Goal: Information Seeking & Learning: Understand process/instructions

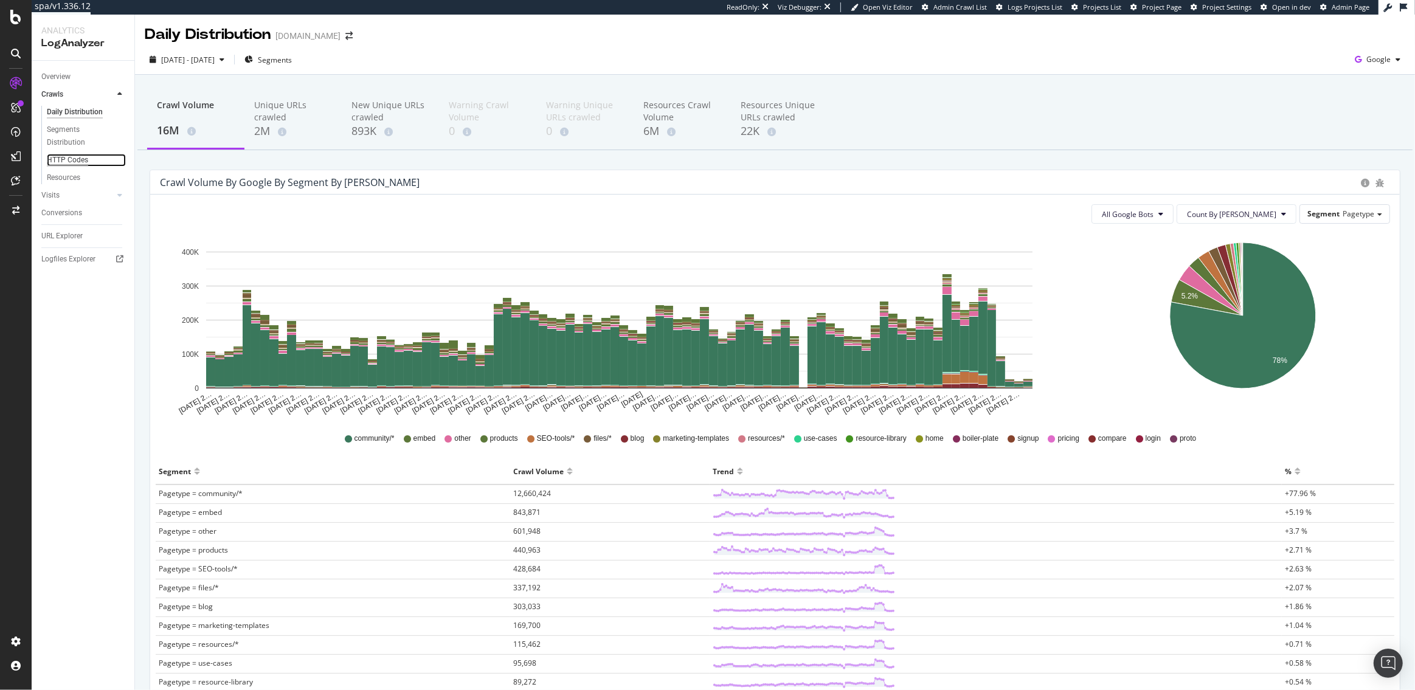
click at [66, 157] on div "HTTP Codes" at bounding box center [67, 160] width 41 height 13
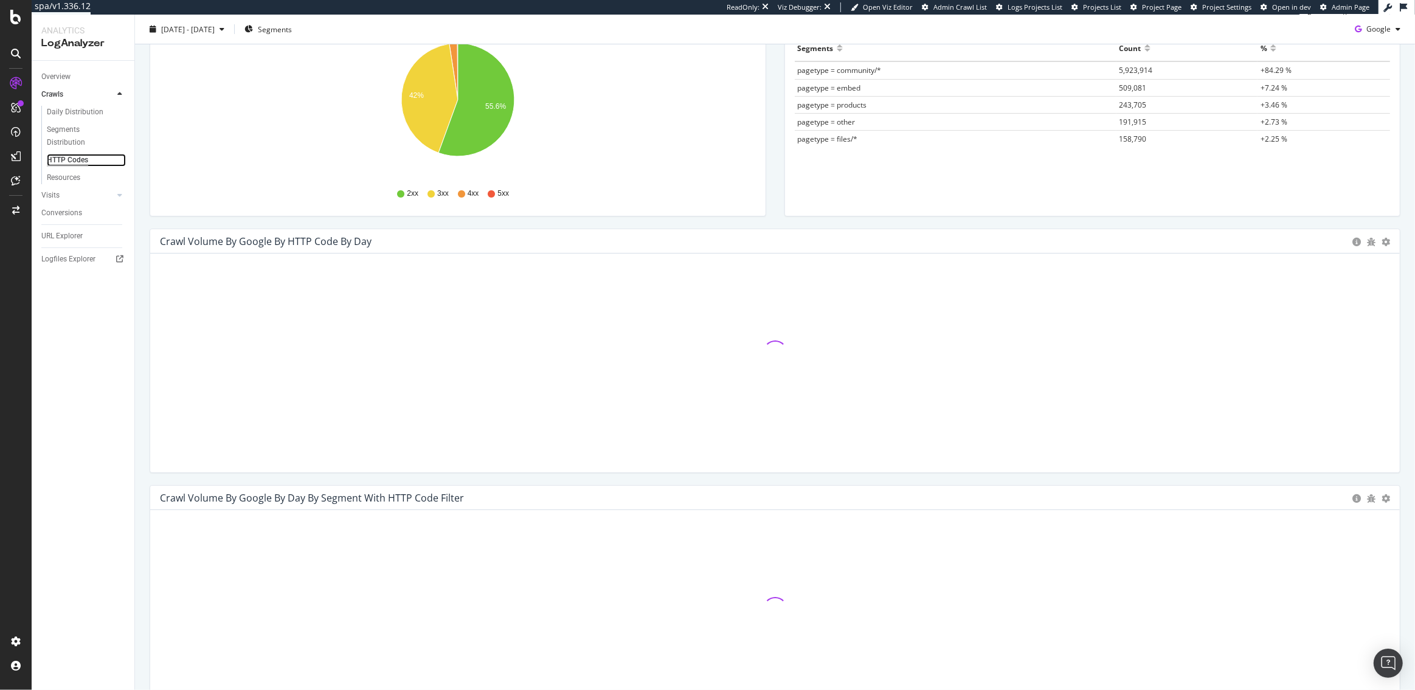
scroll to position [217, 0]
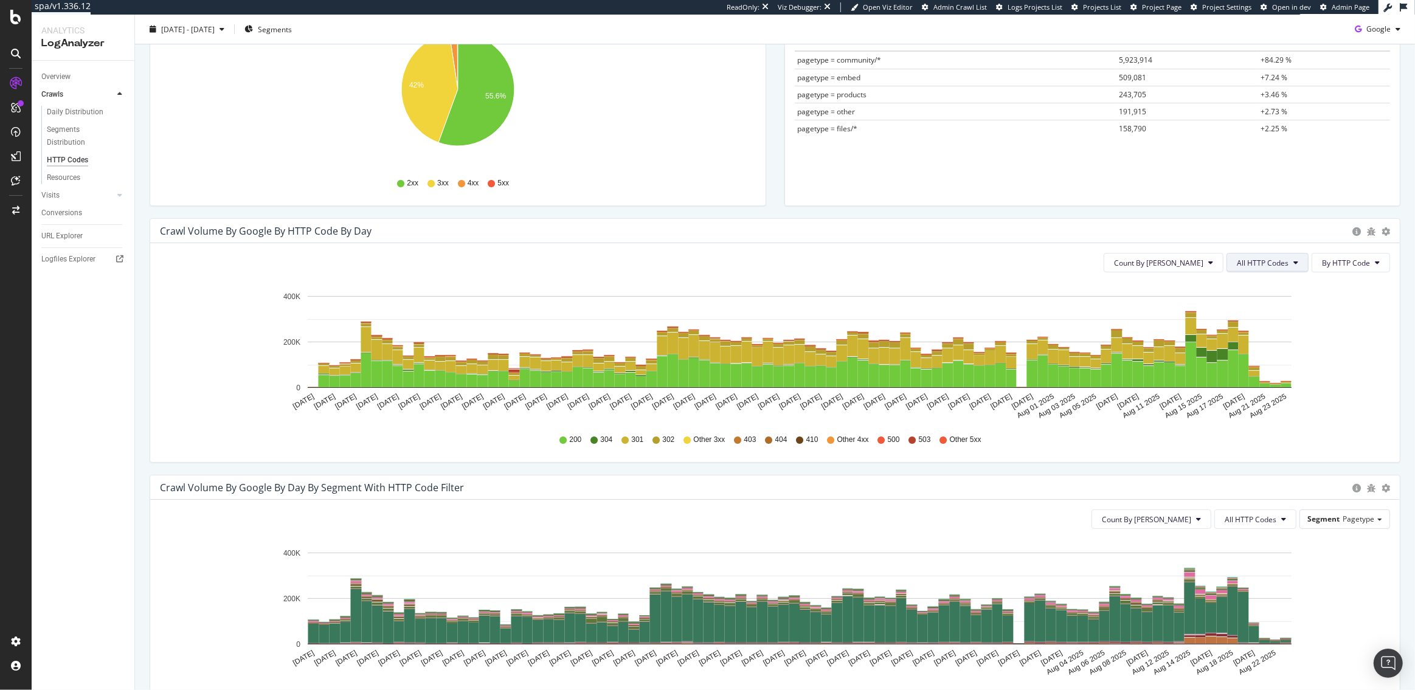
click at [1276, 268] on button "All HTTP Codes" at bounding box center [1268, 262] width 82 height 19
click at [1269, 335] on span "Bad HTTP Codes" at bounding box center [1270, 331] width 61 height 11
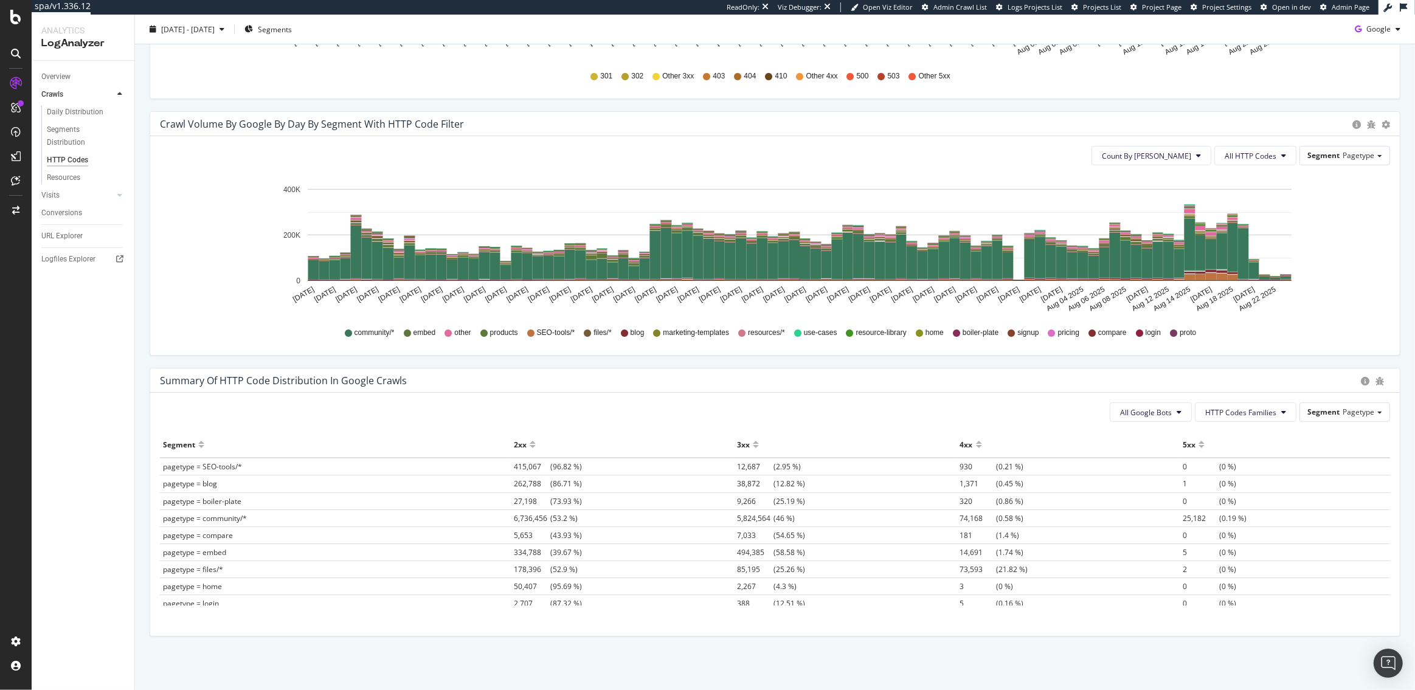
scroll to position [0, 0]
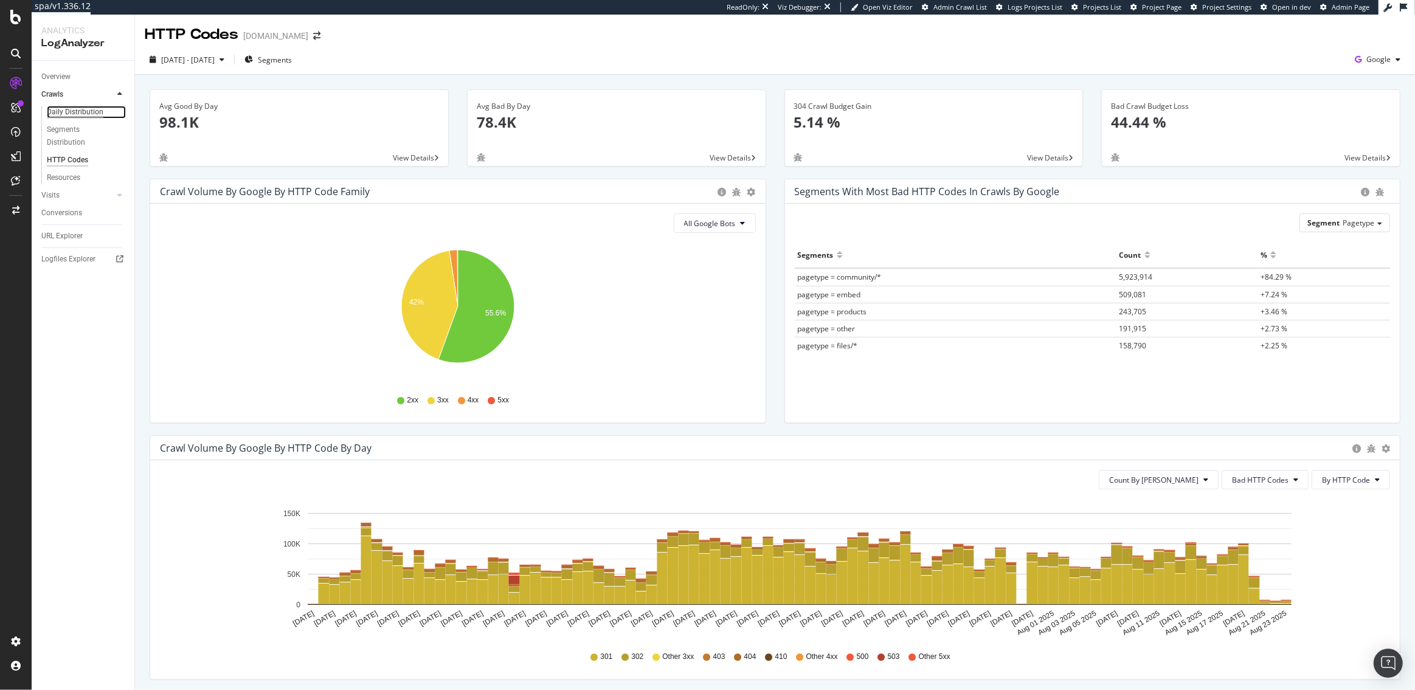
click at [66, 109] on div "Daily Distribution" at bounding box center [75, 112] width 57 height 13
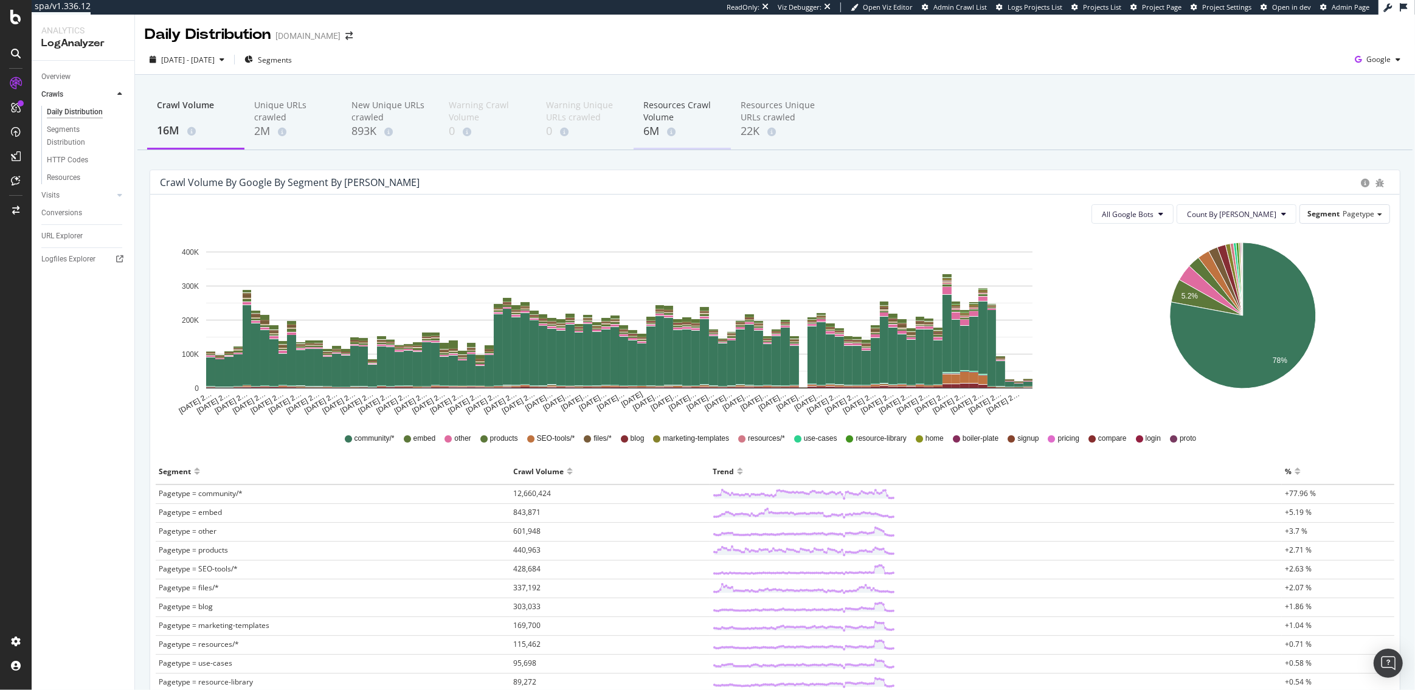
click at [650, 116] on div "Resources Crawl Volume" at bounding box center [682, 111] width 78 height 24
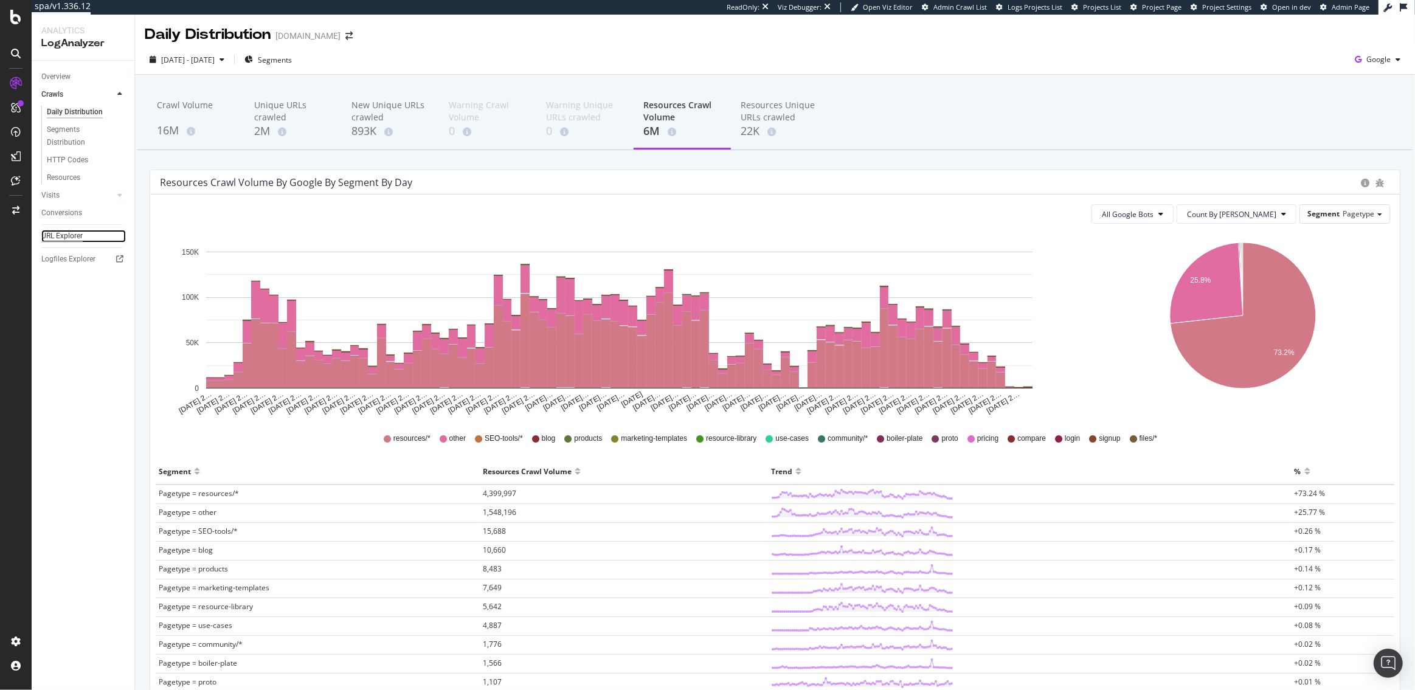
click at [61, 235] on div "URL Explorer" at bounding box center [61, 236] width 41 height 13
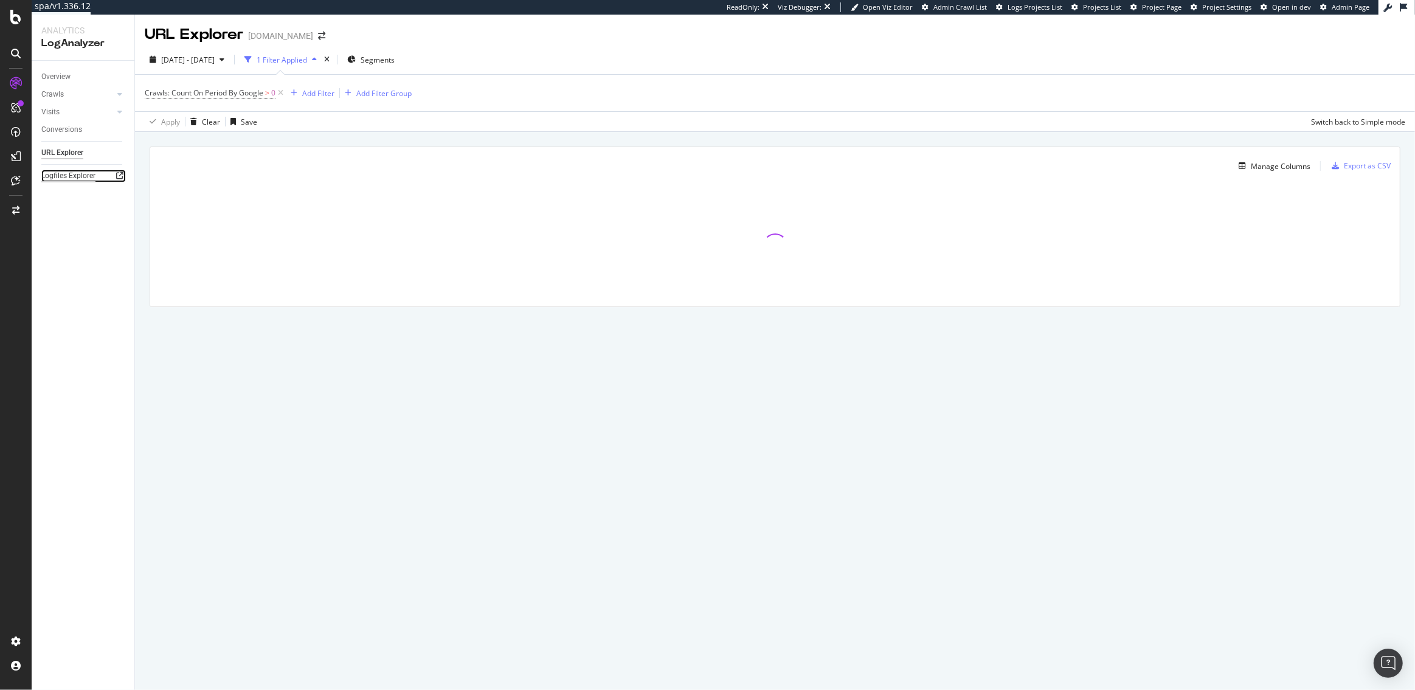
click at [52, 176] on div "Logfiles Explorer" at bounding box center [68, 176] width 54 height 13
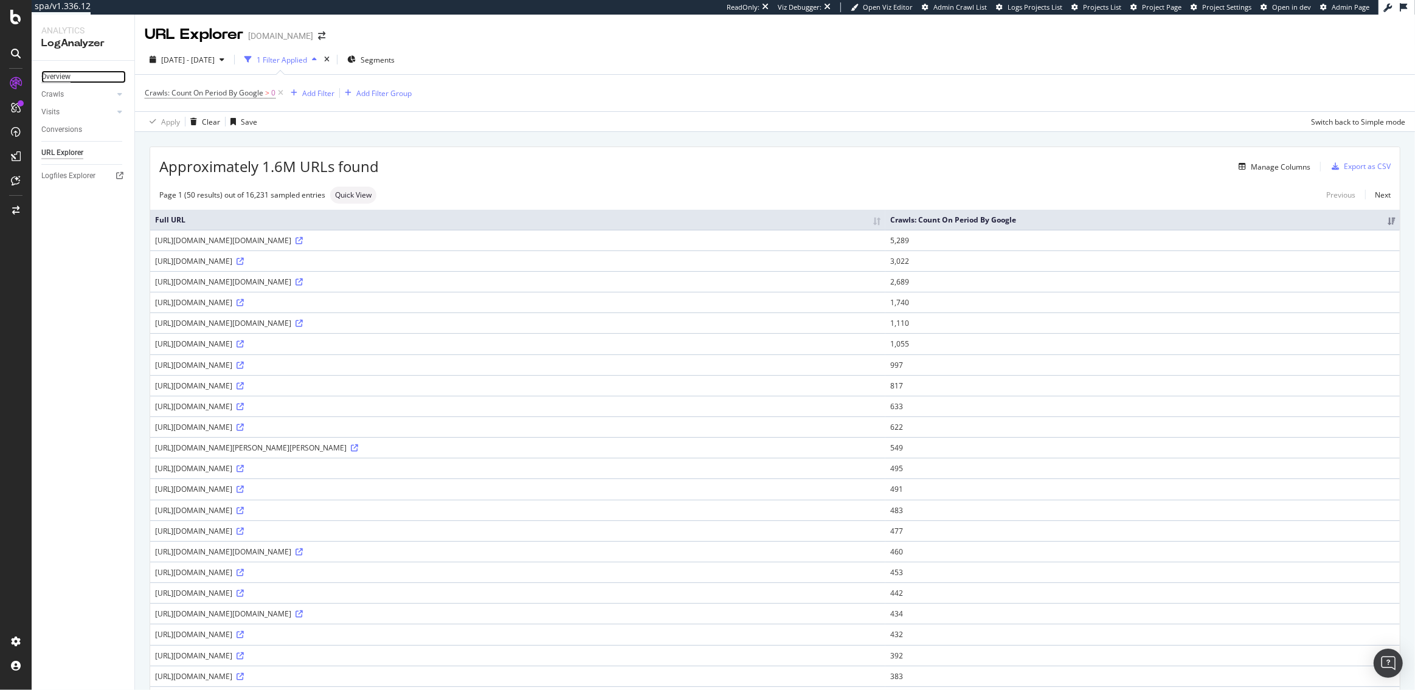
click at [52, 72] on div "Overview" at bounding box center [55, 77] width 29 height 13
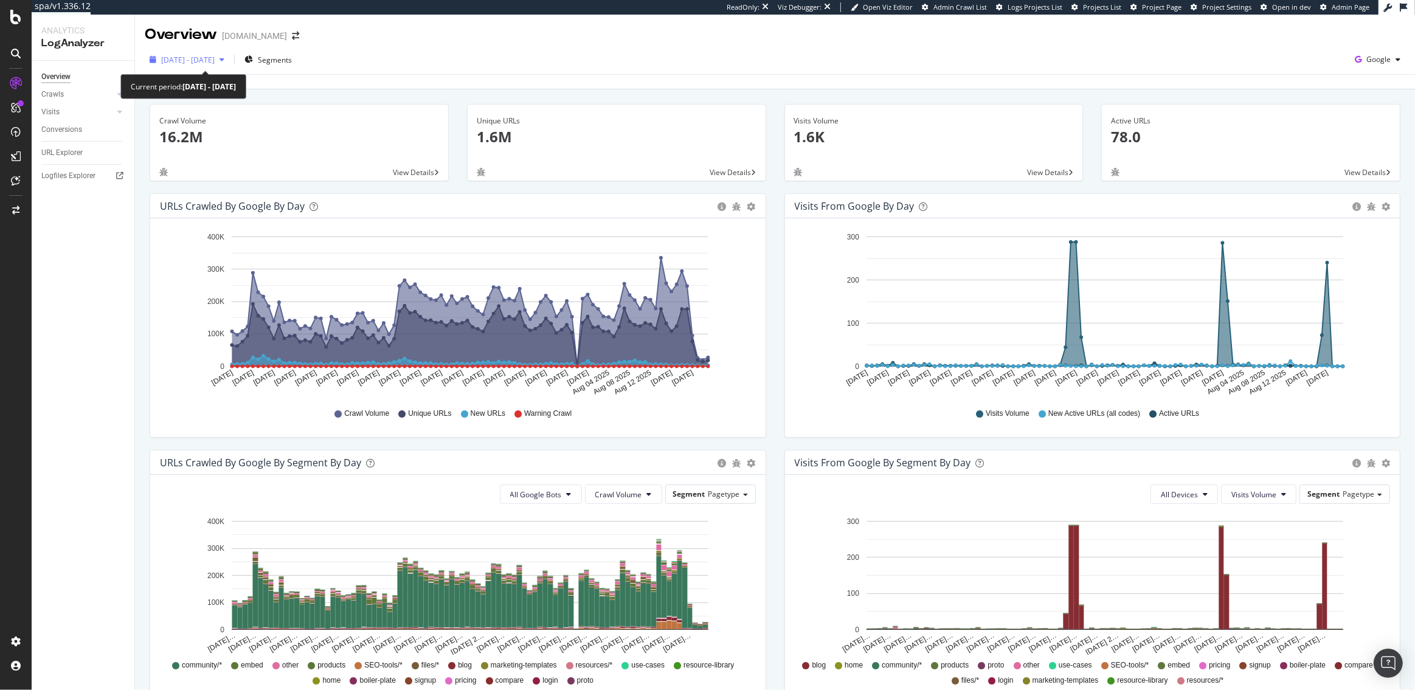
click at [182, 58] on span "2025 May. 24th - Aug. 23rd" at bounding box center [188, 60] width 54 height 10
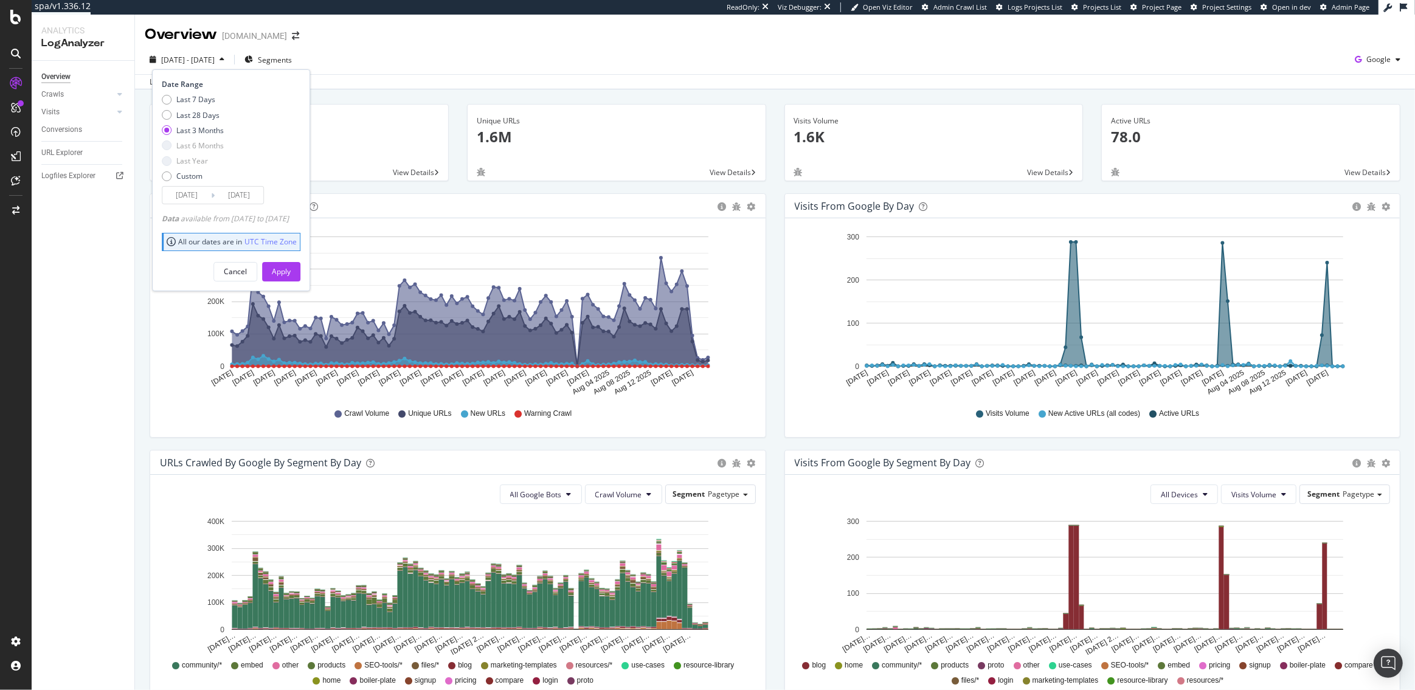
click at [187, 199] on input "2025/05/24" at bounding box center [186, 195] width 49 height 17
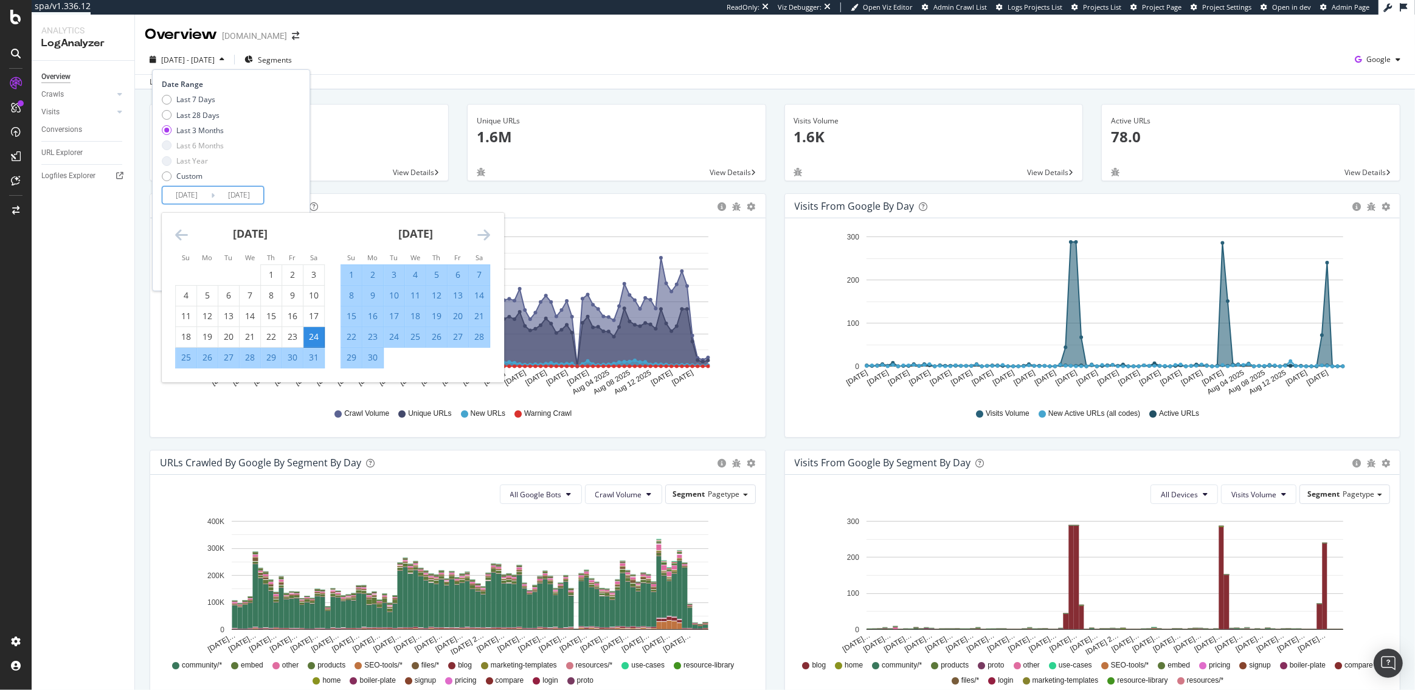
click at [175, 228] on icon "Move backward to switch to the previous month." at bounding box center [181, 234] width 13 height 15
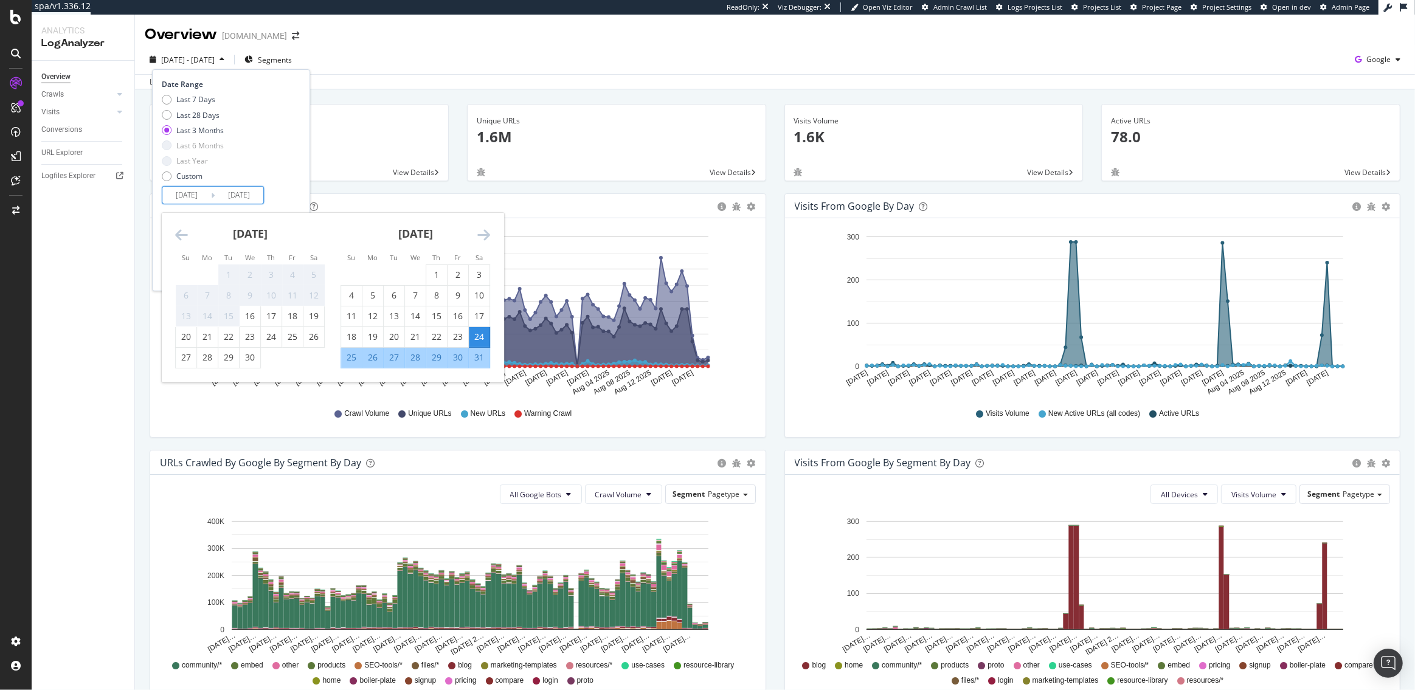
click at [175, 228] on icon "Move backward to switch to the previous month." at bounding box center [181, 234] width 13 height 15
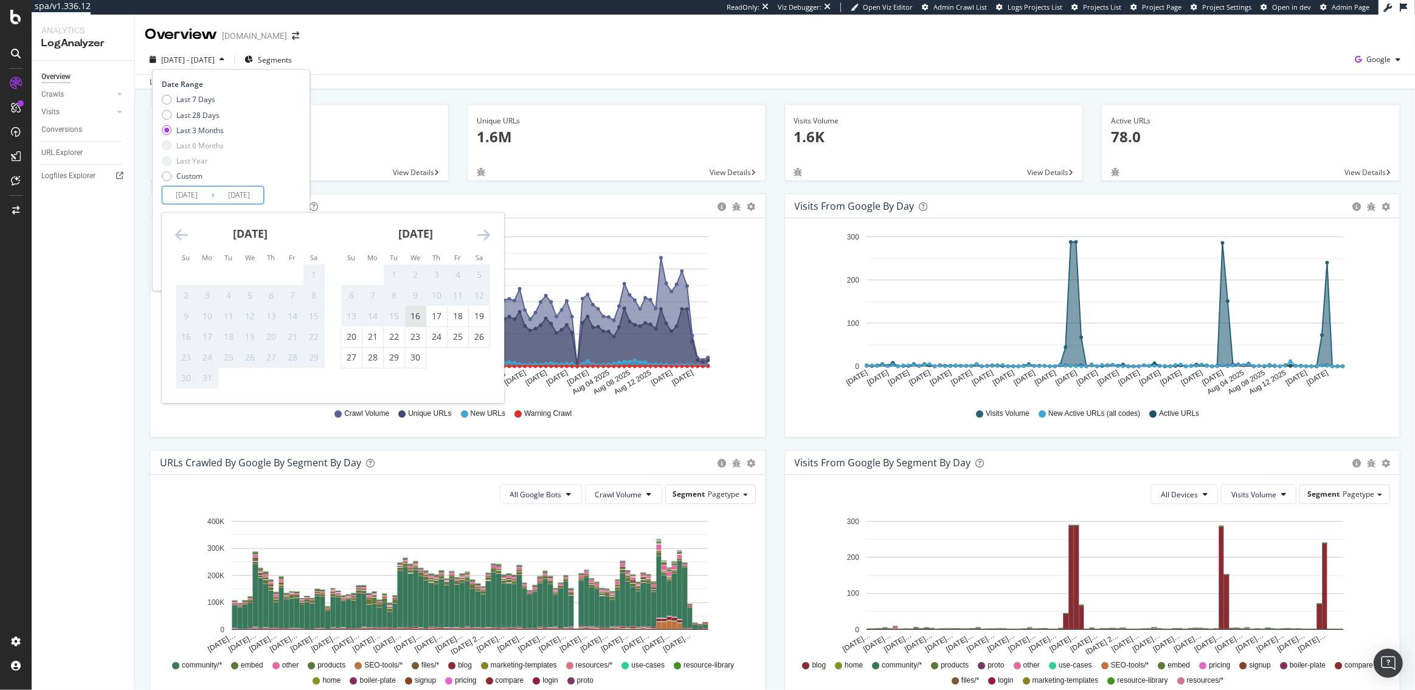
click at [417, 321] on div "16" at bounding box center [415, 316] width 21 height 12
type input "2025/04/16"
click at [282, 197] on div "Date Range Last 7 Days Last 28 Days Last 3 Months Last 6 Months Last Year Custo…" at bounding box center [230, 141] width 136 height 125
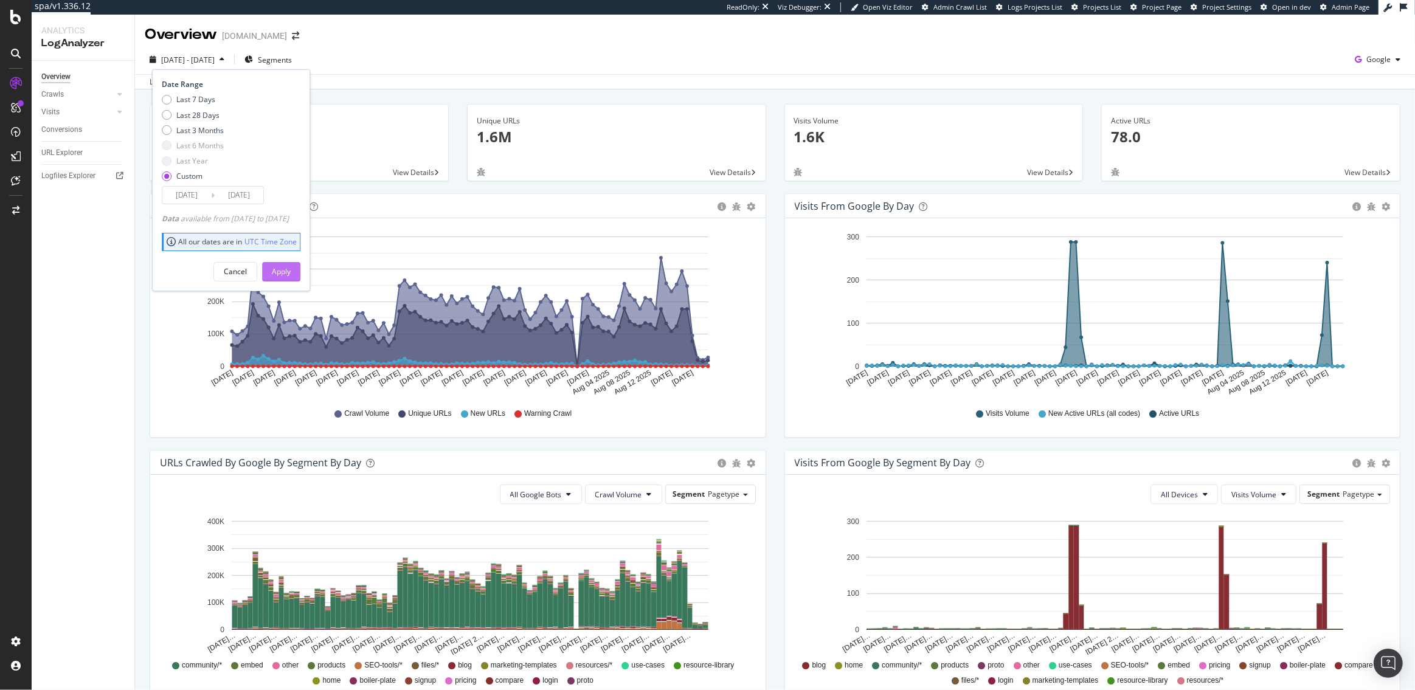
click at [291, 274] on div "Apply" at bounding box center [281, 271] width 19 height 10
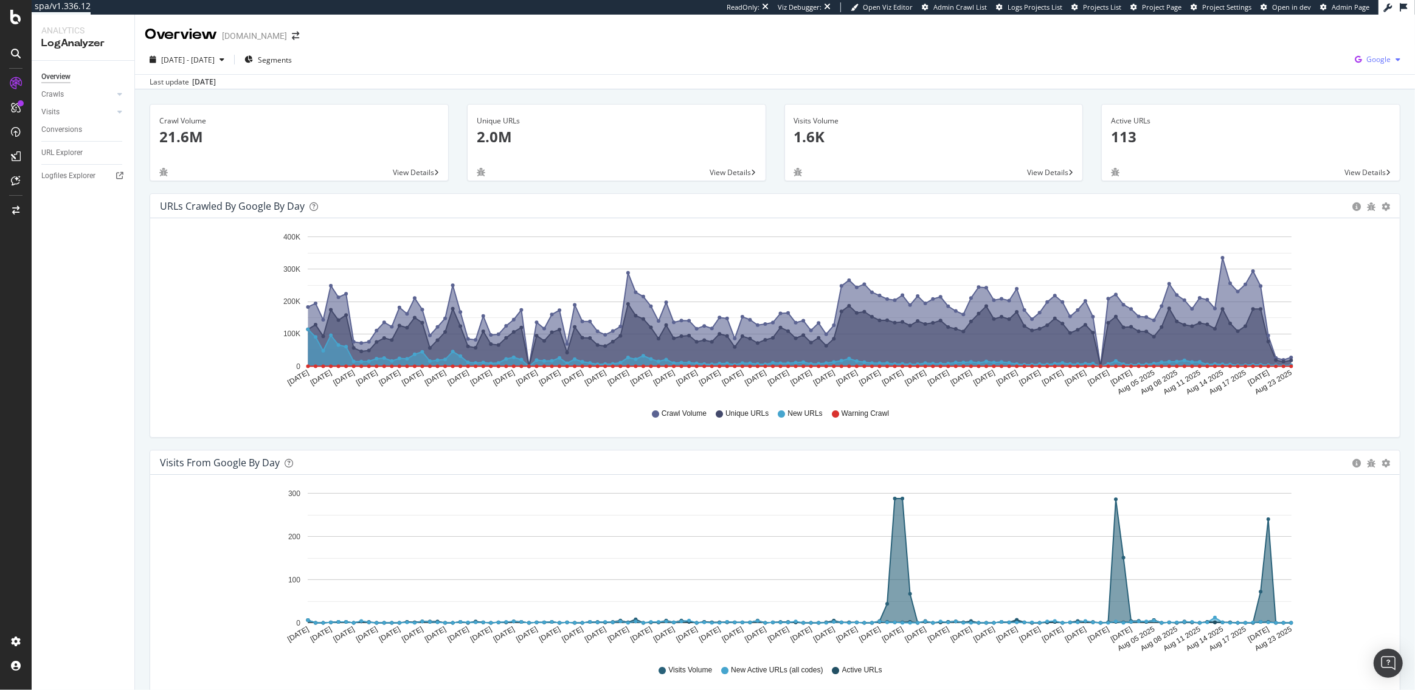
click at [1368, 61] on span "Google" at bounding box center [1379, 59] width 24 height 10
click at [1302, 50] on span "Bing" at bounding box center [1317, 48] width 45 height 11
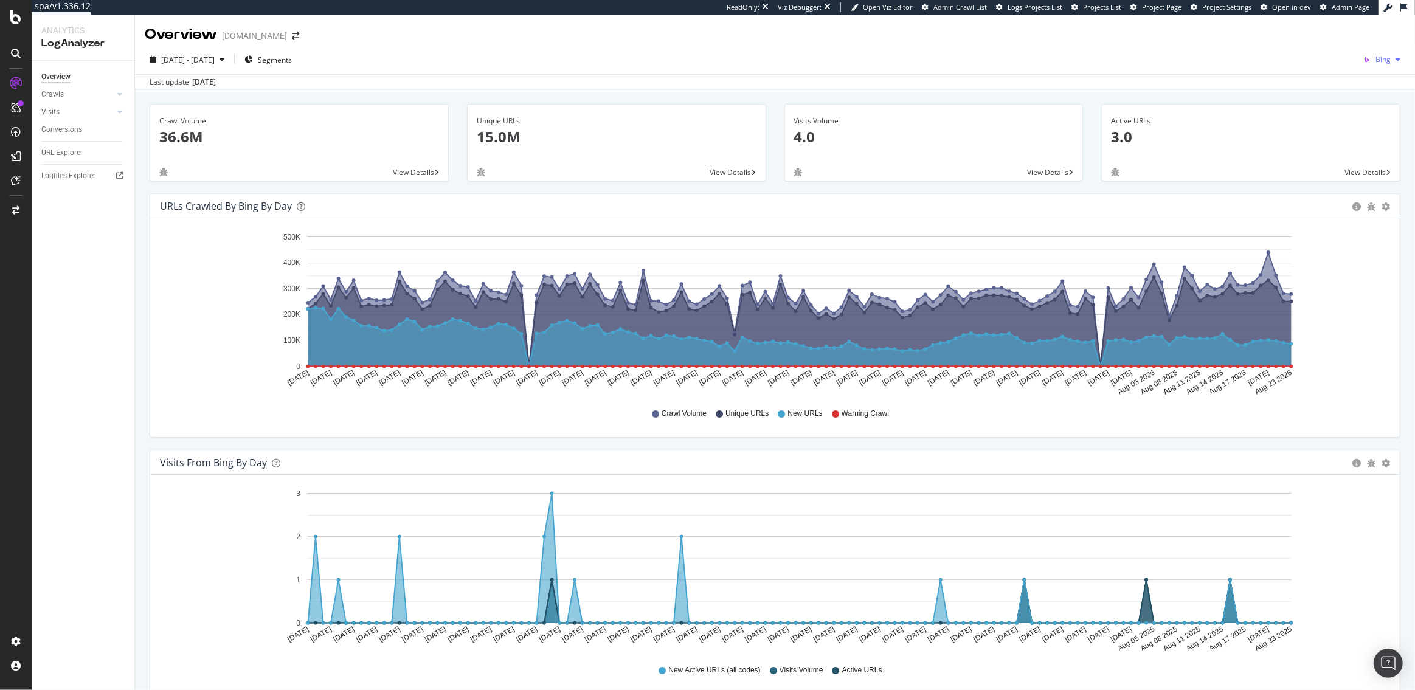
click at [1379, 61] on span "Bing" at bounding box center [1383, 59] width 15 height 10
click at [1318, 69] on span "OpenAI" at bounding box center [1326, 71] width 45 height 11
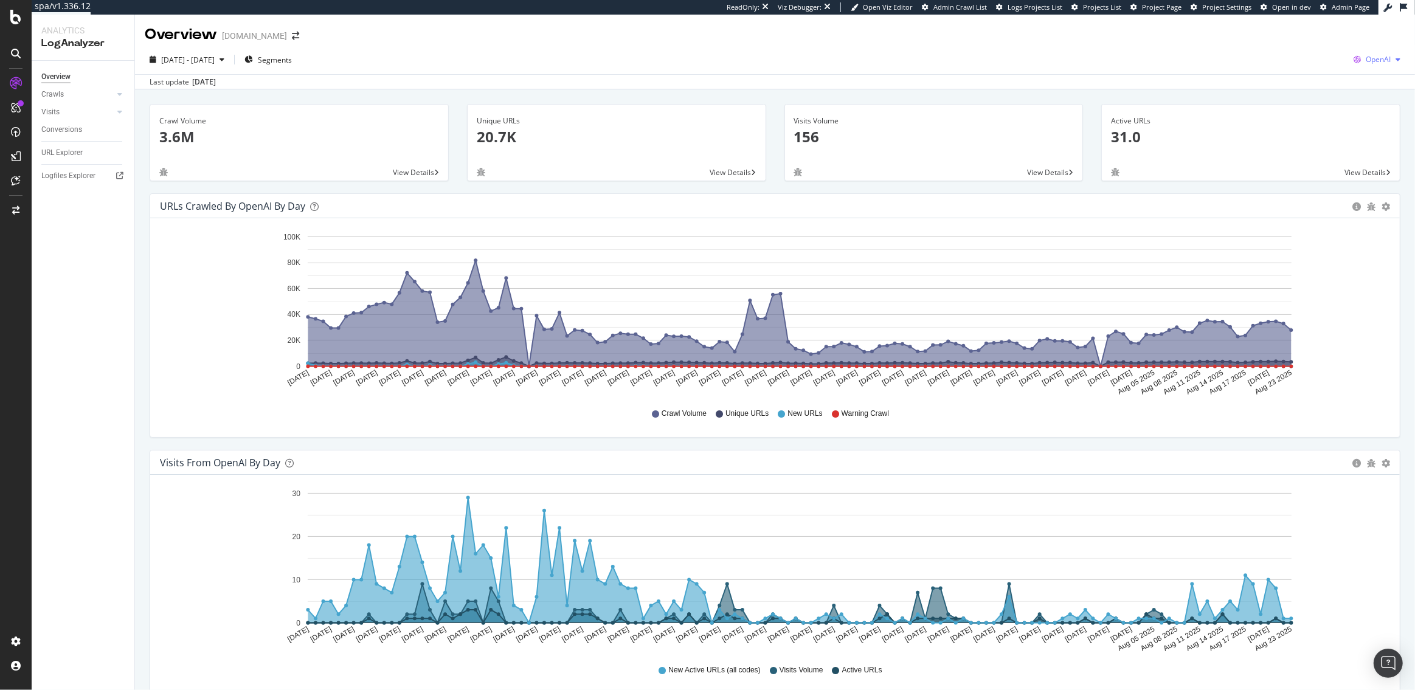
click at [1379, 66] on div "OpenAI" at bounding box center [1377, 59] width 57 height 18
click at [1285, 29] on span at bounding box center [1281, 26] width 15 height 15
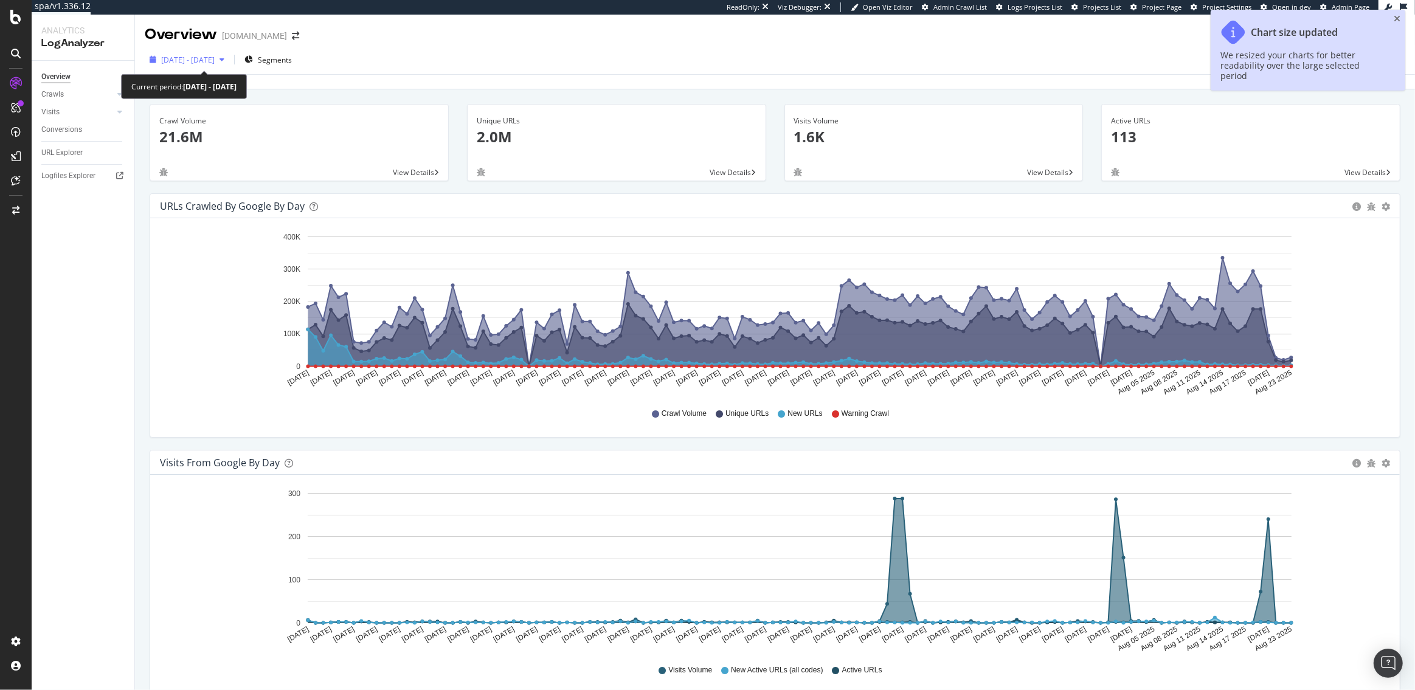
click at [209, 61] on span "2025 Apr. 16th - Aug. 23rd" at bounding box center [188, 60] width 54 height 10
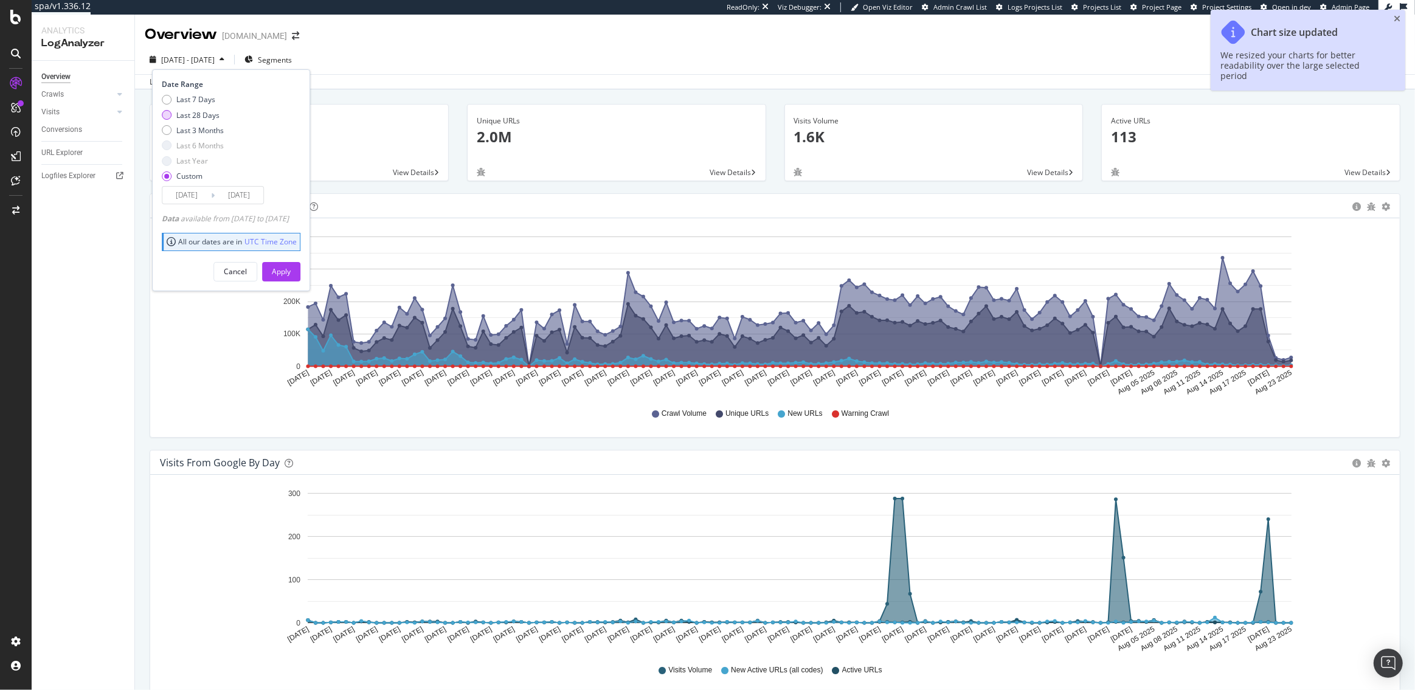
click at [195, 112] on div "Last 28 Days" at bounding box center [197, 115] width 43 height 10
type input "2025/07/27"
click at [293, 261] on div "Cancel Apply" at bounding box center [231, 267] width 139 height 29
click at [291, 274] on div "Apply" at bounding box center [281, 271] width 19 height 10
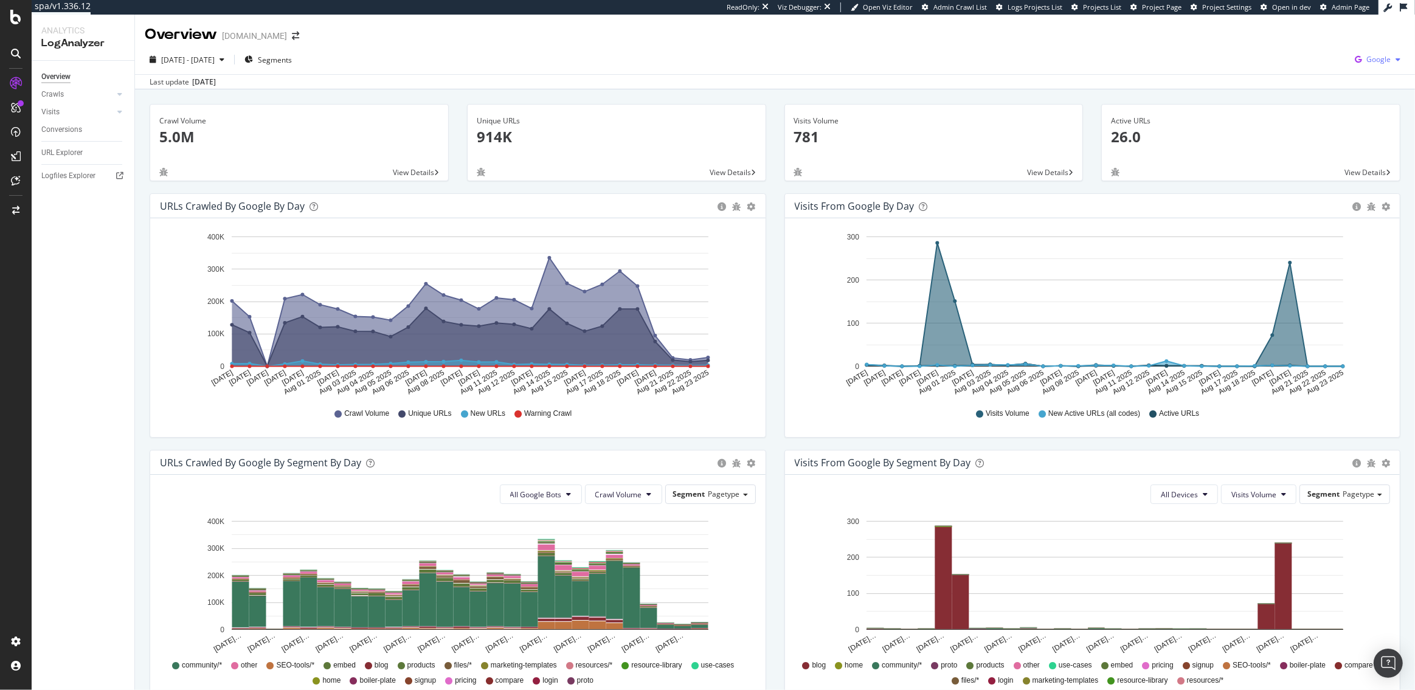
click at [1375, 60] on span "Google" at bounding box center [1379, 59] width 24 height 10
click at [1306, 47] on span "Bing" at bounding box center [1317, 48] width 45 height 11
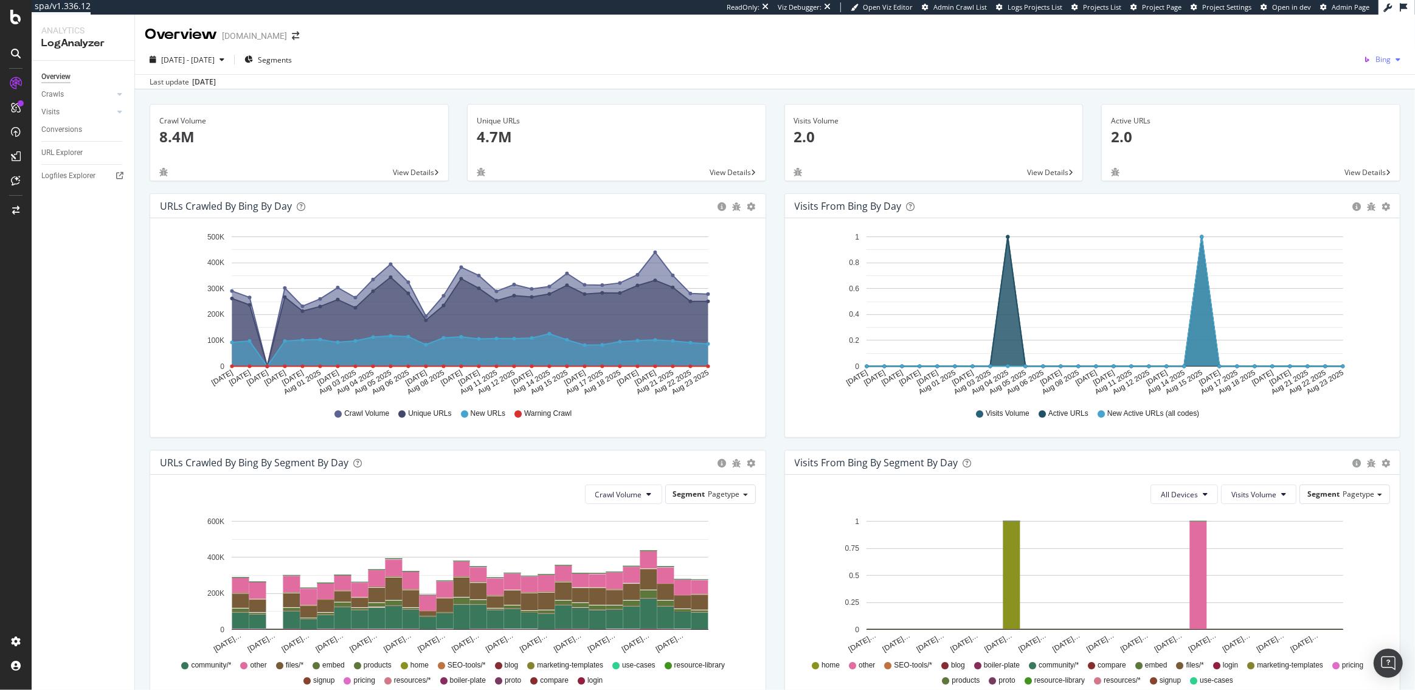
click at [1378, 65] on div "Bing" at bounding box center [1382, 59] width 47 height 18
click at [1303, 29] on div "Google" at bounding box center [1317, 26] width 84 height 18
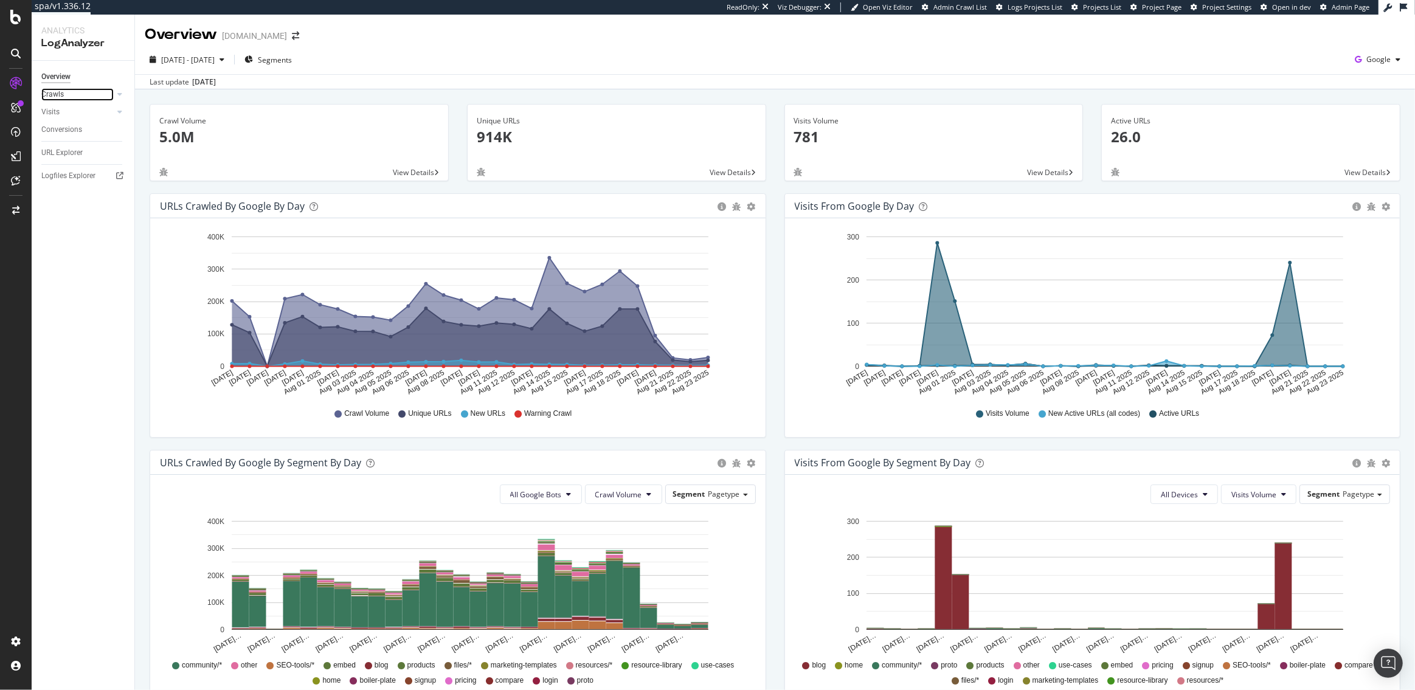
click at [74, 92] on link "Crawls" at bounding box center [77, 94] width 72 height 13
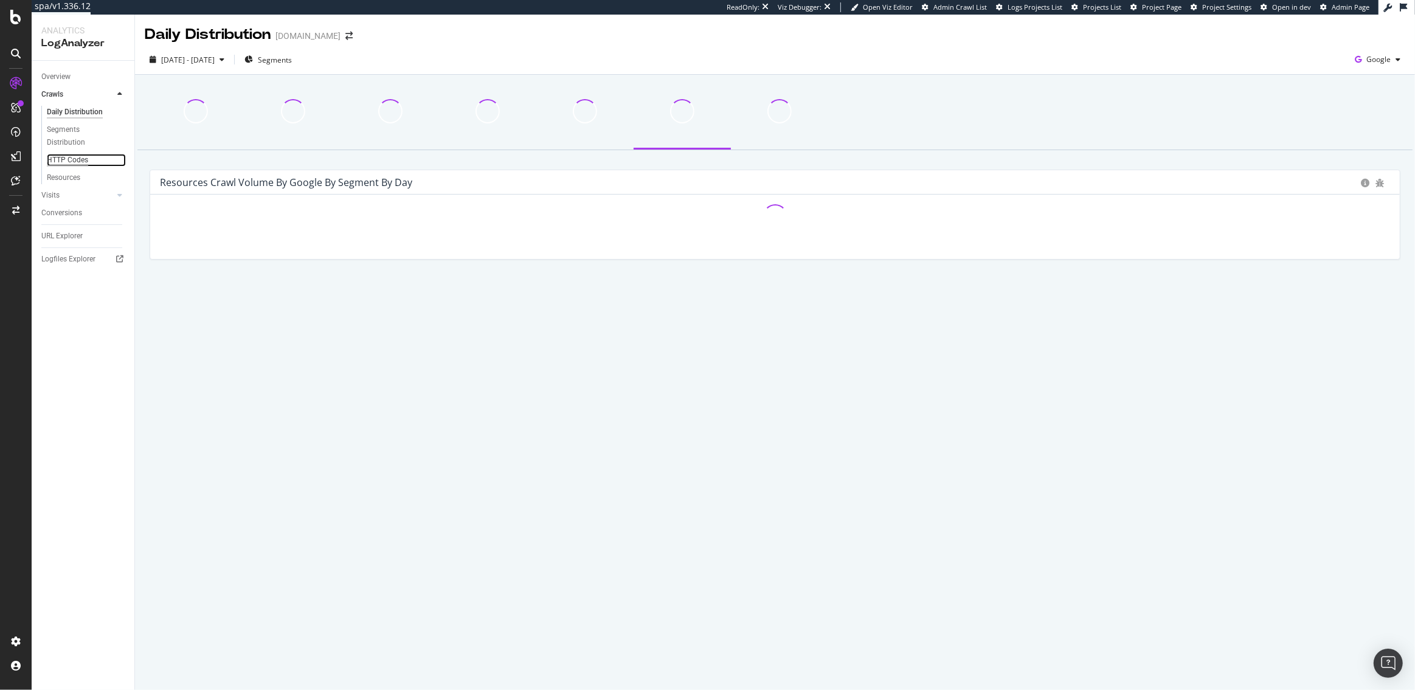
click at [69, 158] on div "HTTP Codes" at bounding box center [67, 160] width 41 height 13
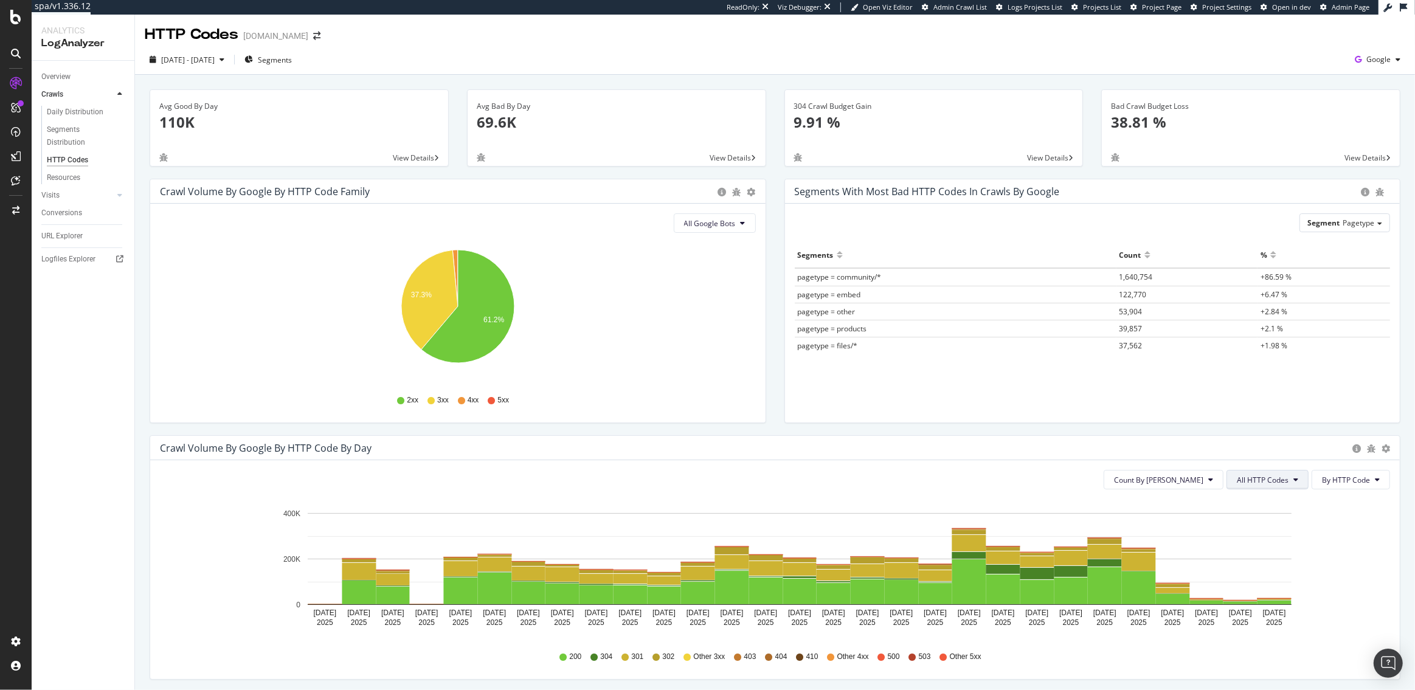
click at [1264, 485] on button "All HTTP Codes" at bounding box center [1268, 479] width 82 height 19
click at [1269, 550] on span "Bad HTTP Codes" at bounding box center [1270, 548] width 61 height 11
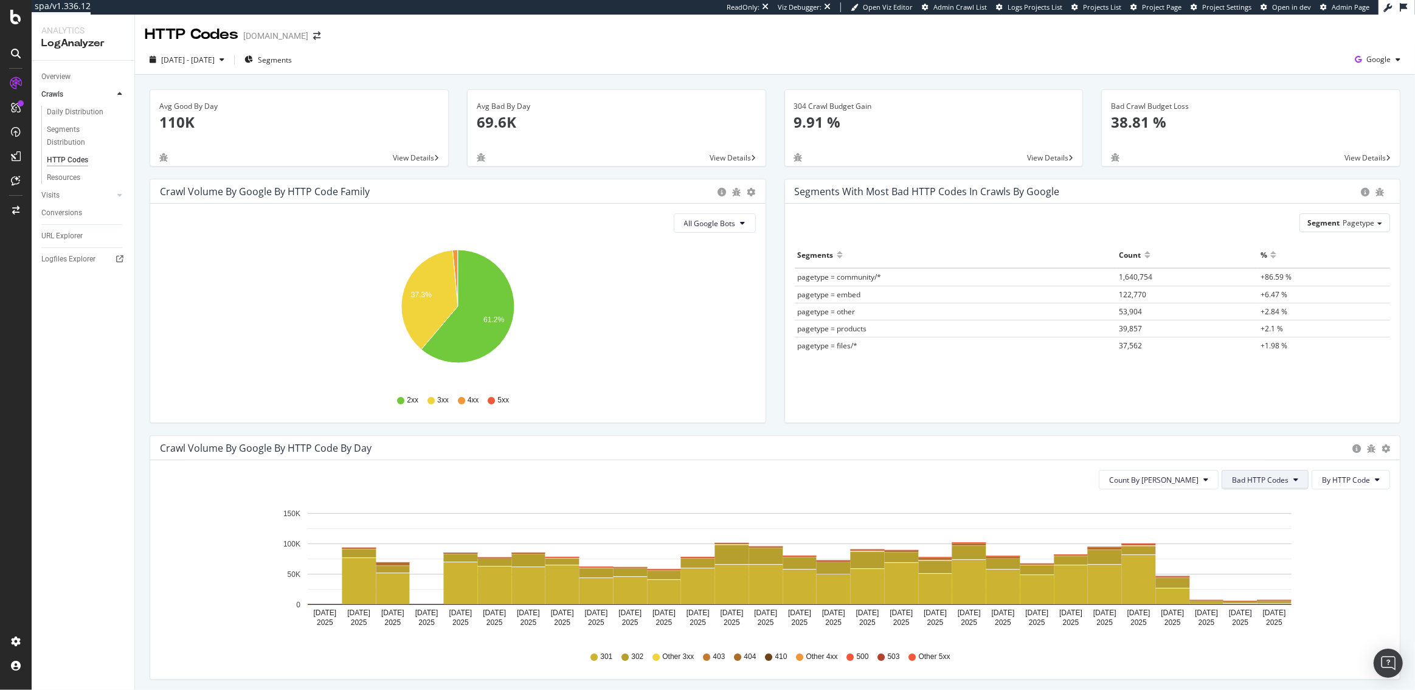
click at [1270, 482] on span "Bad HTTP Codes" at bounding box center [1260, 480] width 57 height 10
click at [1260, 613] on span "5xx family" at bounding box center [1265, 616] width 61 height 11
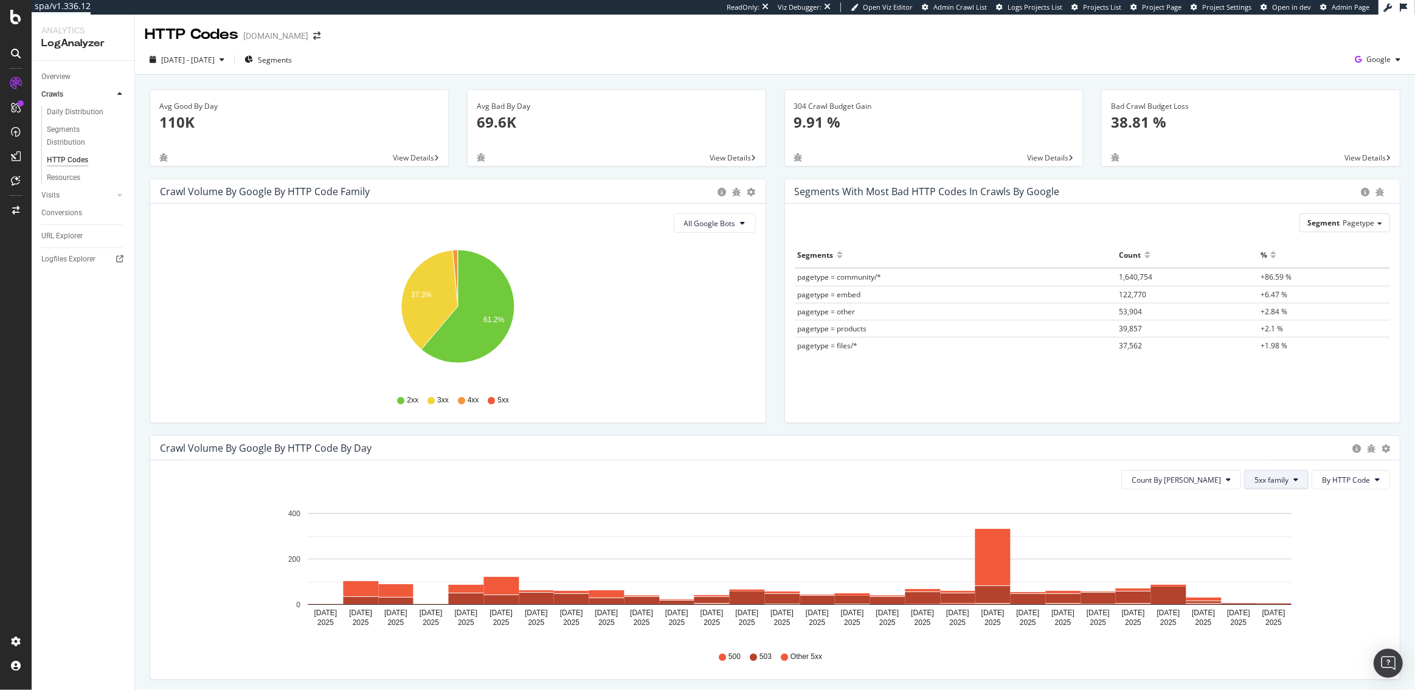
click at [1275, 478] on span "5xx family" at bounding box center [1272, 480] width 34 height 10
click at [1271, 594] on span "4xx family" at bounding box center [1286, 593] width 61 height 11
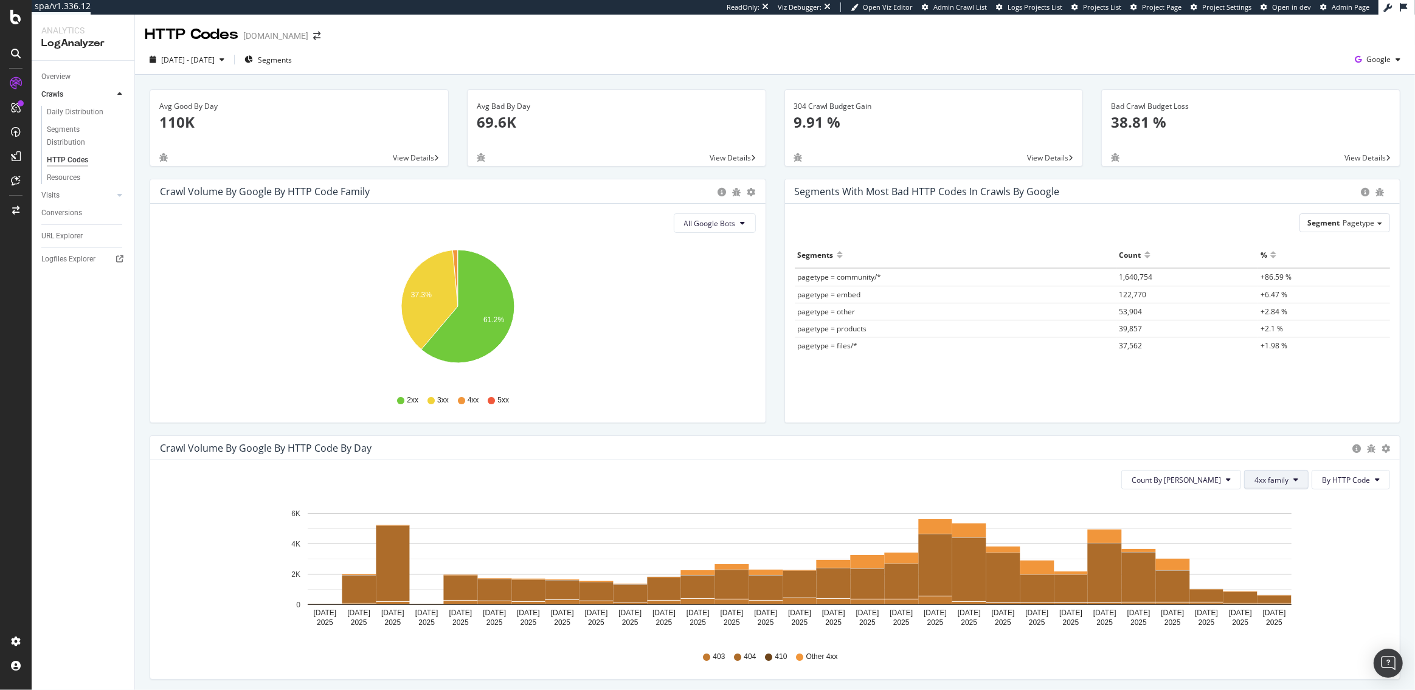
click at [1286, 487] on button "4xx family" at bounding box center [1276, 479] width 64 height 19
click at [1283, 503] on span "All HTTP Codes" at bounding box center [1286, 503] width 61 height 11
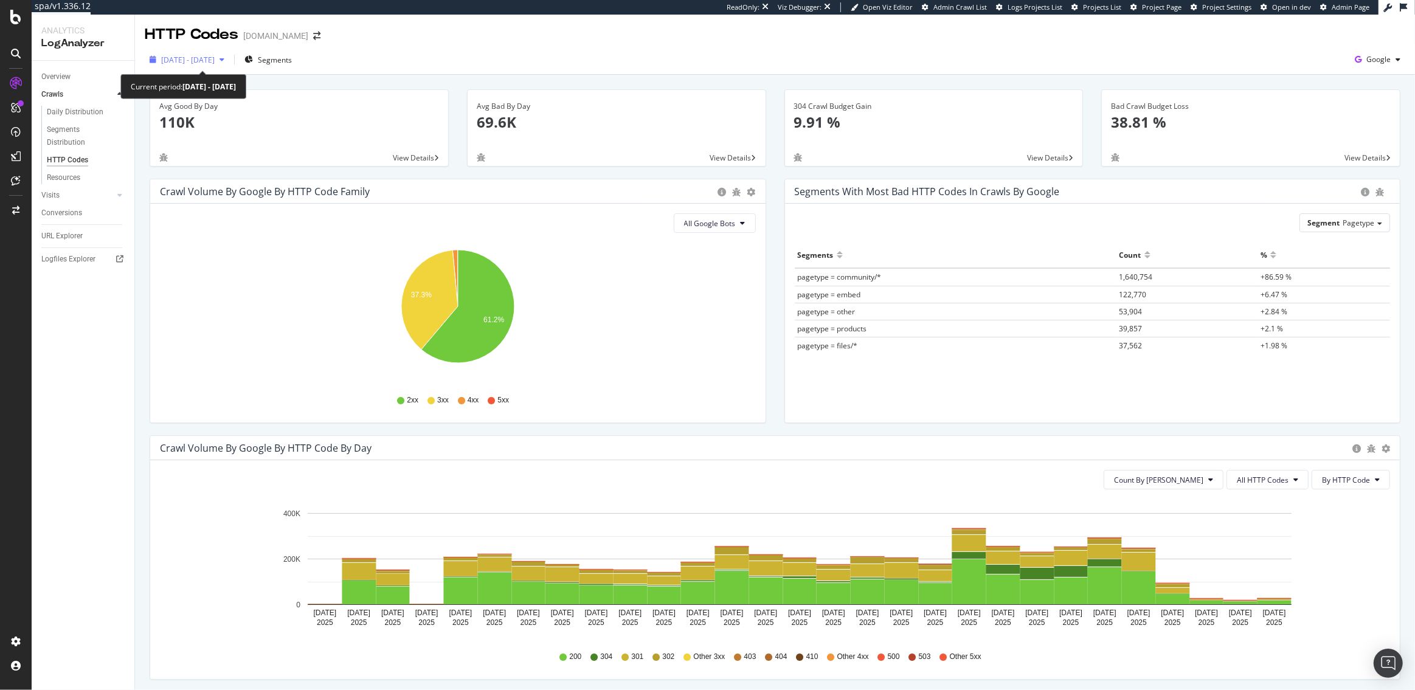
click at [201, 64] on span "2025 Jul. 27th - Aug. 23rd" at bounding box center [188, 60] width 54 height 10
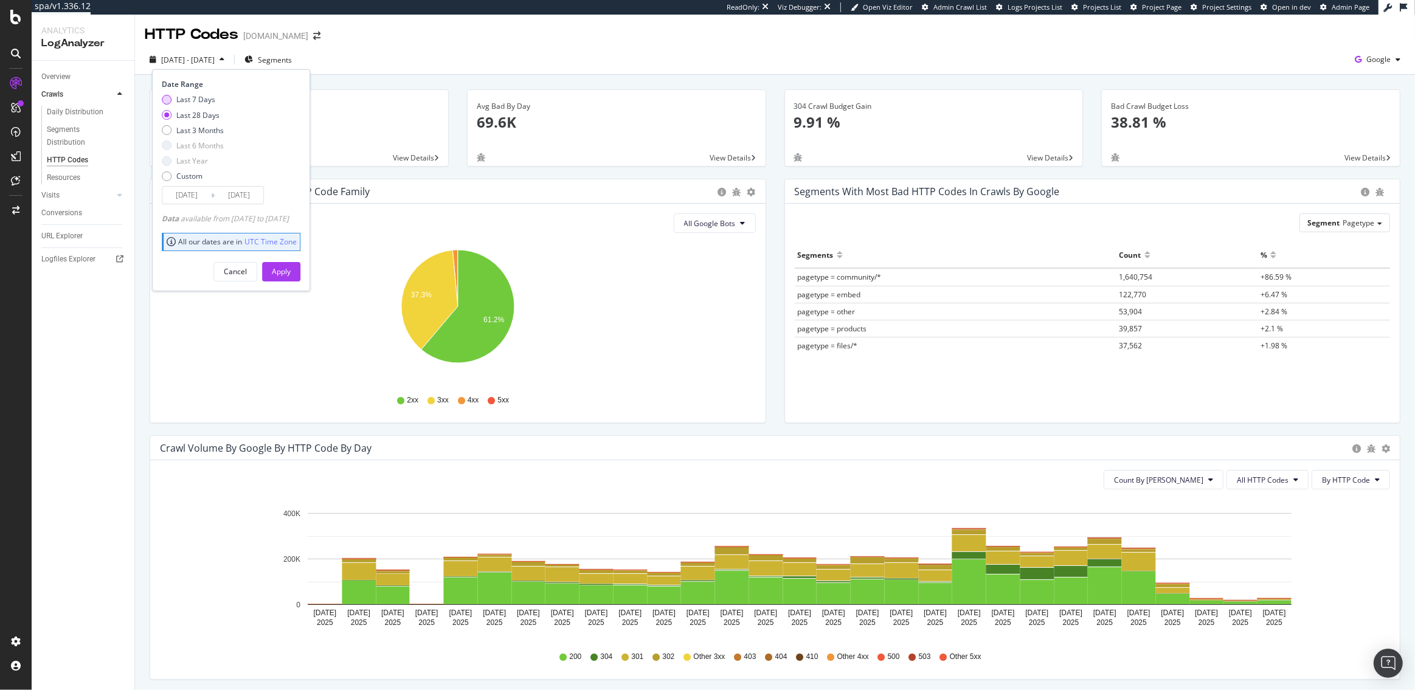
click at [194, 102] on div "Last 7 Days" at bounding box center [195, 99] width 39 height 10
type input "2025/08/17"
click at [300, 274] on button "Apply" at bounding box center [281, 271] width 38 height 19
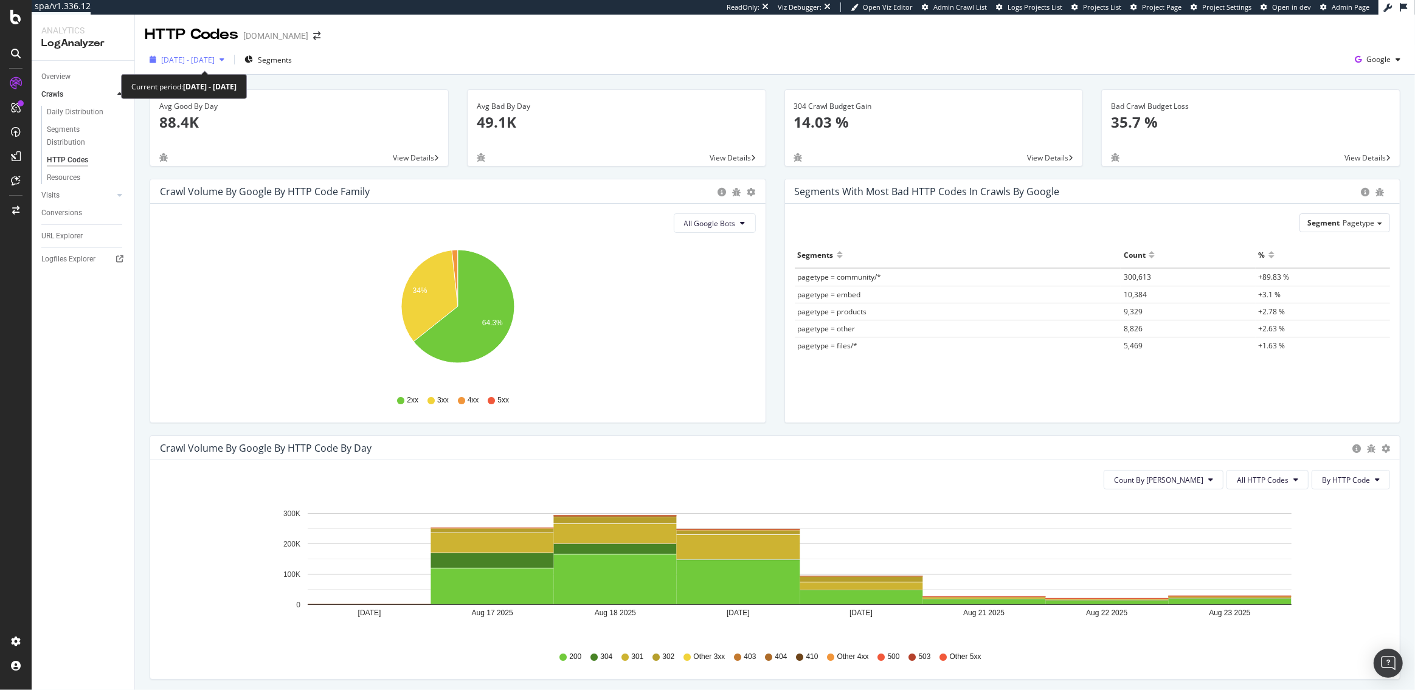
click at [190, 55] on span "2025 Aug. 17th - Aug. 23rd" at bounding box center [188, 60] width 54 height 10
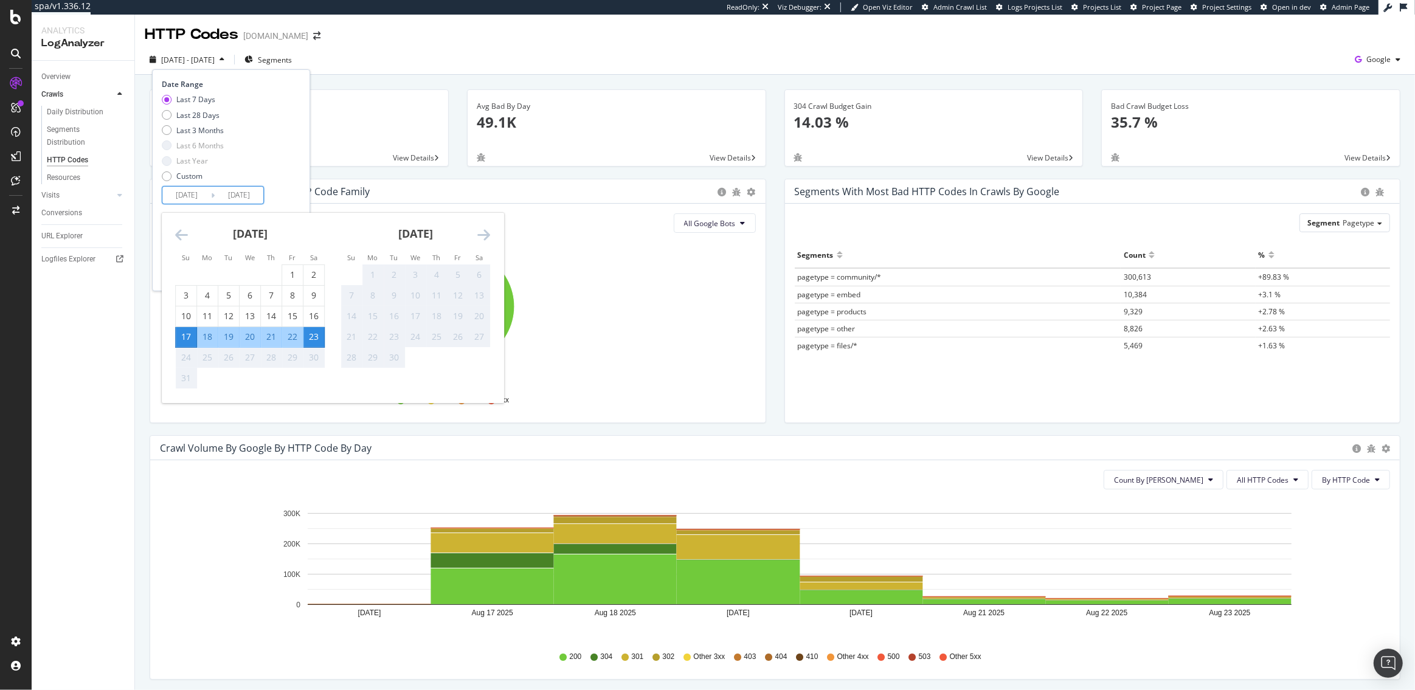
click at [189, 194] on input "2025/08/17" at bounding box center [186, 195] width 49 height 17
click at [190, 292] on div "3" at bounding box center [186, 296] width 21 height 12
type input "2025/08/03"
click at [313, 338] on div "23" at bounding box center [313, 337] width 21 height 12
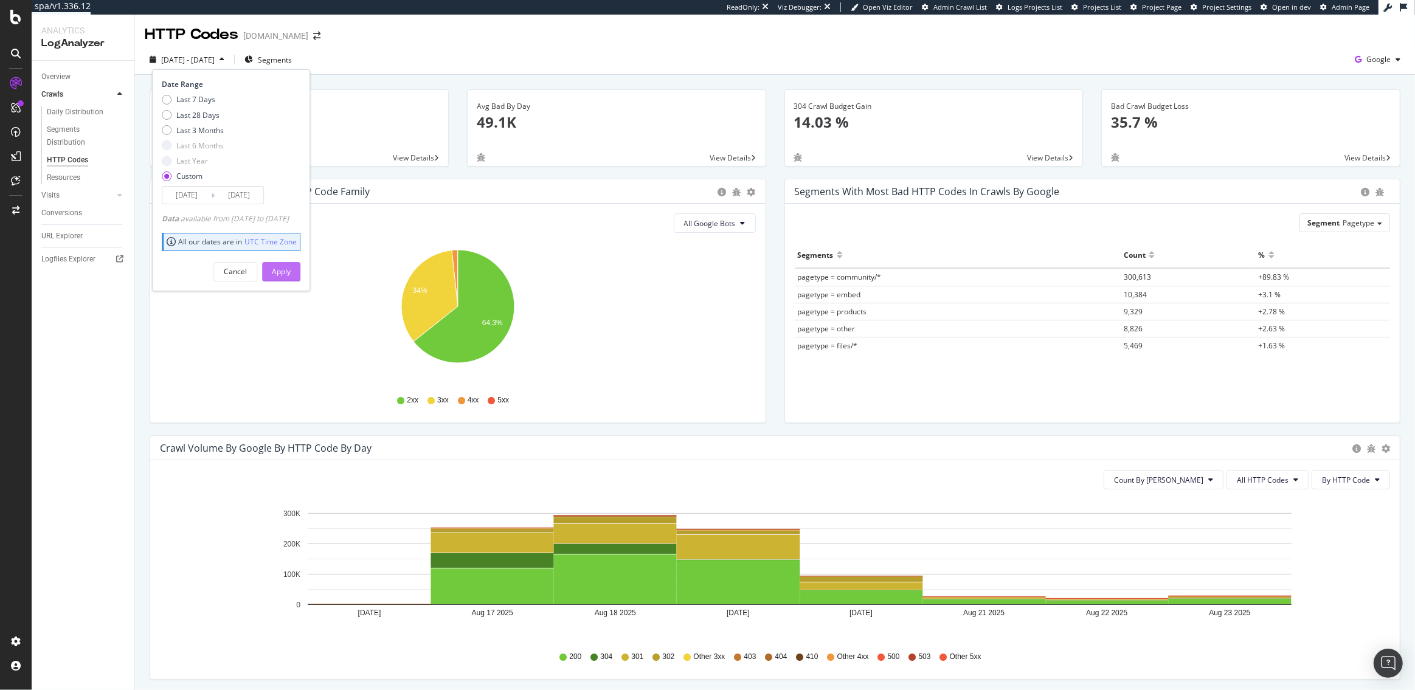
click at [291, 266] on div "Apply" at bounding box center [281, 271] width 19 height 10
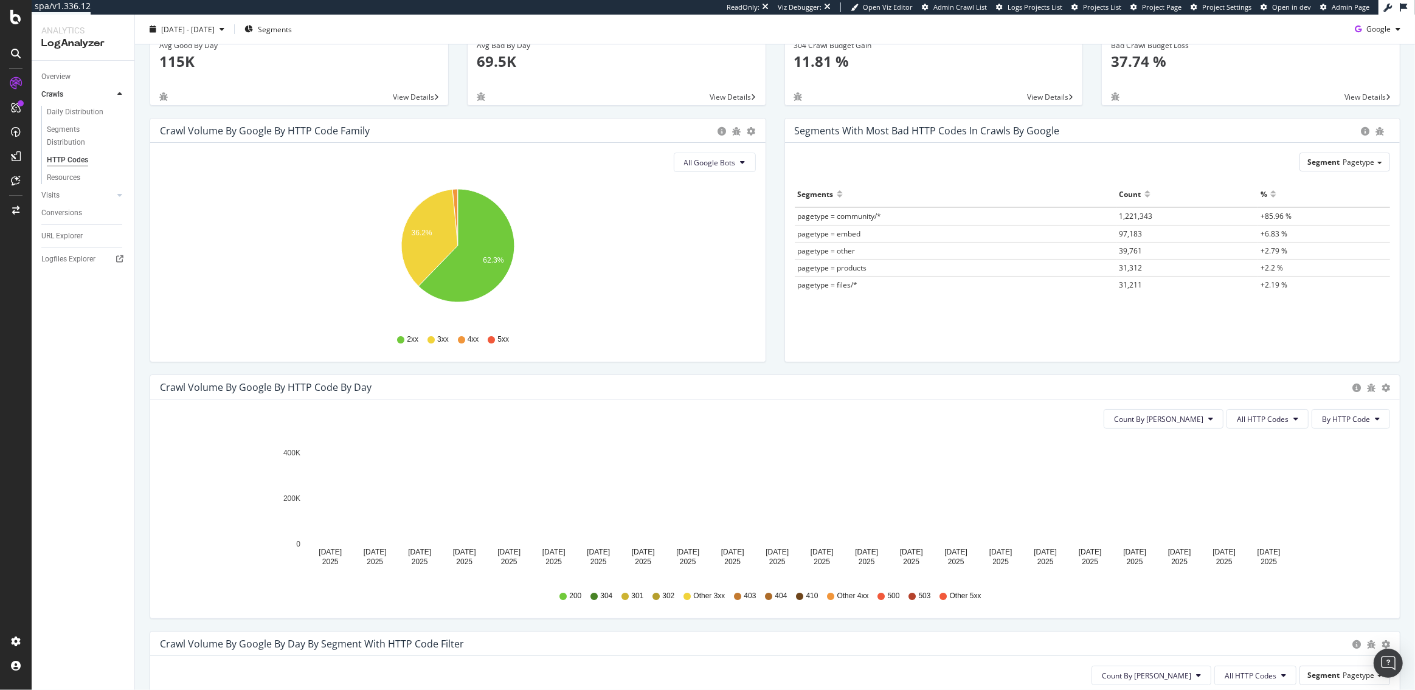
scroll to position [62, 0]
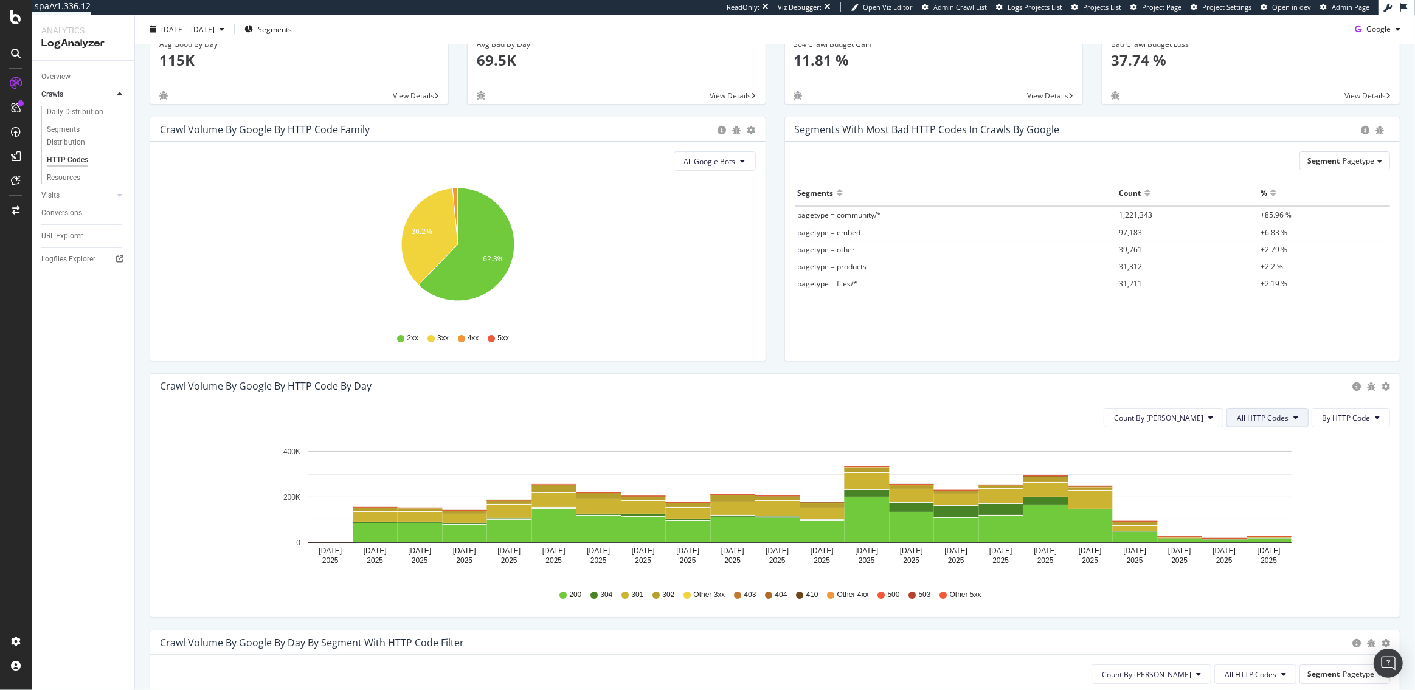
click at [1264, 422] on span "All HTTP Codes" at bounding box center [1263, 418] width 52 height 10
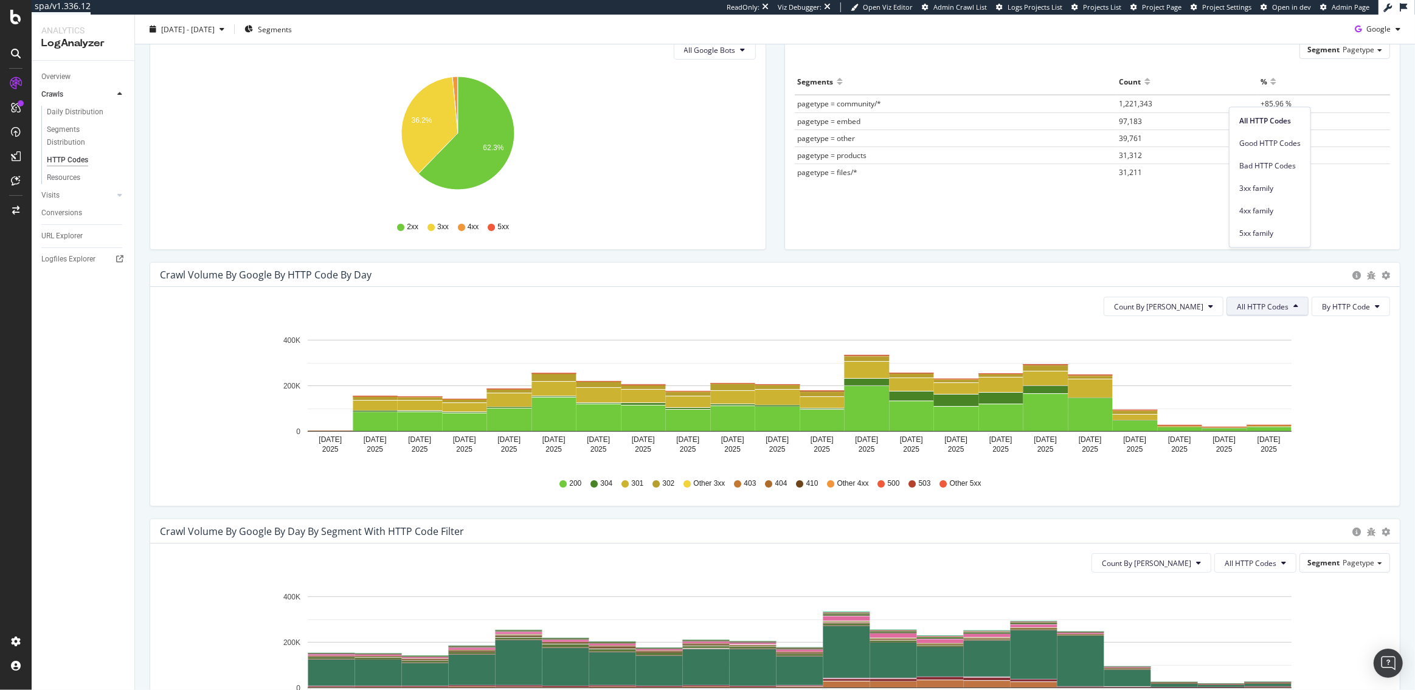
scroll to position [383, 0]
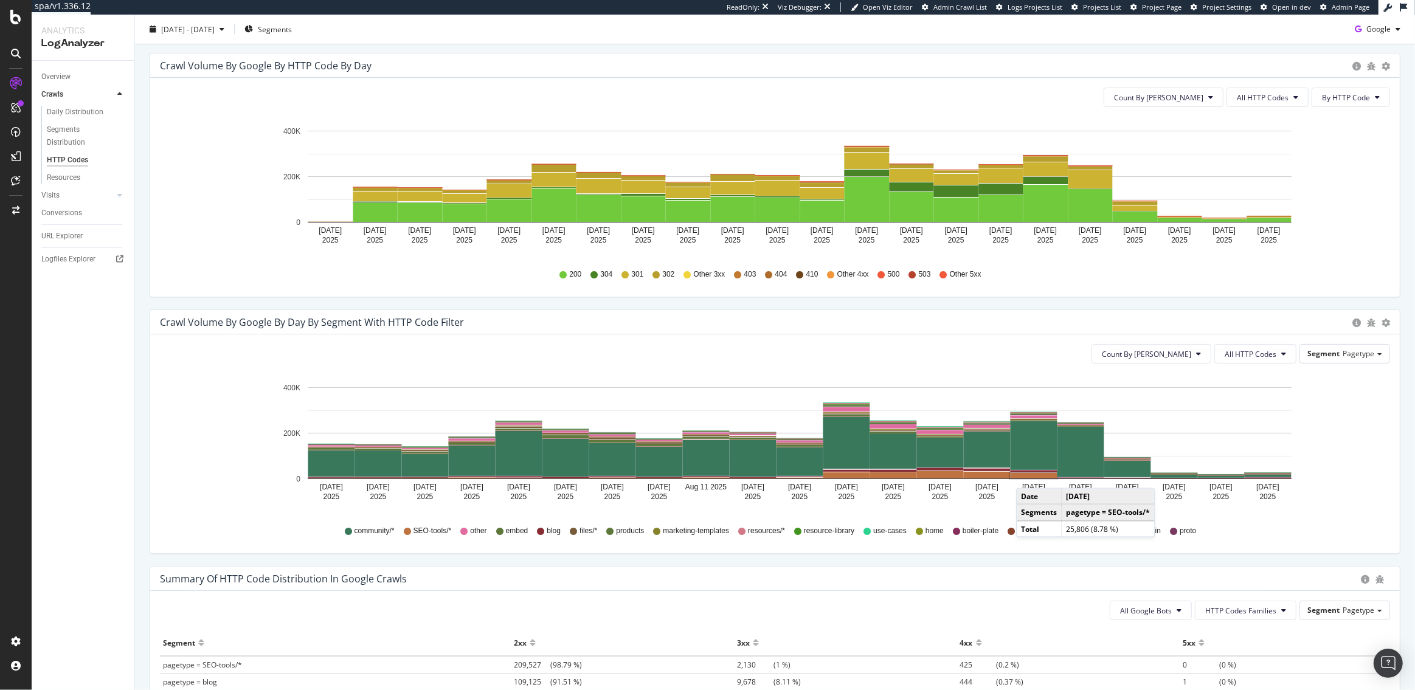
click at [1028, 476] on rect "A chart." at bounding box center [1034, 475] width 47 height 5
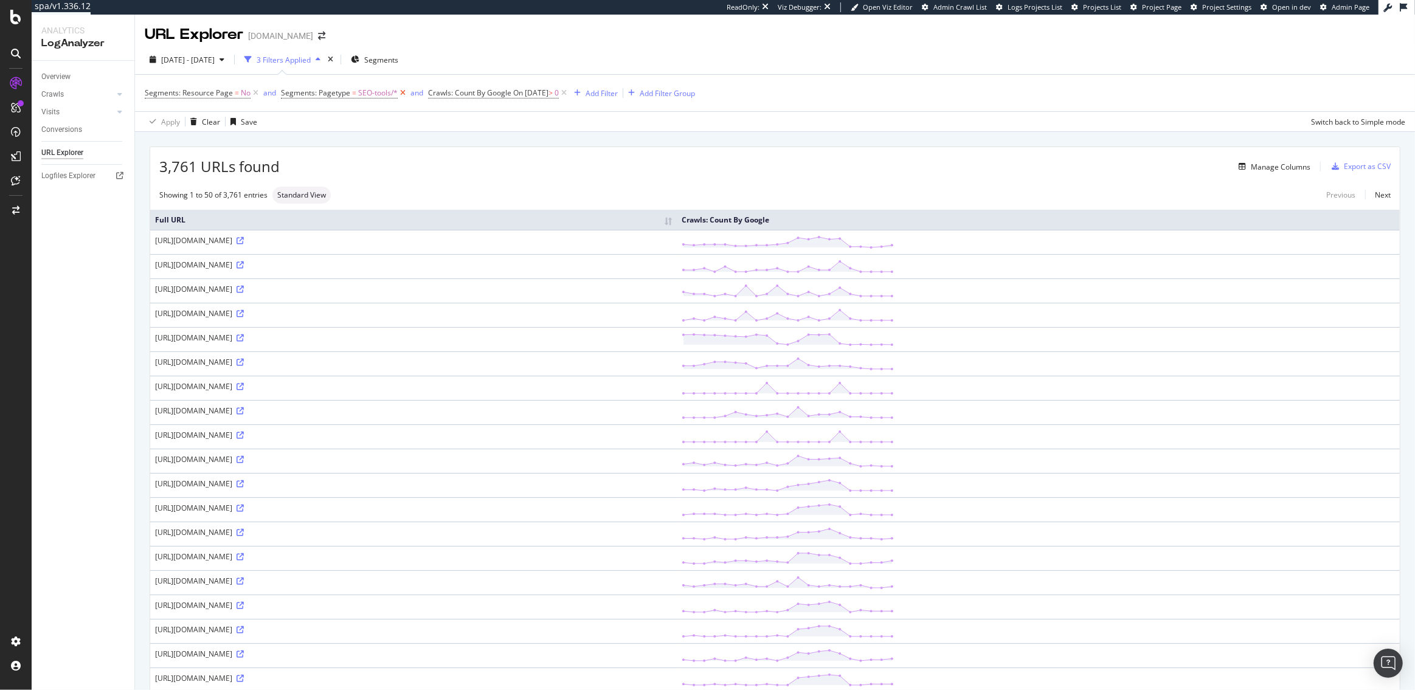
click at [401, 94] on icon at bounding box center [403, 93] width 10 height 12
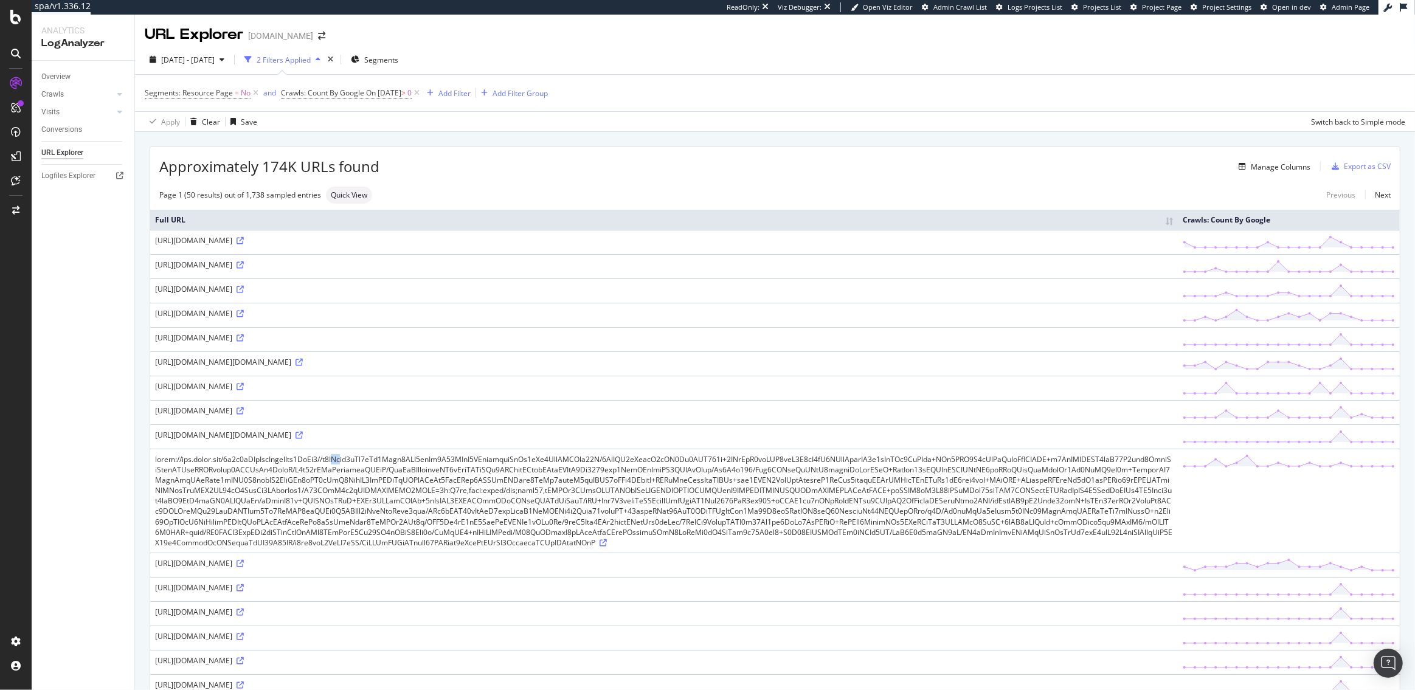
click at [335, 465] on div at bounding box center [664, 501] width 1018 height 94
copy div "//"
click at [471, 95] on div "Add Filter" at bounding box center [455, 93] width 32 height 10
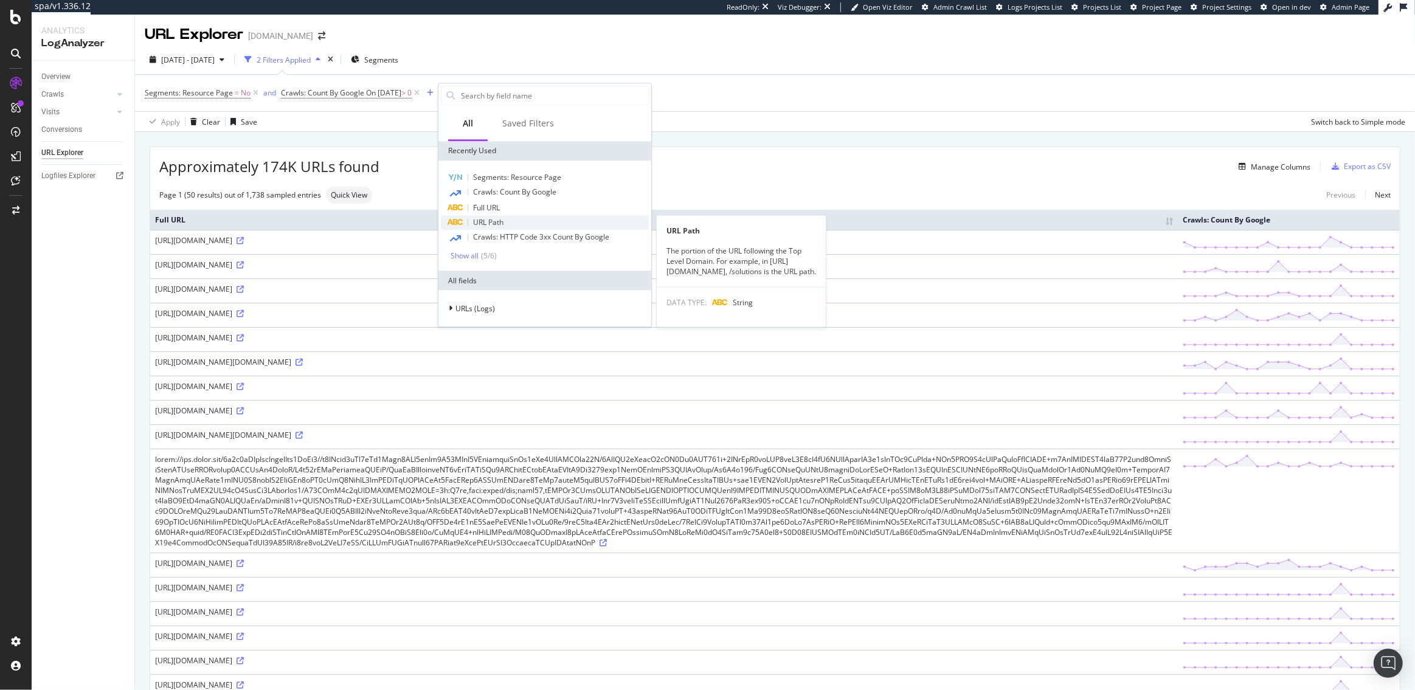
click at [496, 221] on span "URL Path" at bounding box center [488, 222] width 30 height 10
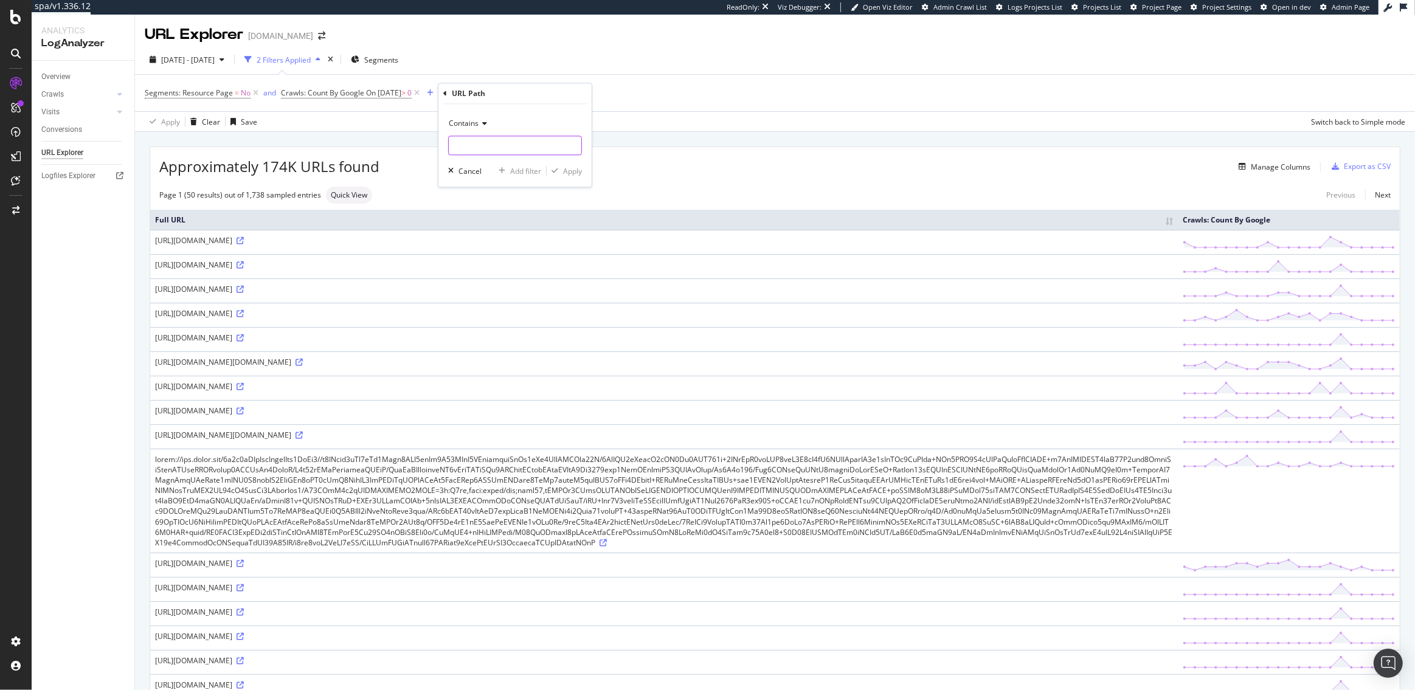
click at [477, 148] on input "text" at bounding box center [515, 145] width 133 height 19
paste input "//"
type input "//"
click at [577, 171] on div "Apply" at bounding box center [572, 171] width 19 height 10
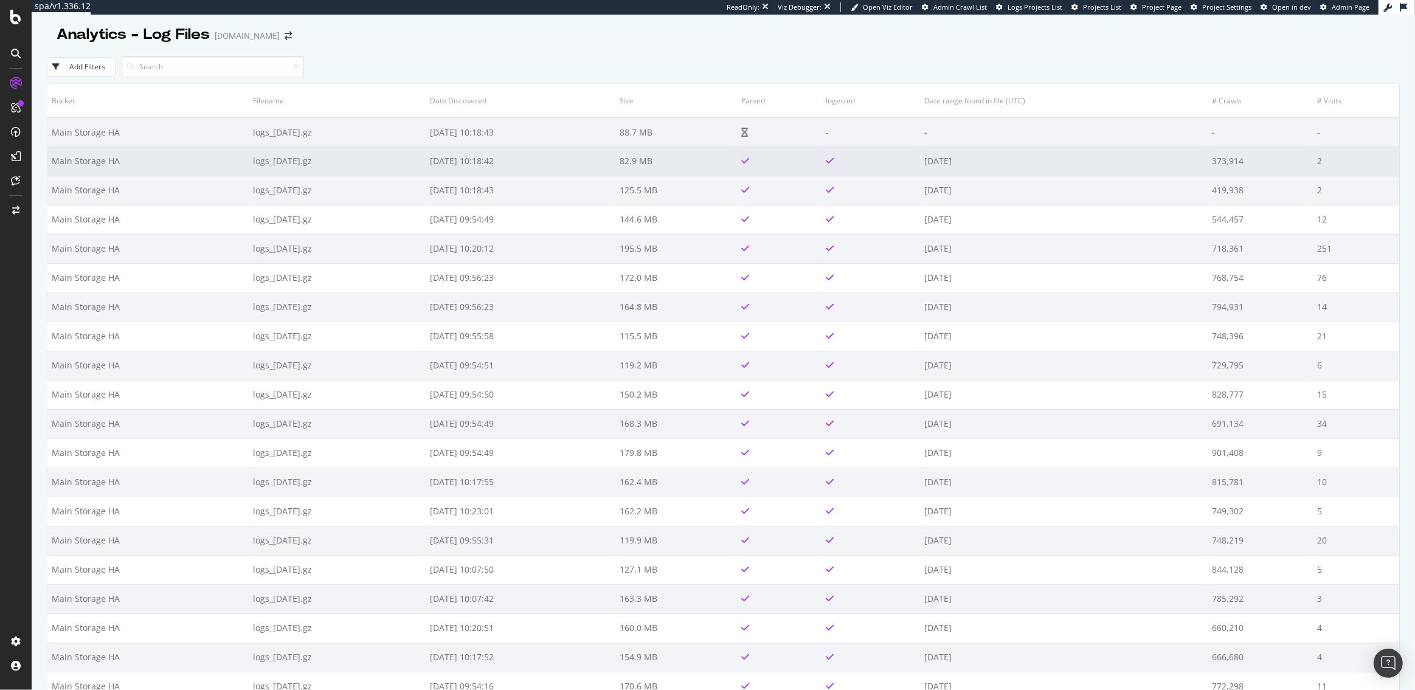
click at [162, 164] on td "Main Storage HA" at bounding box center [147, 161] width 201 height 29
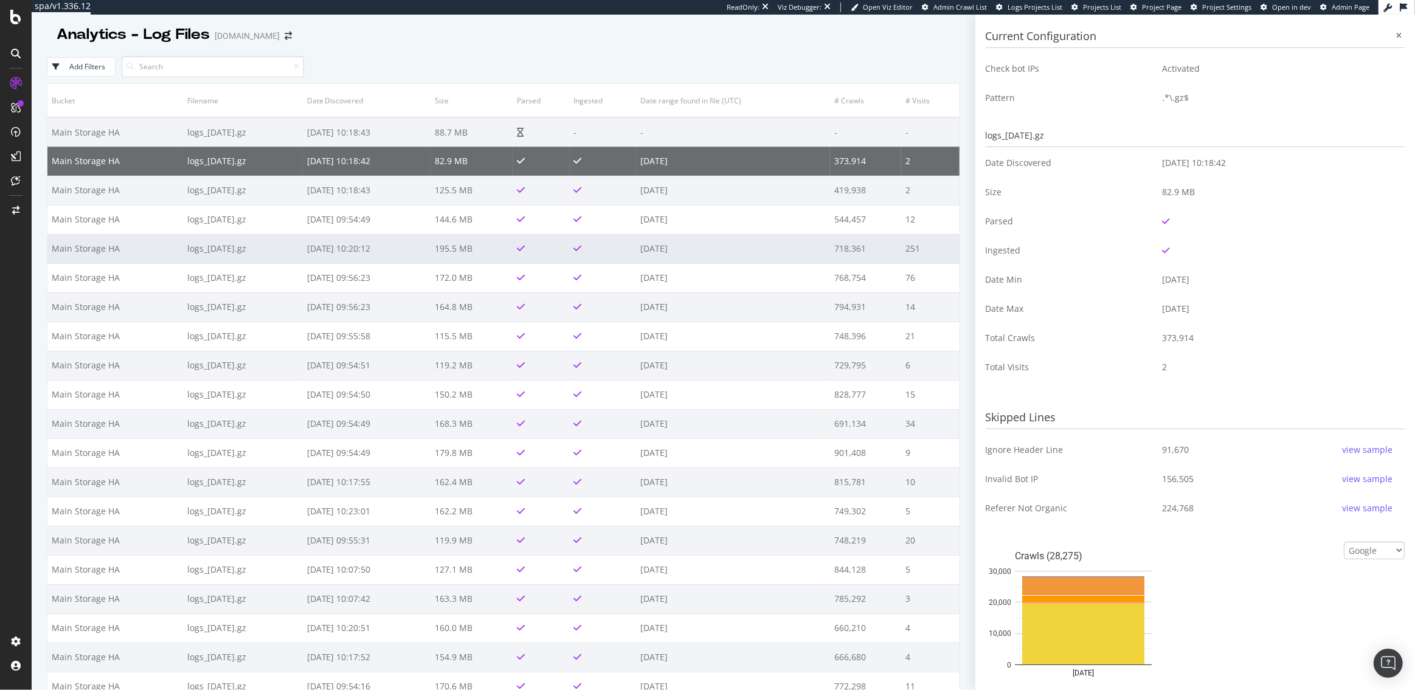
click at [743, 252] on td "[DATE]" at bounding box center [733, 248] width 194 height 29
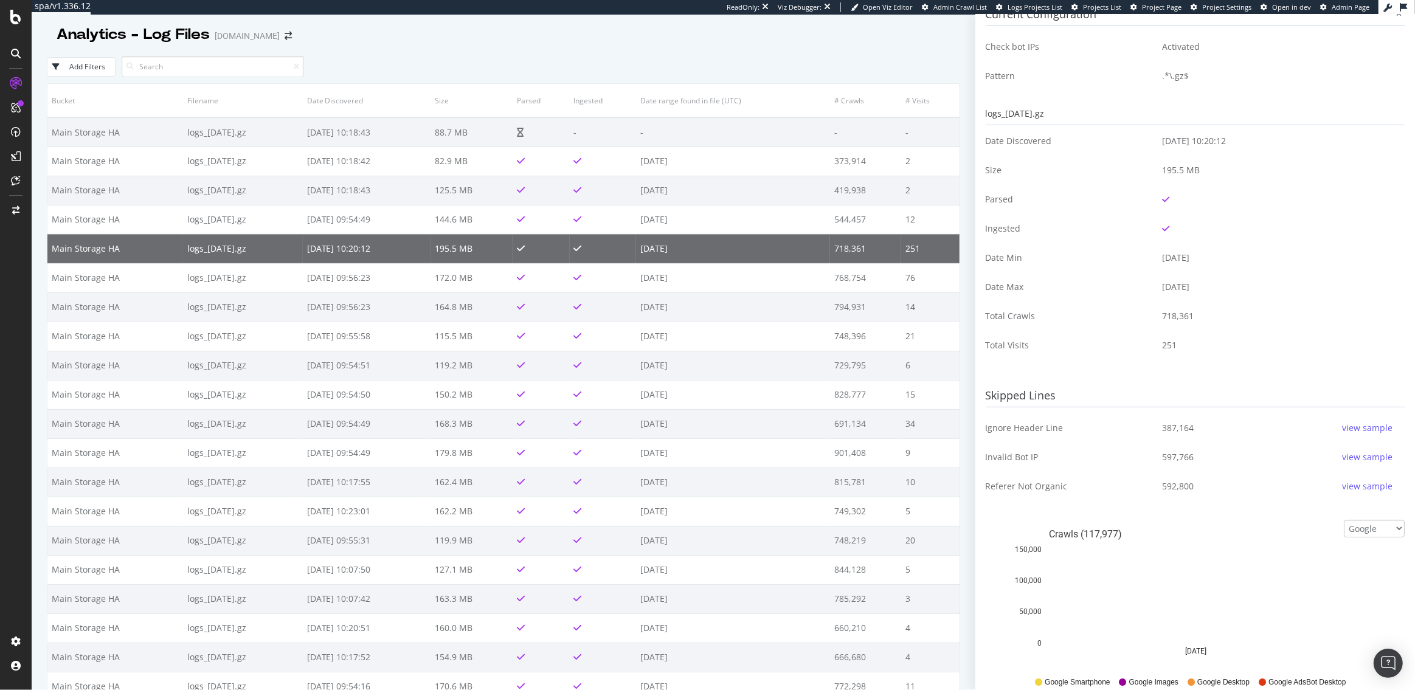
scroll to position [23, 0]
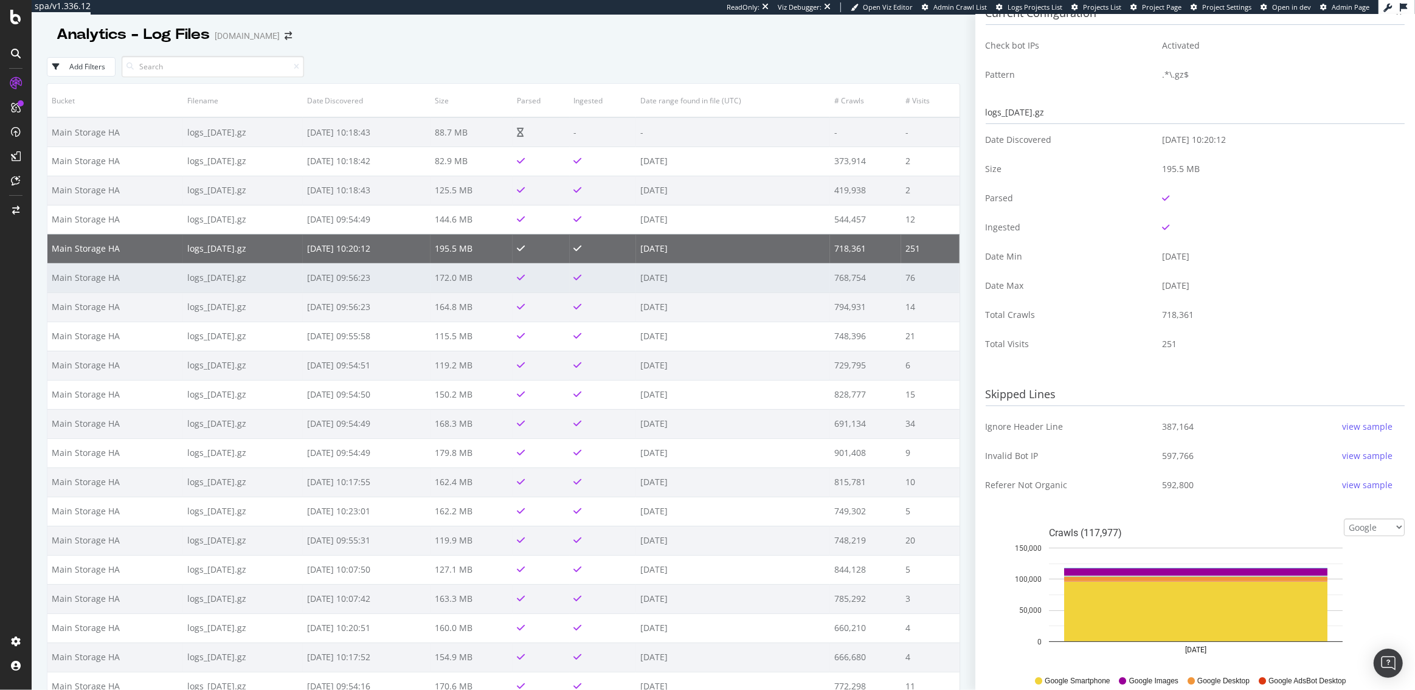
click at [749, 275] on td "2025-08-19" at bounding box center [733, 277] width 194 height 29
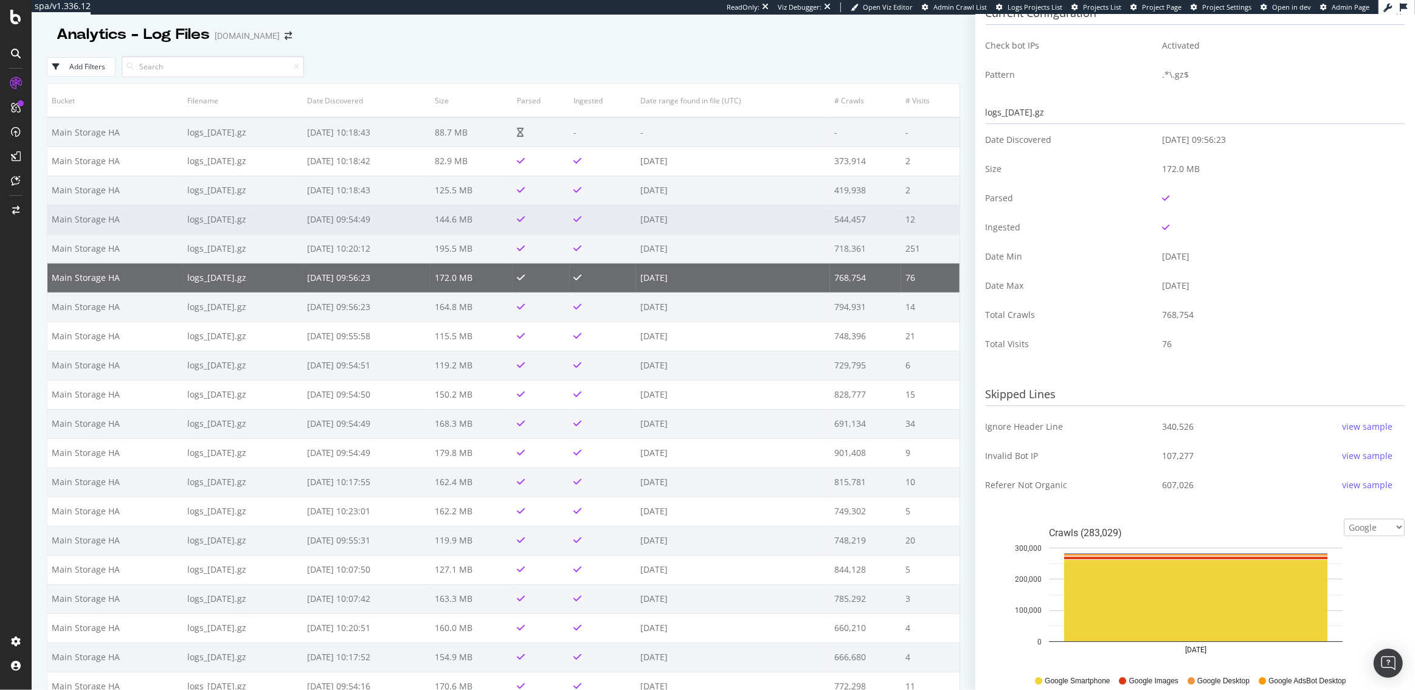
click at [755, 224] on td "[DATE]" at bounding box center [733, 219] width 194 height 29
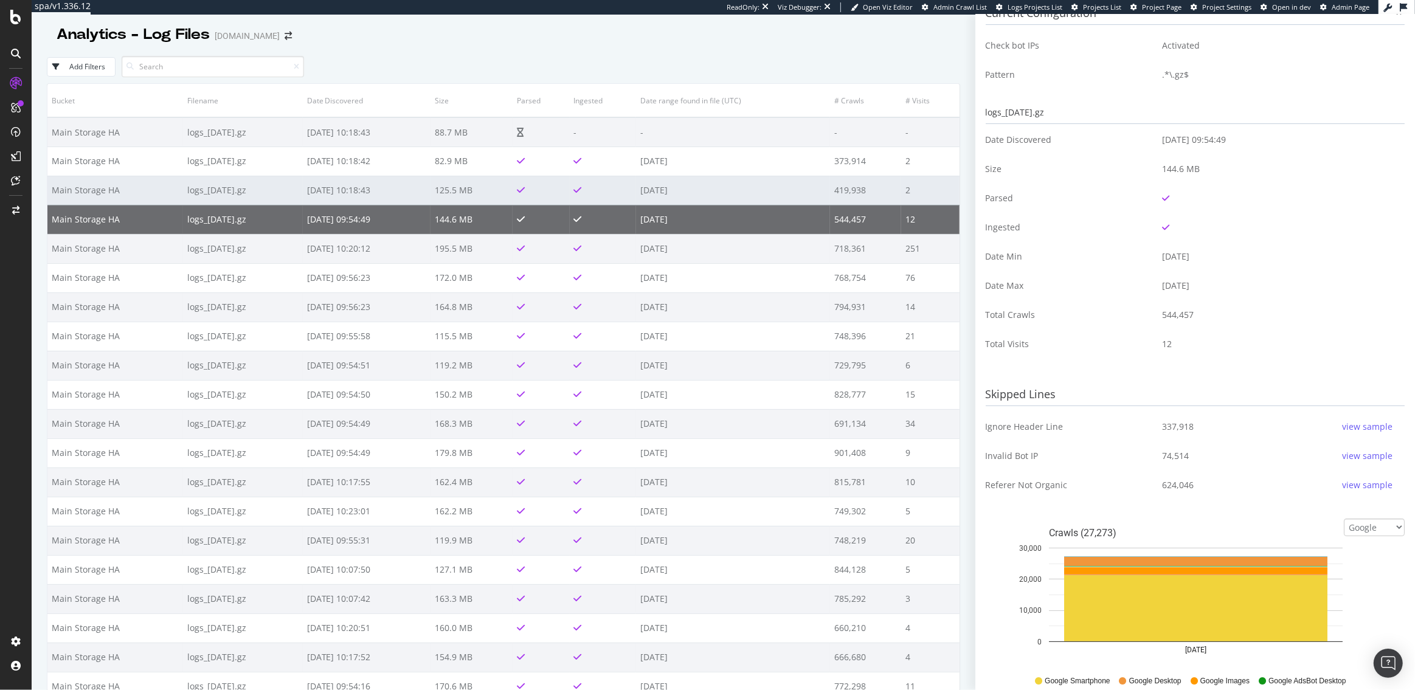
click at [777, 187] on td "[DATE]" at bounding box center [733, 190] width 194 height 29
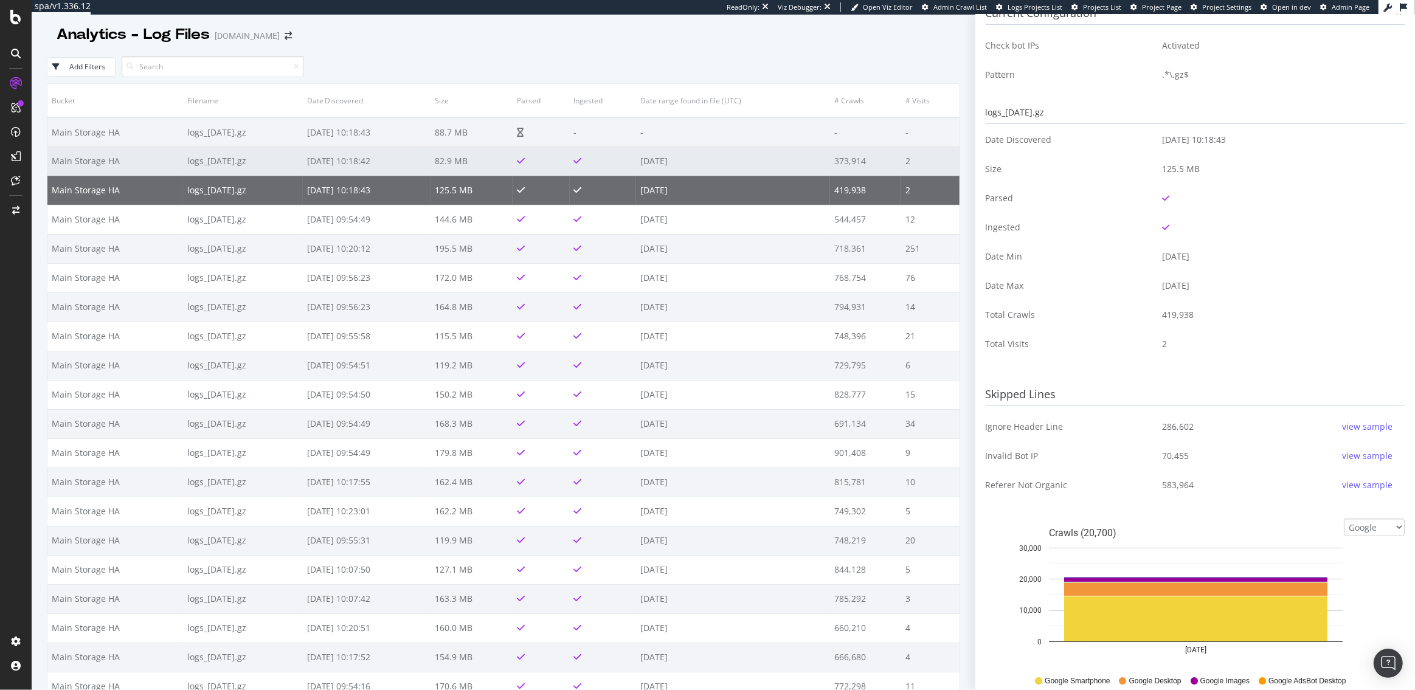
click at [769, 161] on td "[DATE]" at bounding box center [733, 161] width 194 height 29
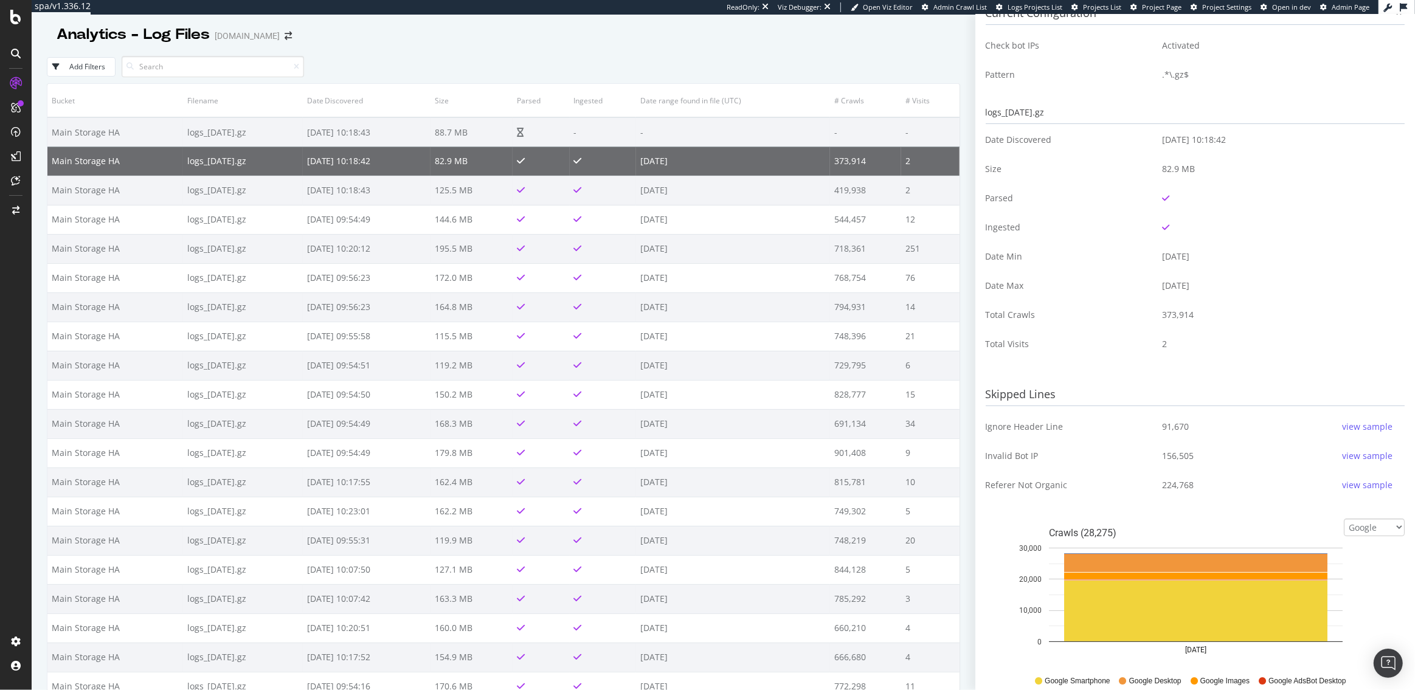
scroll to position [0, 0]
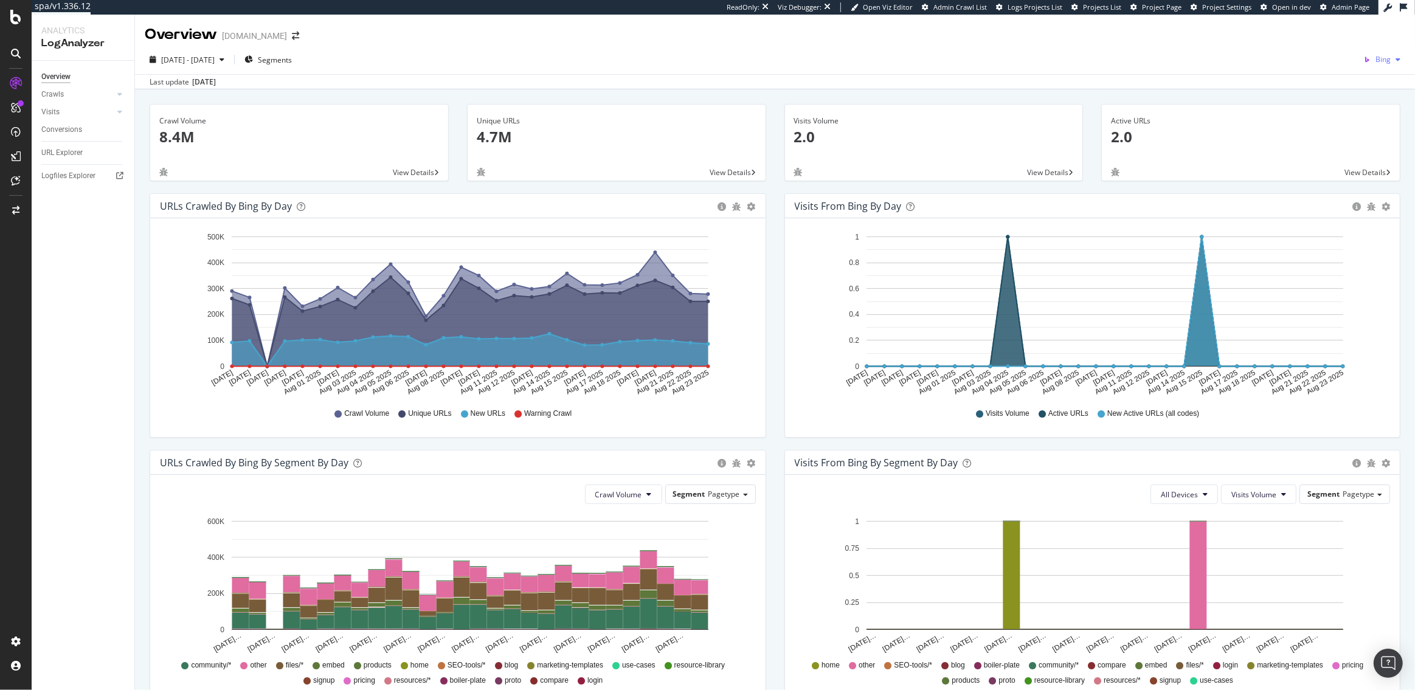
click at [1390, 60] on span "Bing" at bounding box center [1383, 59] width 15 height 10
click at [1313, 67] on span "OpenAI" at bounding box center [1326, 71] width 45 height 11
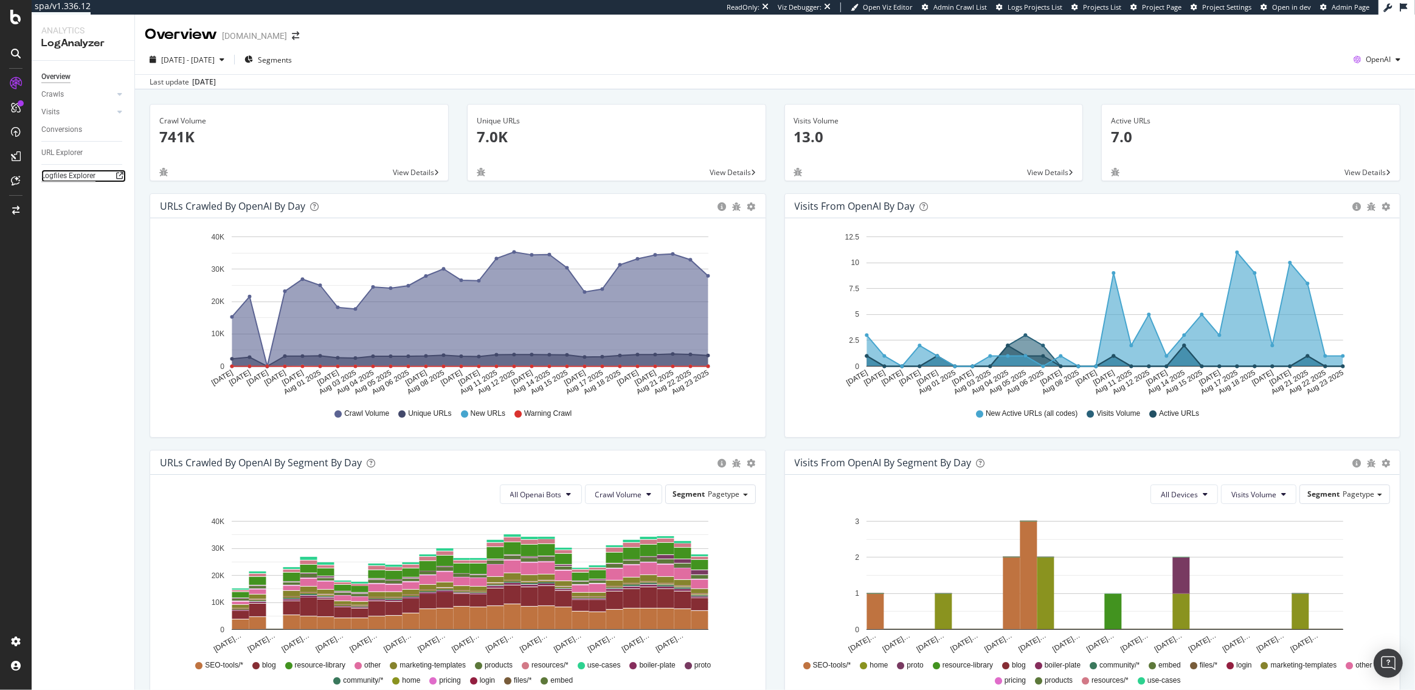
click at [68, 172] on div "Logfiles Explorer" at bounding box center [68, 176] width 54 height 13
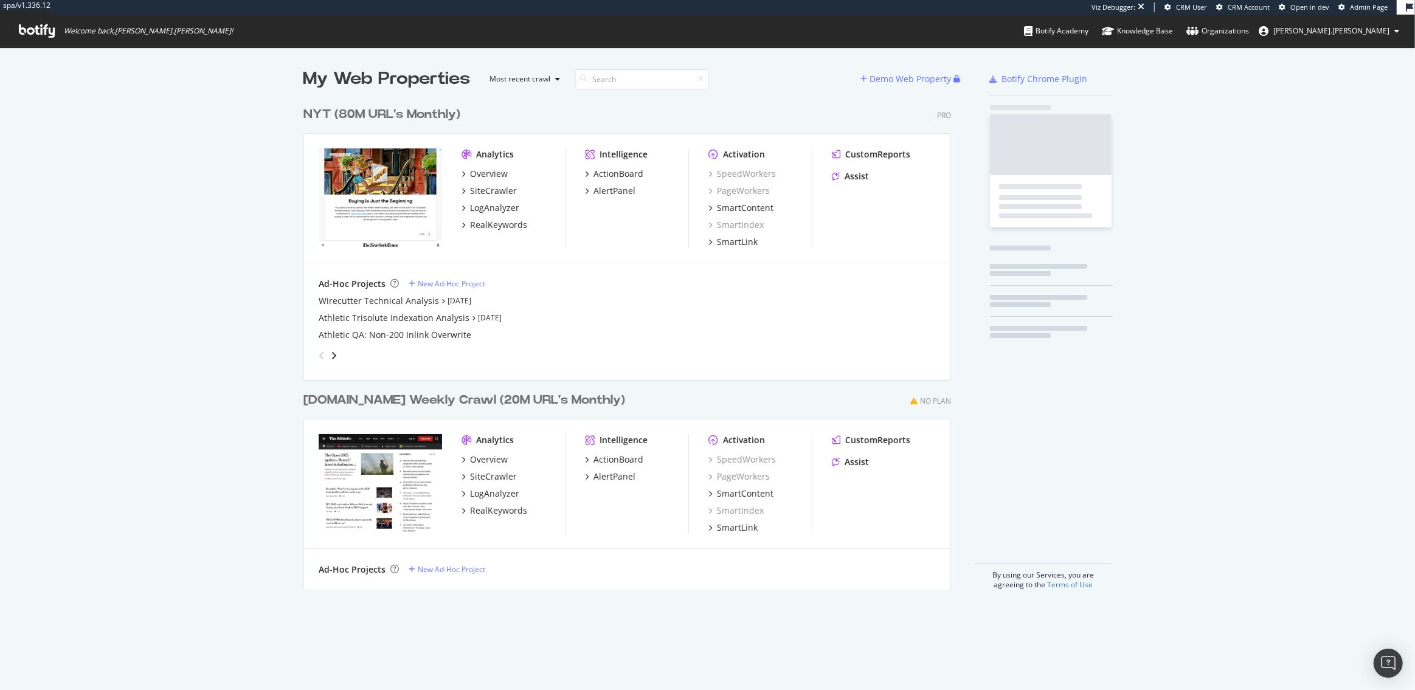
scroll to position [499, 657]
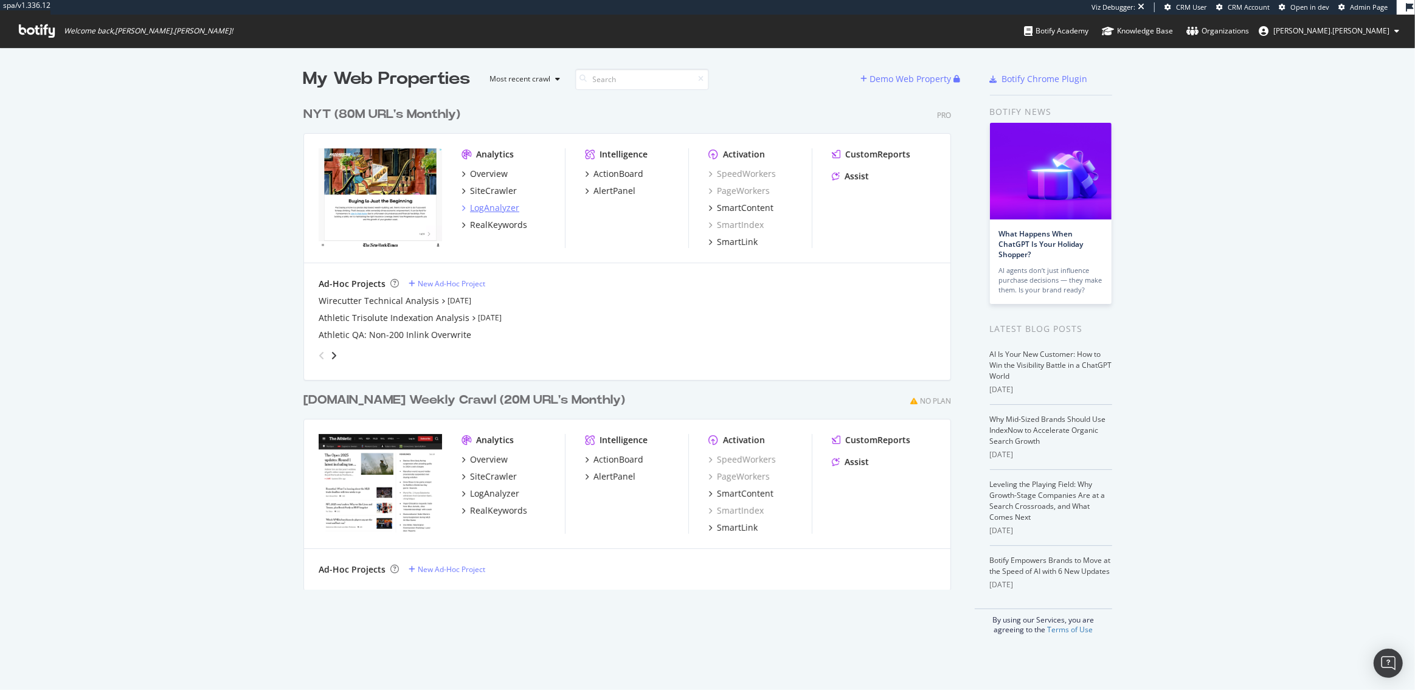
click at [493, 204] on div "LogAnalyzer" at bounding box center [494, 208] width 49 height 12
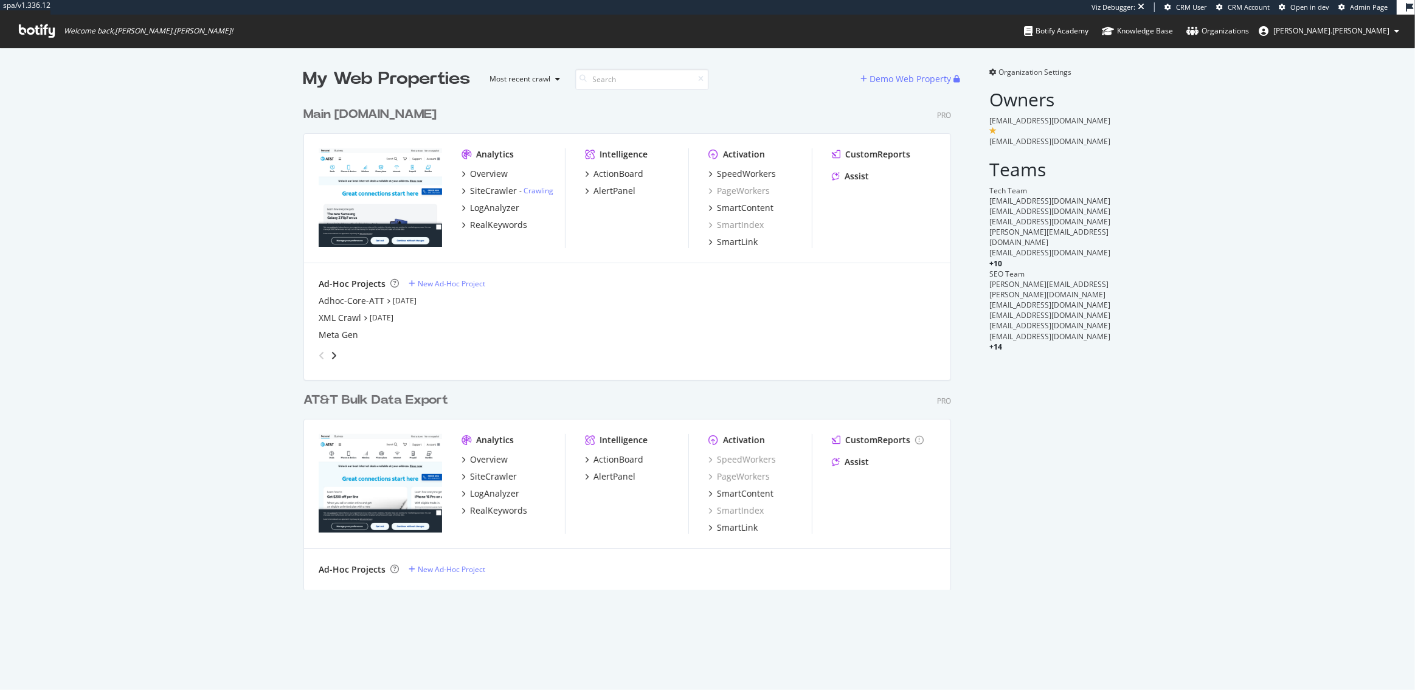
scroll to position [499, 657]
click at [498, 207] on div "LogAnalyzer" at bounding box center [494, 208] width 49 height 12
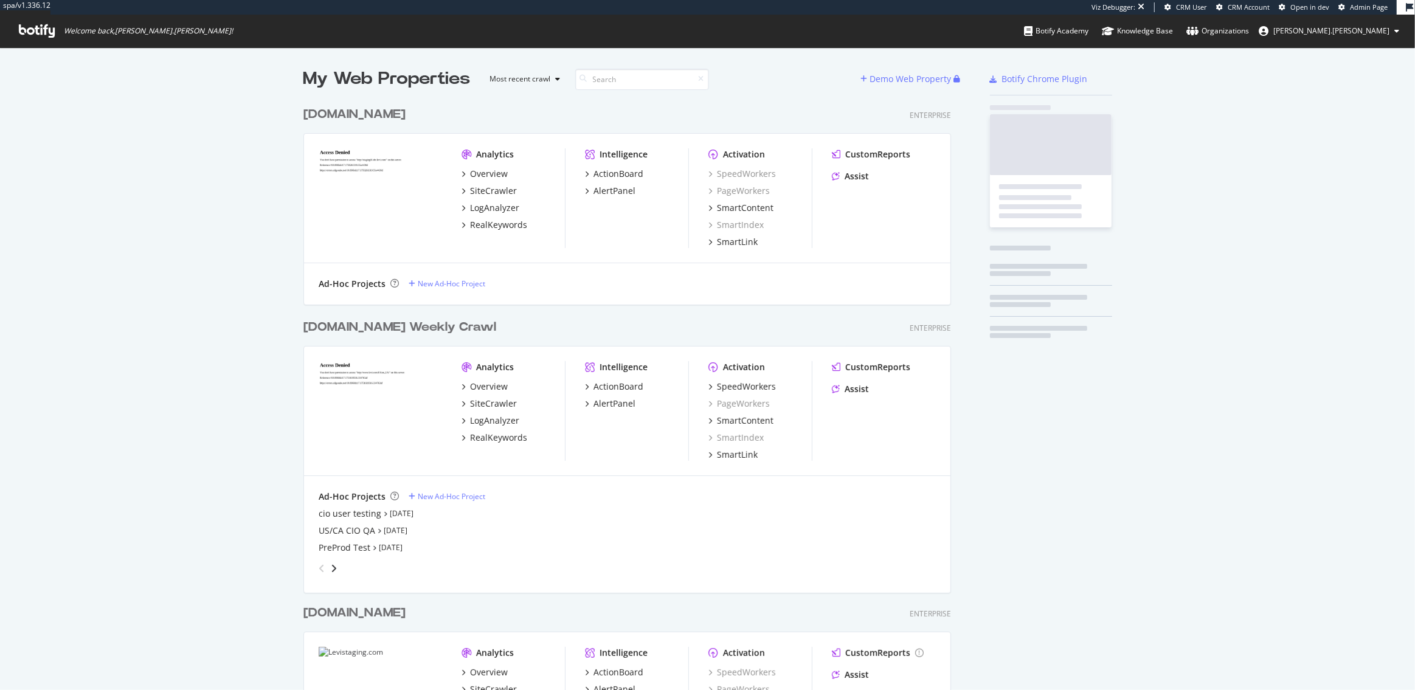
scroll to position [924, 657]
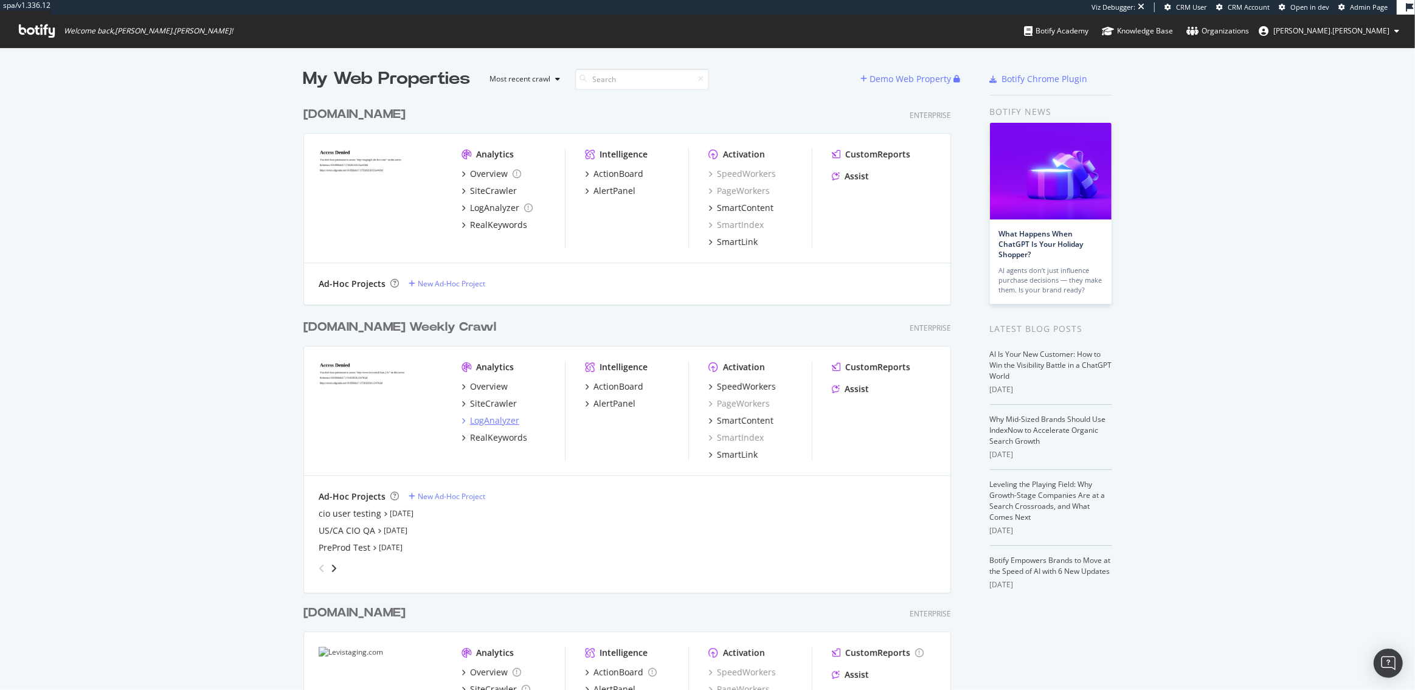
click at [500, 417] on div "LogAnalyzer" at bounding box center [494, 421] width 49 height 12
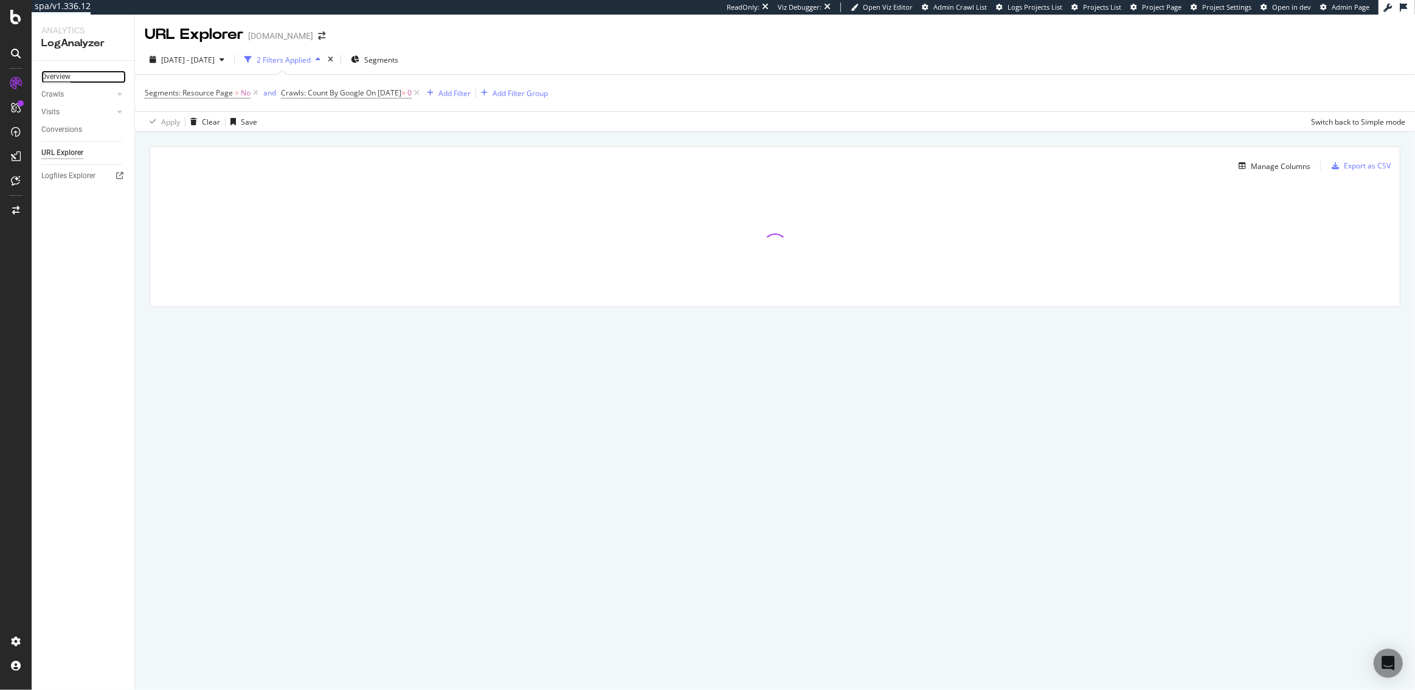
click at [62, 78] on div "Overview" at bounding box center [55, 77] width 29 height 13
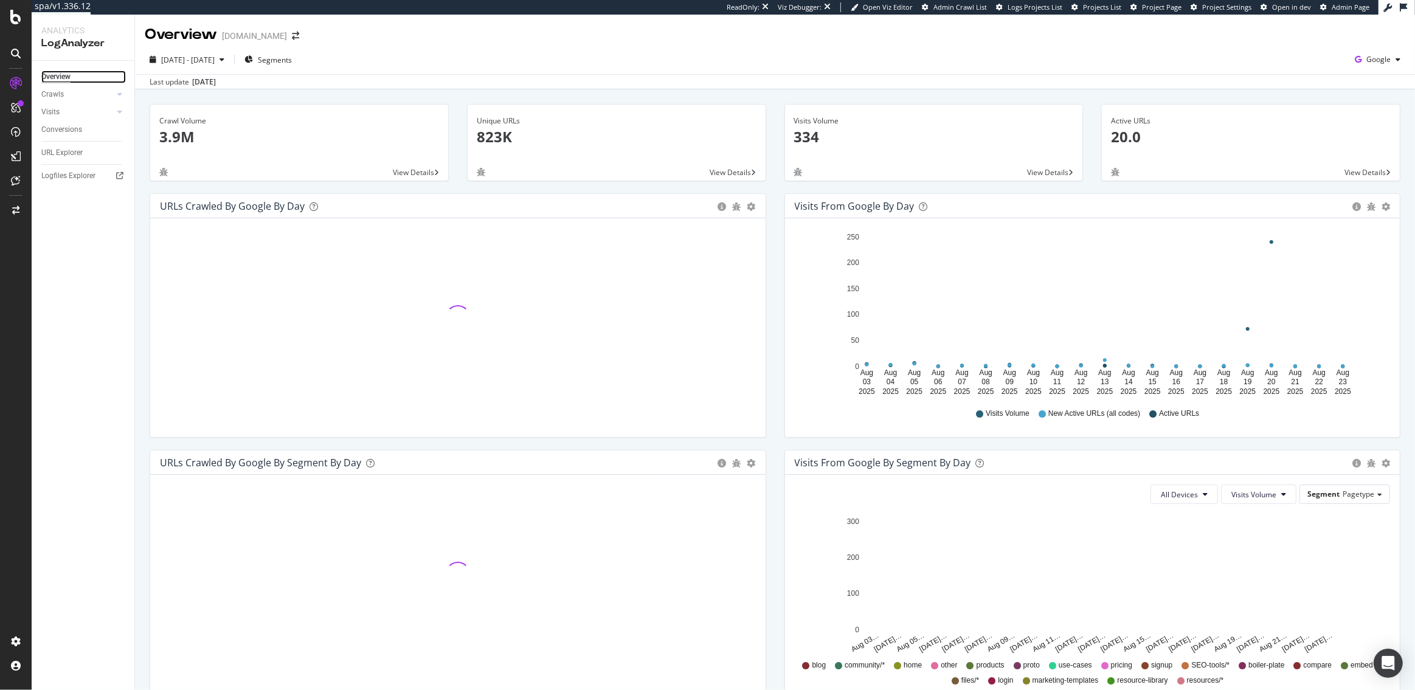
scroll to position [315, 0]
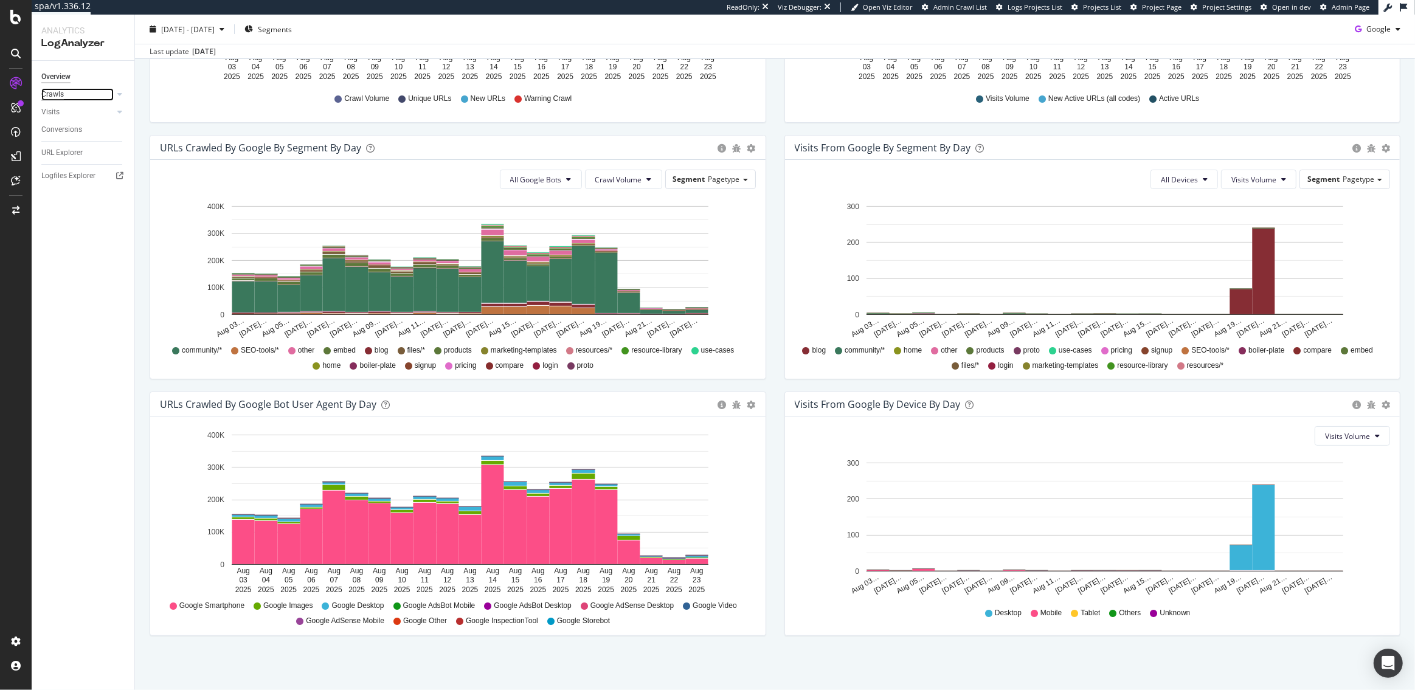
click at [54, 94] on div "Crawls" at bounding box center [52, 94] width 23 height 13
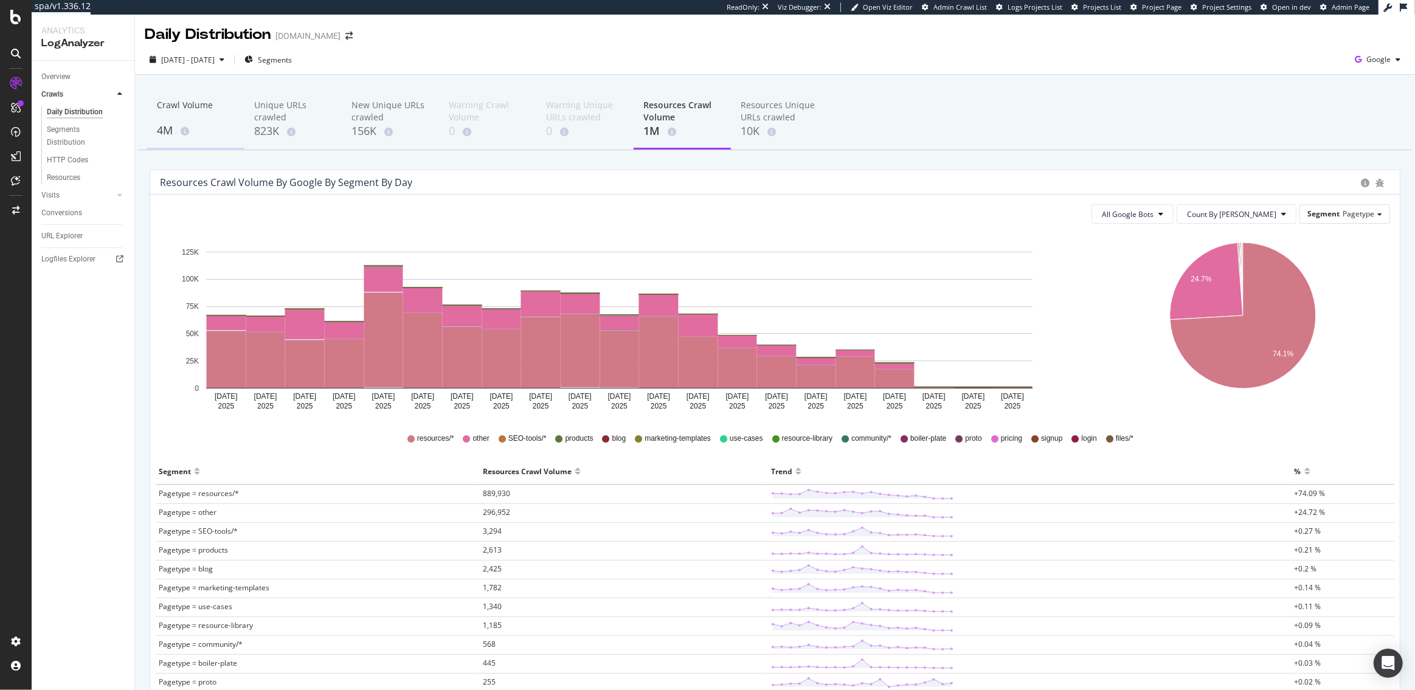
click at [177, 120] on div "Crawl Volume" at bounding box center [196, 110] width 78 height 23
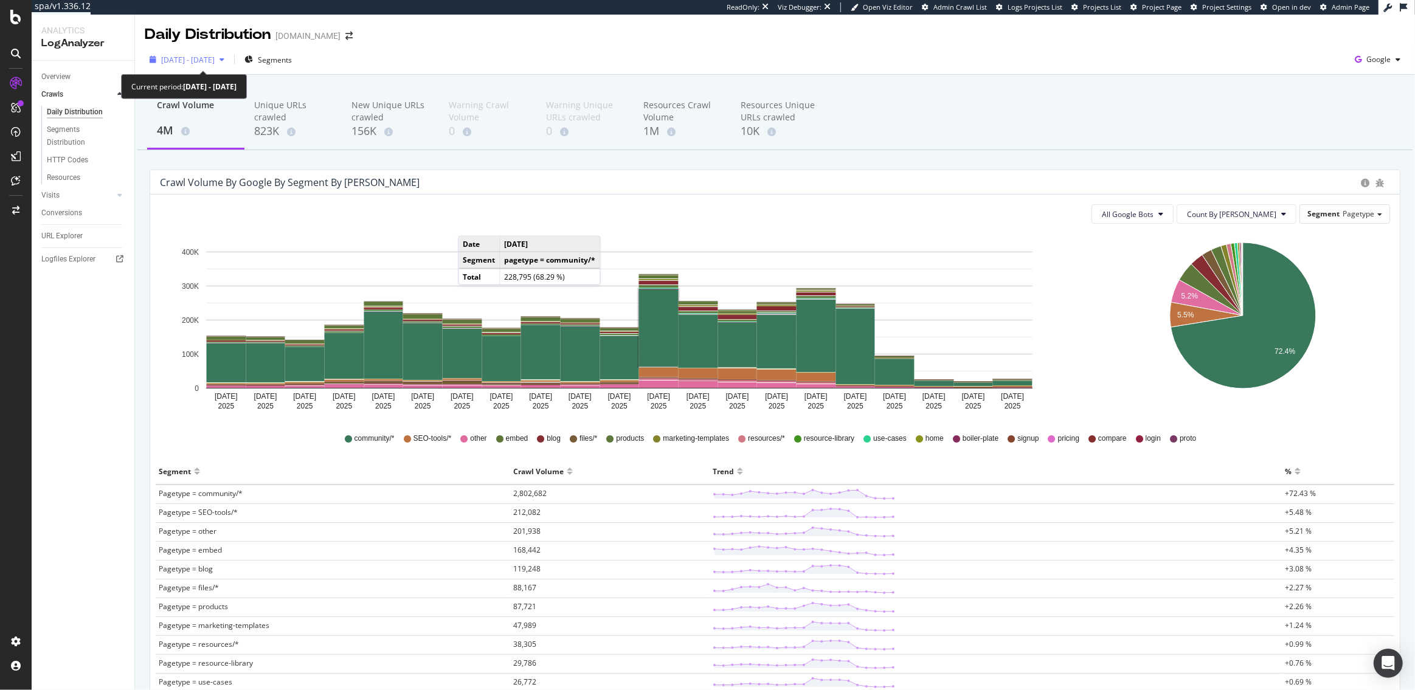
click at [210, 63] on span "2025 Aug. 3rd - Aug. 23rd" at bounding box center [188, 60] width 54 height 10
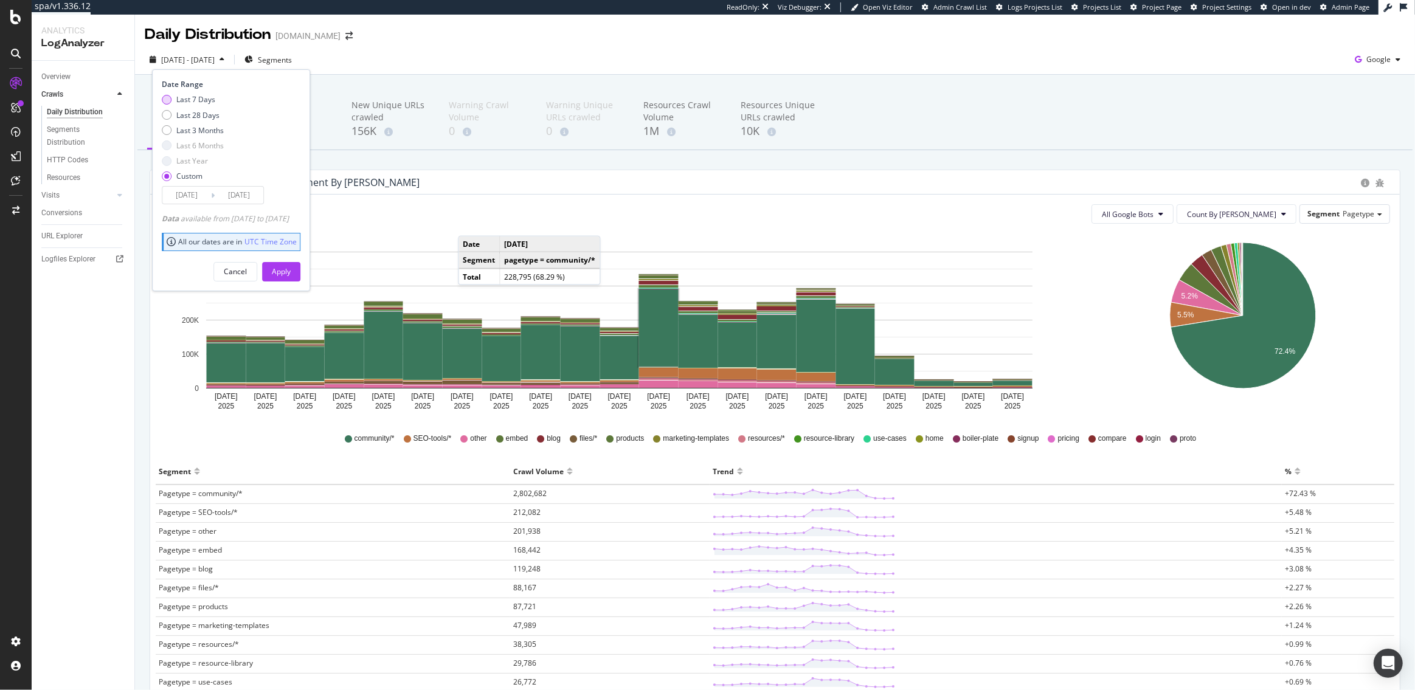
click at [191, 100] on div "Last 7 Days" at bounding box center [195, 99] width 39 height 10
type input "2025/08/17"
click at [291, 272] on div "Apply" at bounding box center [281, 271] width 19 height 10
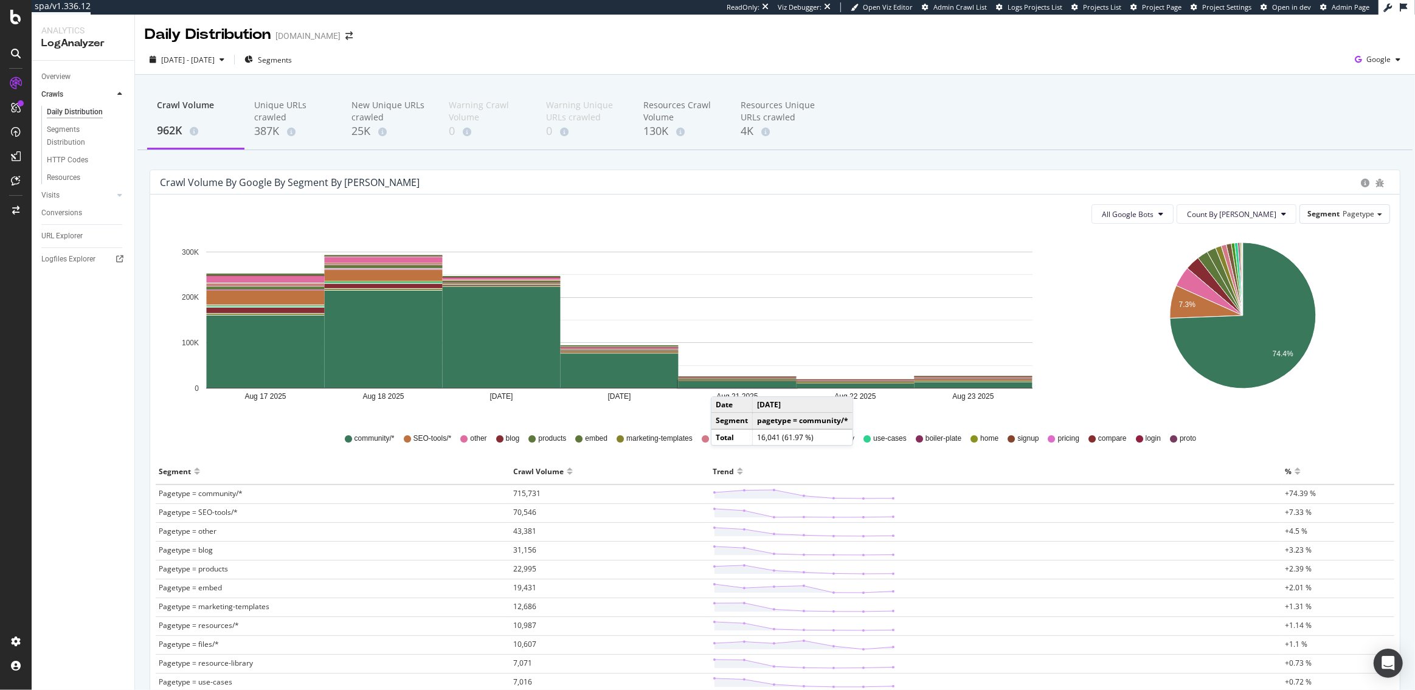
click at [723, 384] on rect "A chart." at bounding box center [738, 384] width 118 height 7
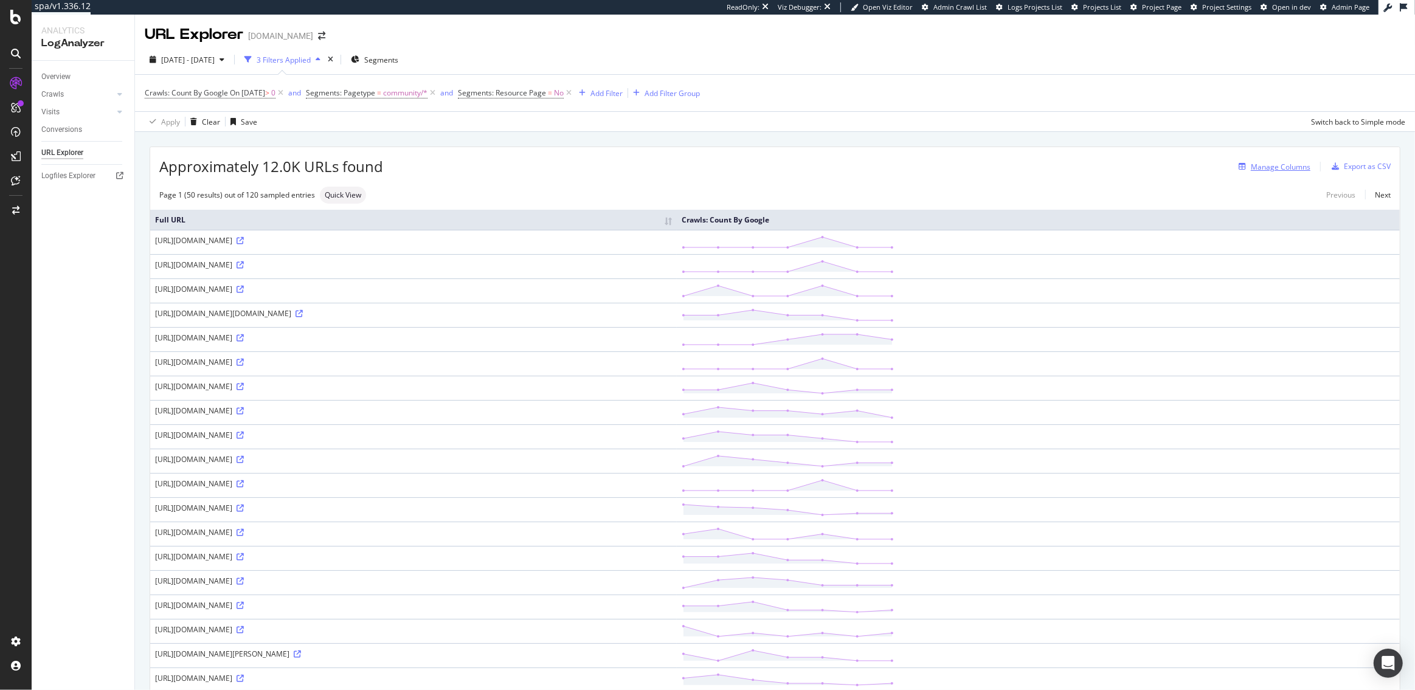
click at [1297, 172] on div "Manage Columns" at bounding box center [1281, 167] width 60 height 10
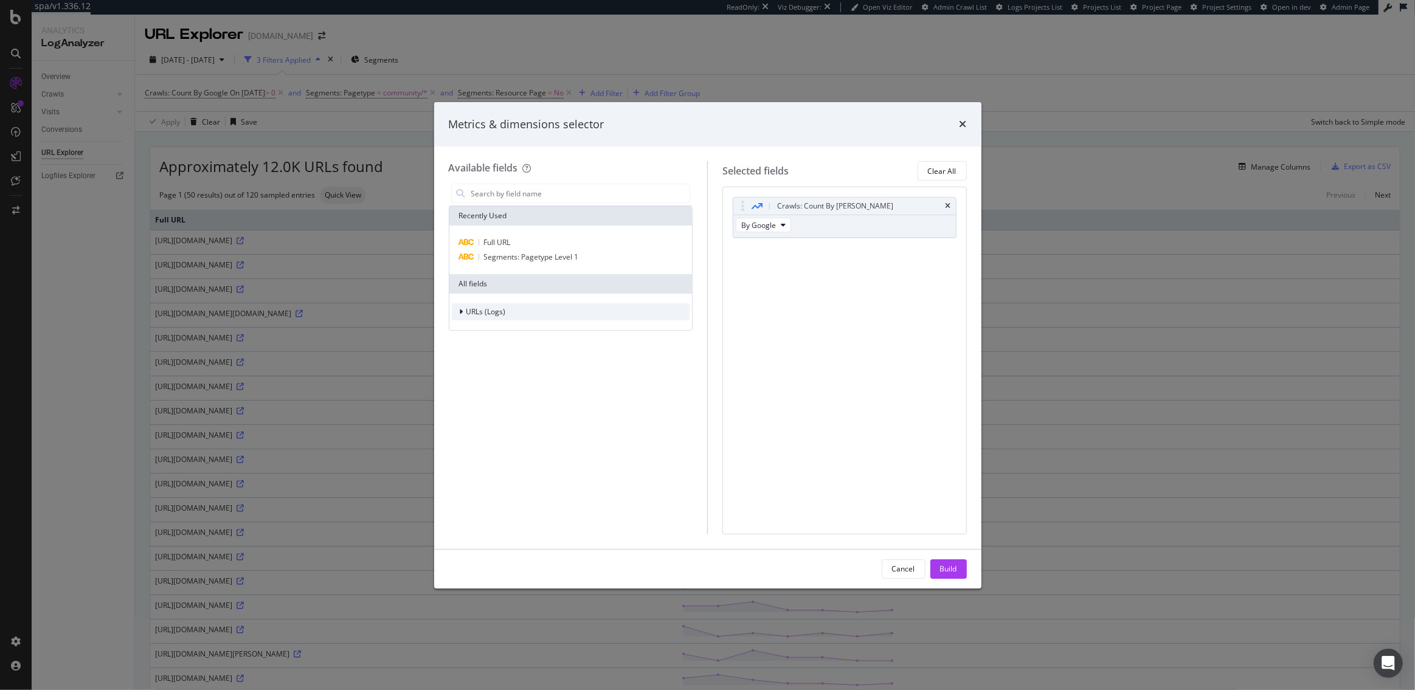
click at [487, 313] on span "URLs (Logs)" at bounding box center [486, 312] width 40 height 10
click at [489, 373] on div "Crawls" at bounding box center [485, 367] width 23 height 10
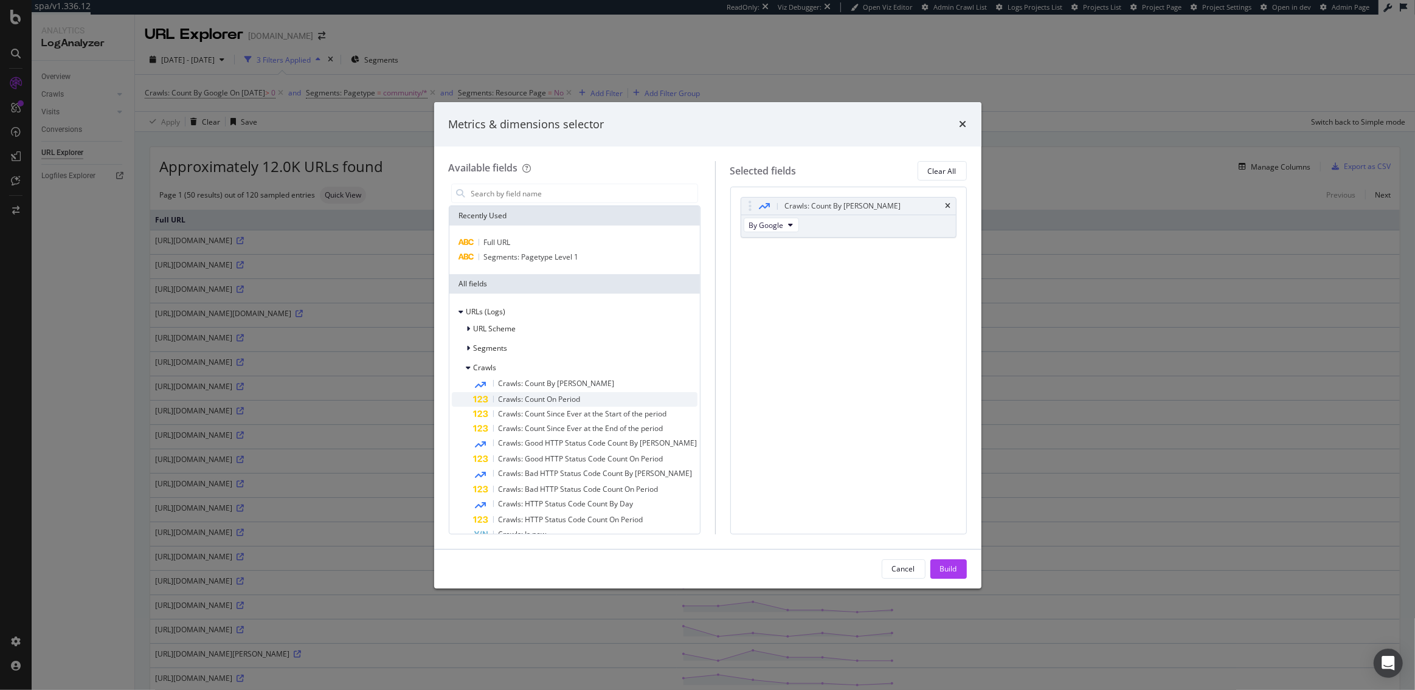
click at [505, 399] on span "Crawls: Count On Period" at bounding box center [540, 399] width 82 height 10
click at [948, 207] on icon "times" at bounding box center [948, 206] width 5 height 7
click at [947, 576] on div "Build" at bounding box center [948, 569] width 17 height 18
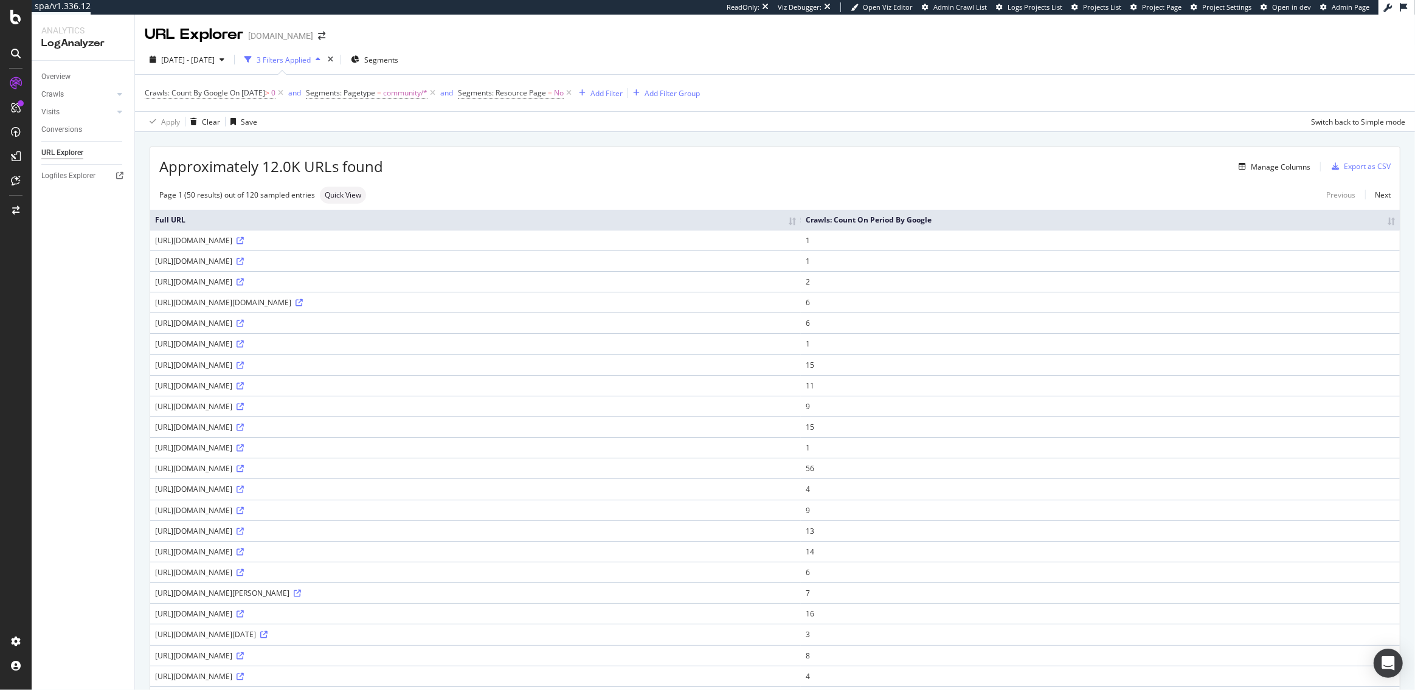
click at [1395, 223] on th "Crawls: Count On Period By Google" at bounding box center [1100, 220] width 599 height 20
click at [1393, 223] on th "Crawls: Count On Period By Google" at bounding box center [1100, 220] width 599 height 20
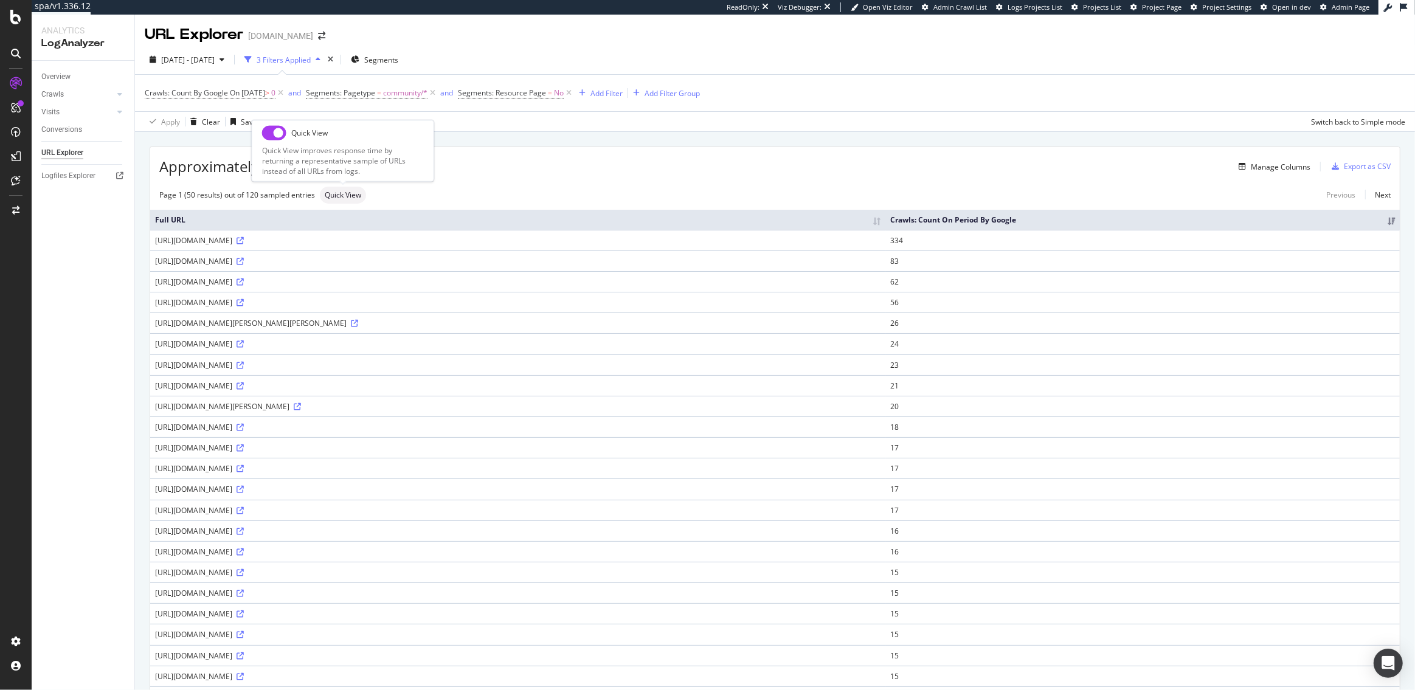
click at [276, 133] on input "checkbox" at bounding box center [274, 132] width 24 height 15
checkbox input "true"
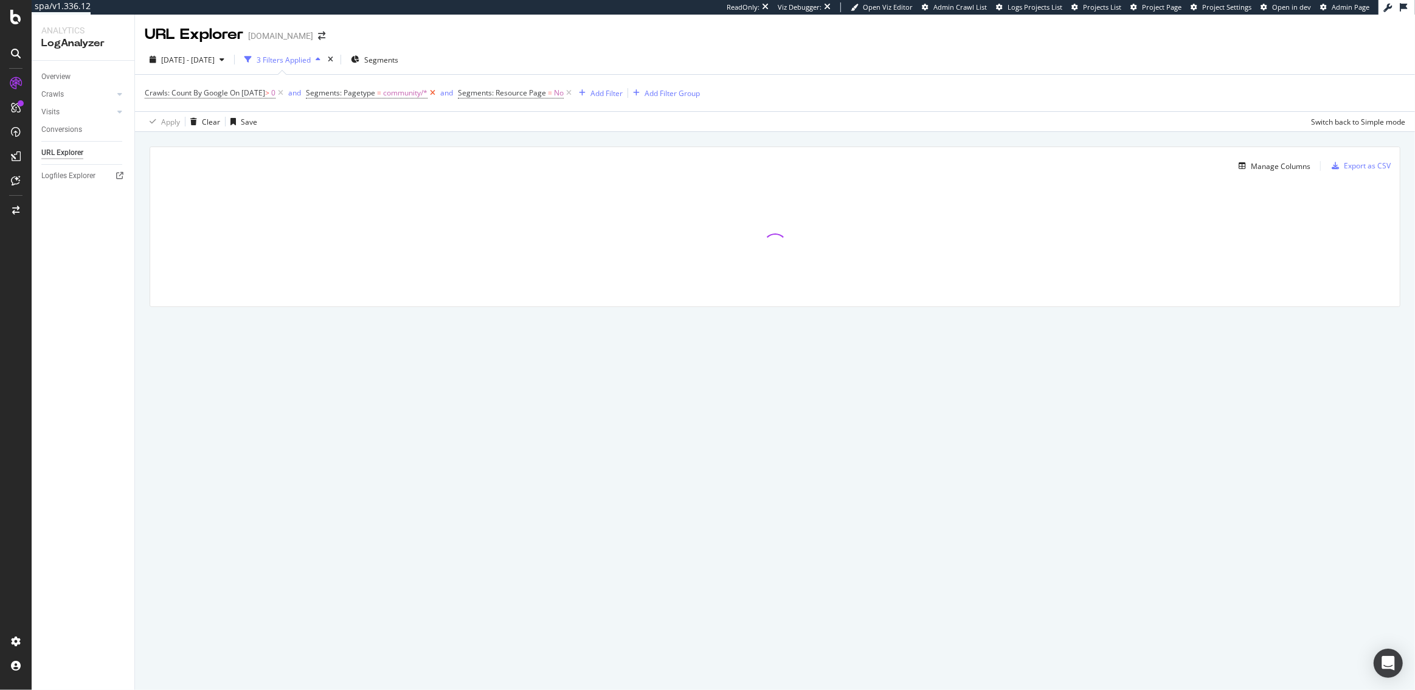
click at [438, 94] on icon at bounding box center [433, 93] width 10 height 12
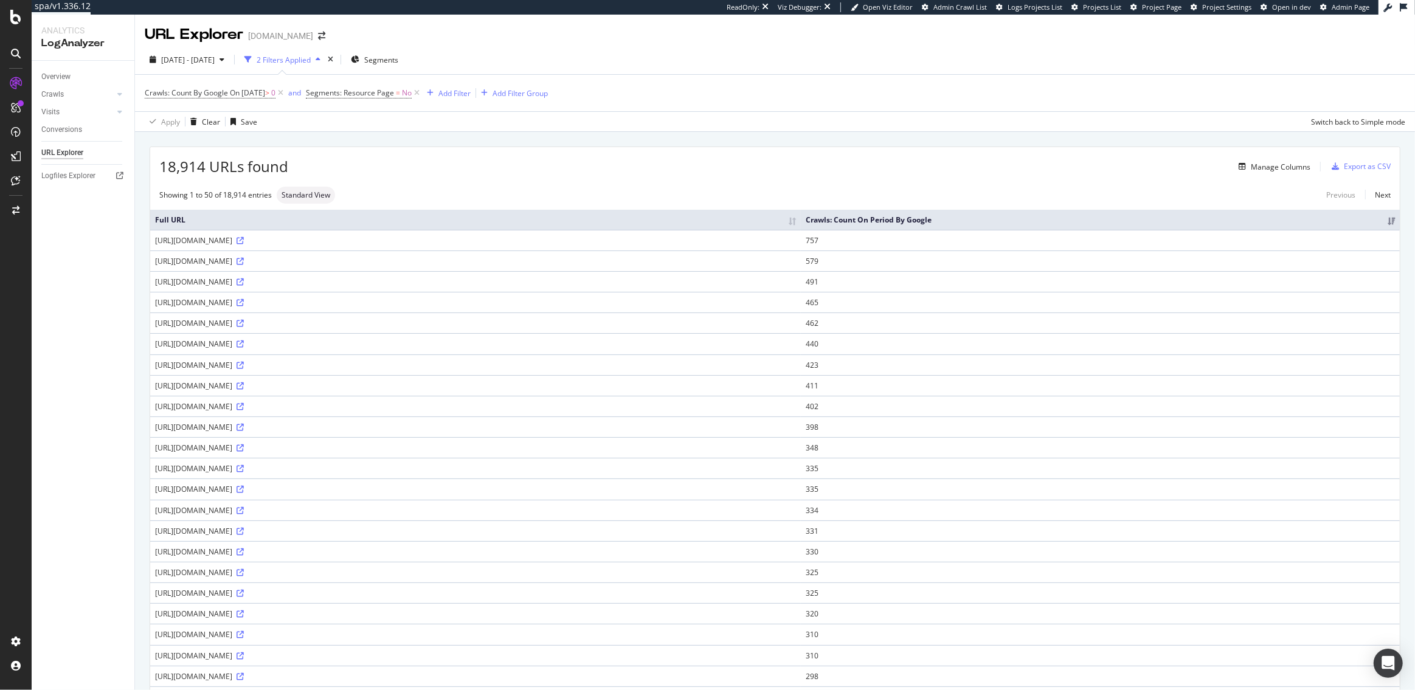
click at [801, 221] on th "Full URL" at bounding box center [475, 220] width 651 height 20
click at [63, 78] on div "Overview" at bounding box center [55, 77] width 29 height 13
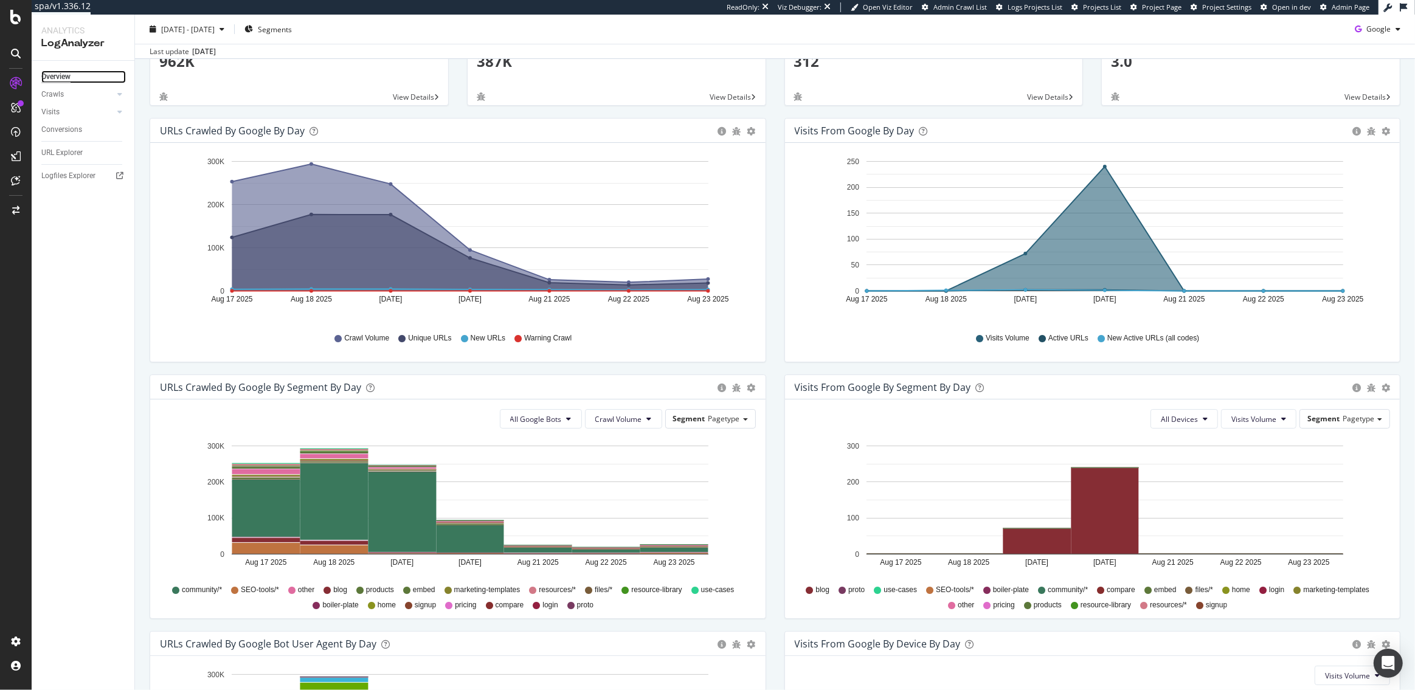
scroll to position [252, 0]
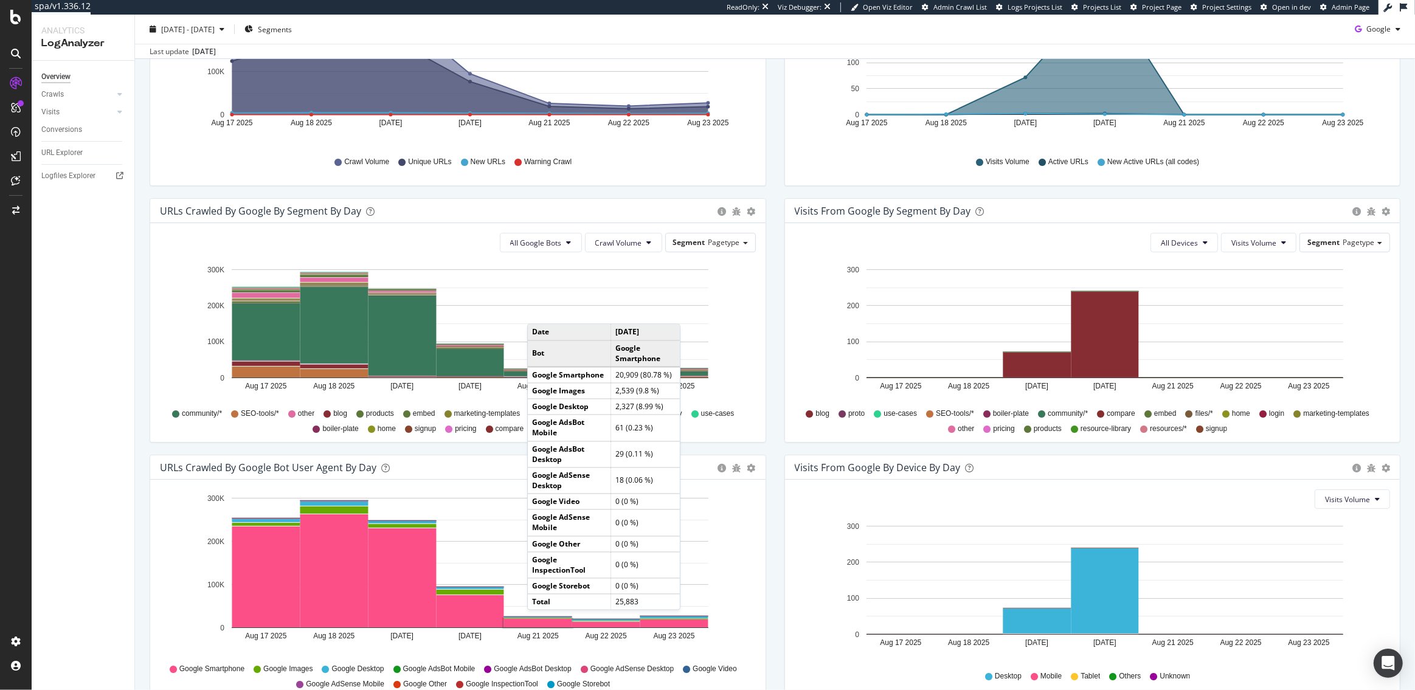
click at [539, 622] on rect "A chart." at bounding box center [538, 623] width 68 height 9
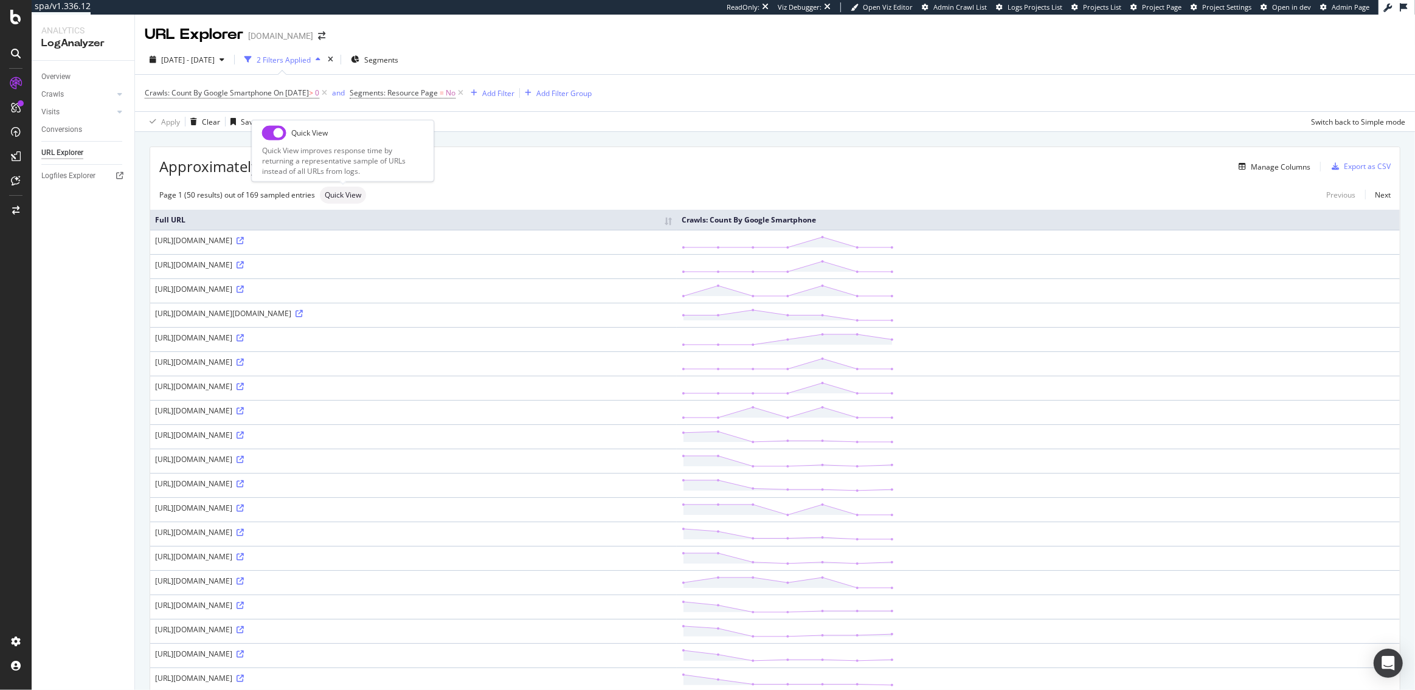
click at [279, 139] on input "checkbox" at bounding box center [274, 132] width 24 height 15
checkbox input "true"
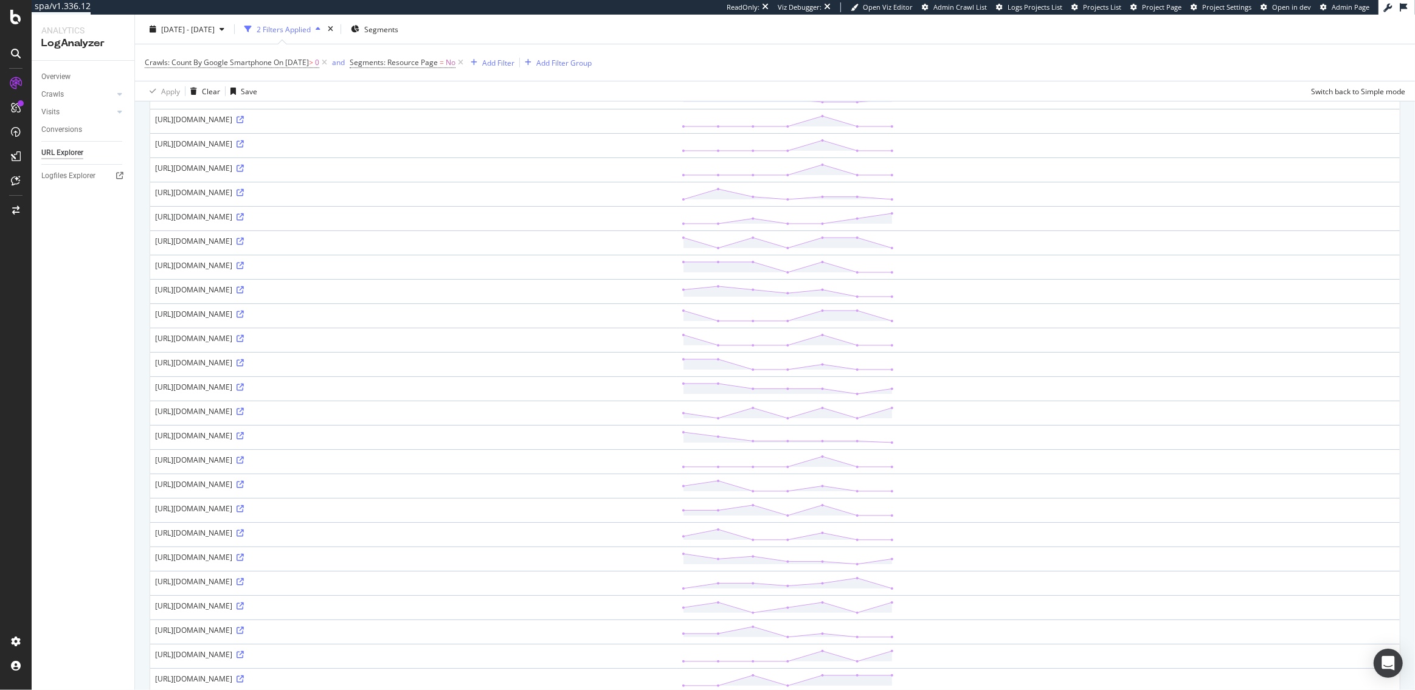
scroll to position [810, 0]
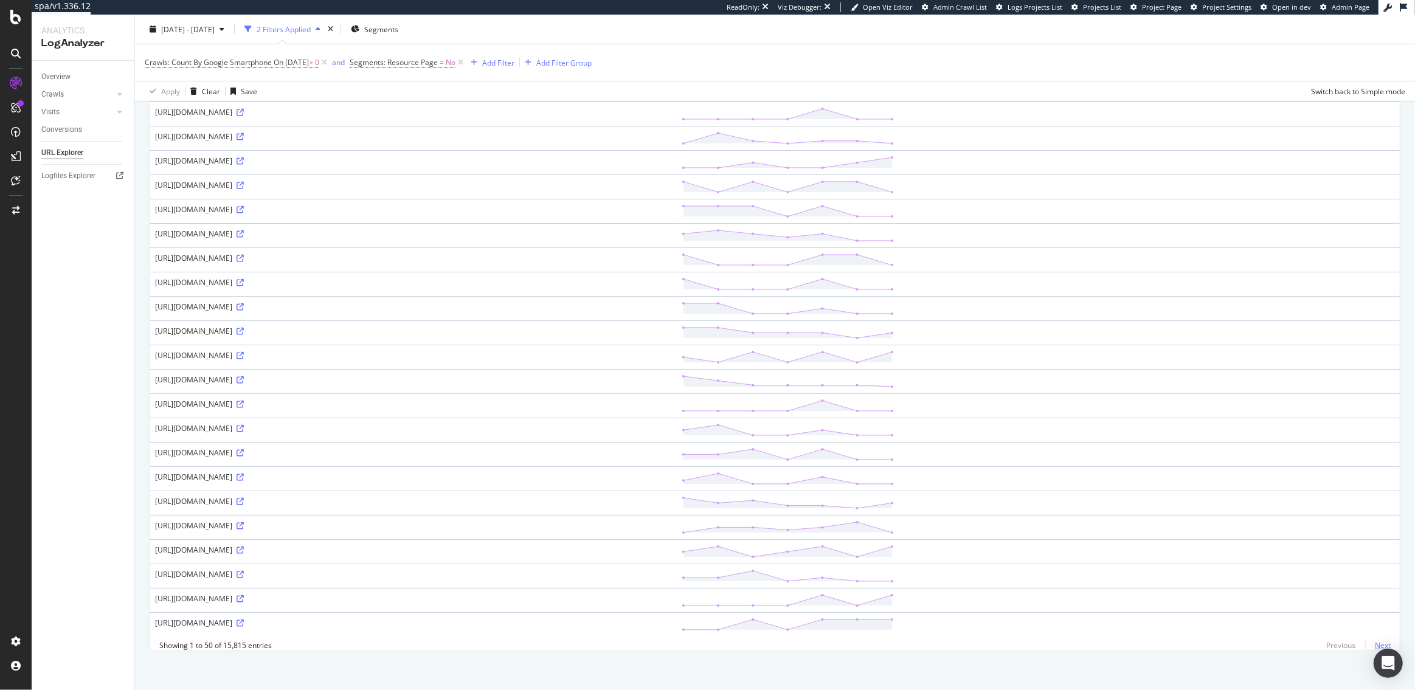
click at [1384, 644] on link "Next" at bounding box center [1378, 646] width 26 height 18
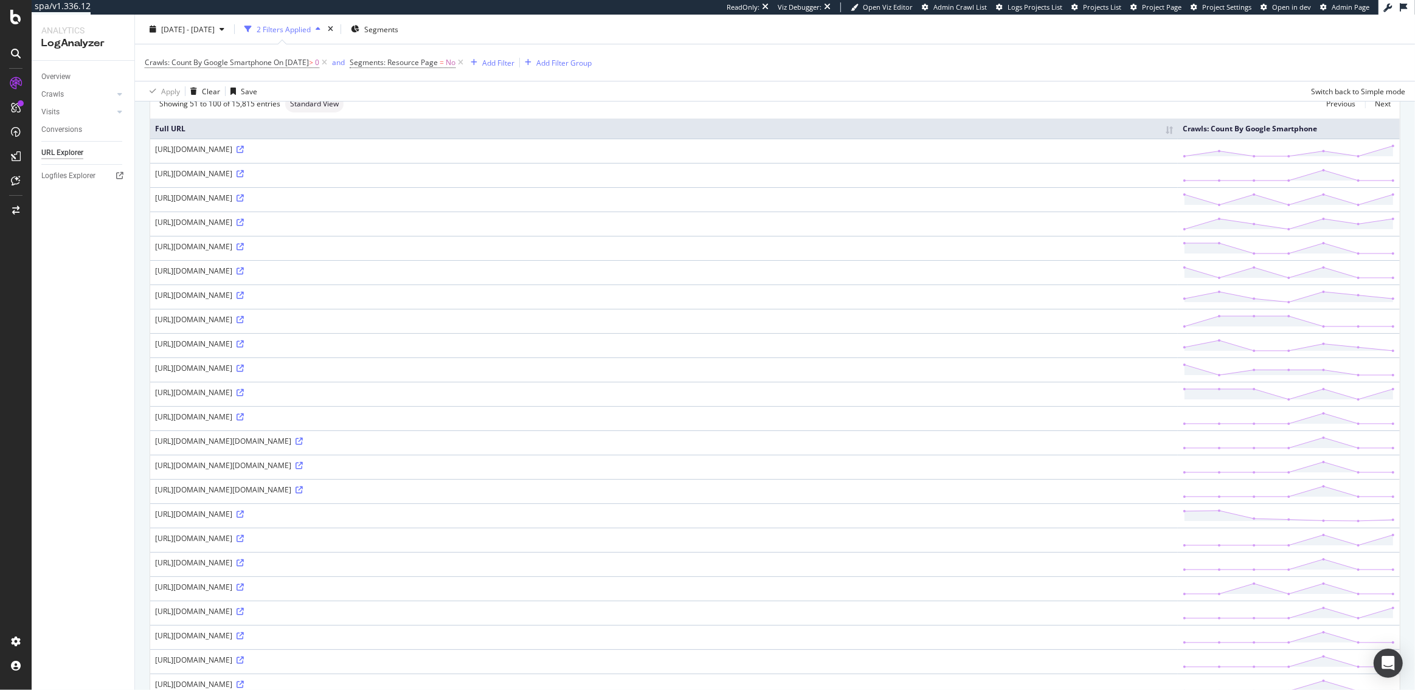
scroll to position [0, 0]
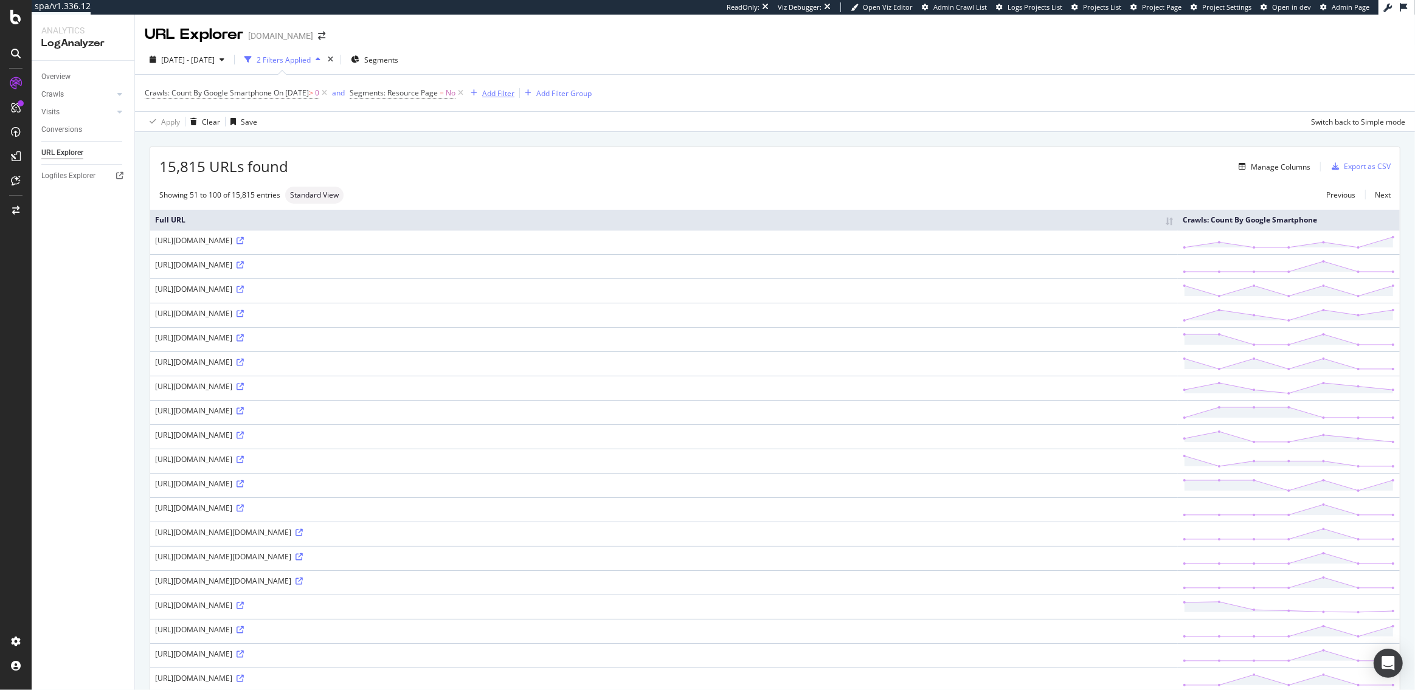
click at [510, 94] on div "Add Filter" at bounding box center [498, 93] width 32 height 10
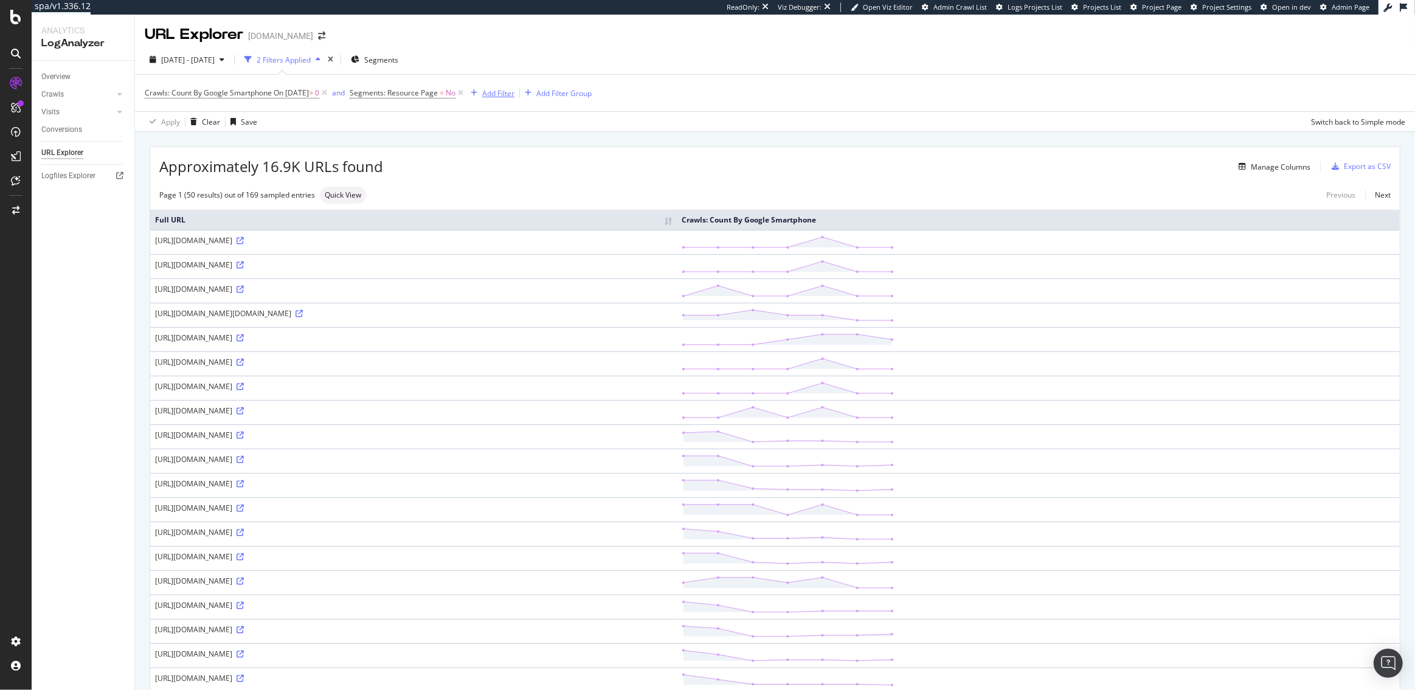
click at [515, 96] on div "Add Filter" at bounding box center [498, 93] width 32 height 10
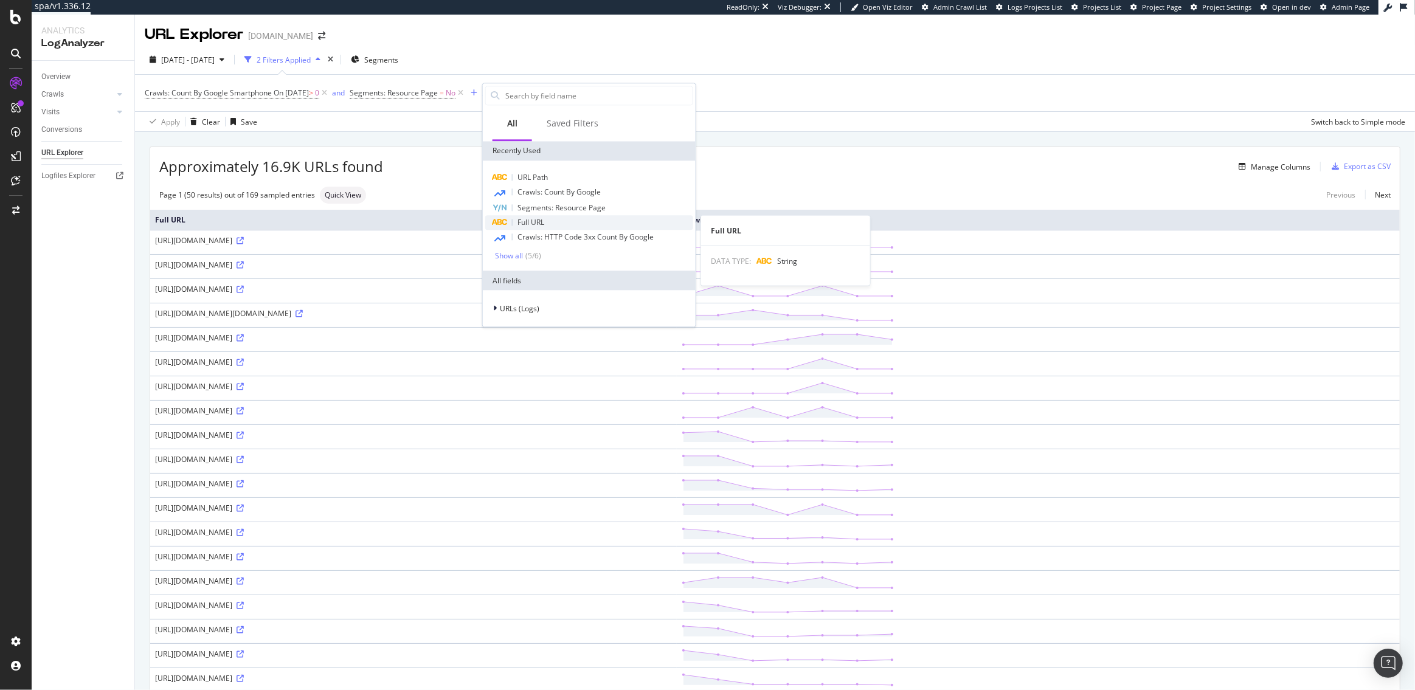
click at [543, 220] on span "Full URL" at bounding box center [531, 222] width 27 height 10
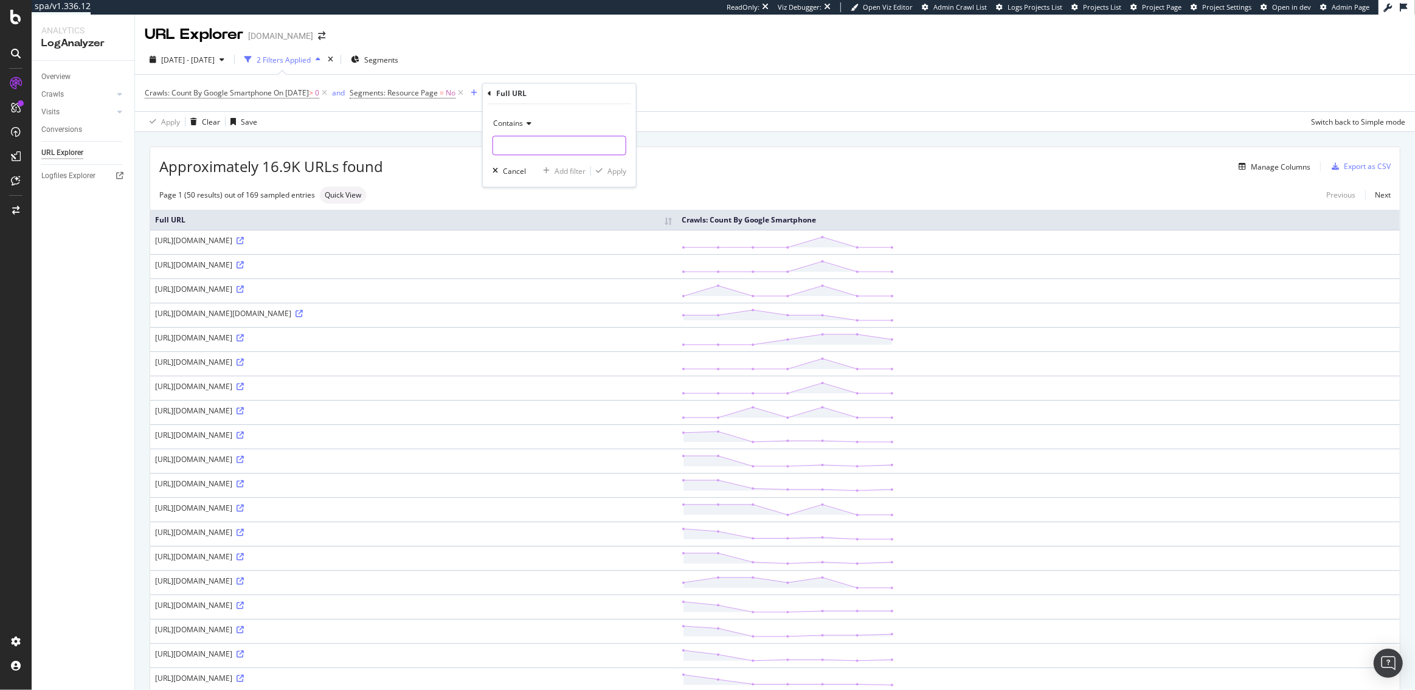
click at [518, 147] on input "text" at bounding box center [559, 145] width 133 height 19
type input "?"
click at [621, 172] on div "Apply" at bounding box center [617, 171] width 19 height 10
click at [513, 94] on span "Full URL" at bounding box center [499, 93] width 27 height 10
click at [520, 126] on div "Contains" at bounding box center [580, 121] width 134 height 19
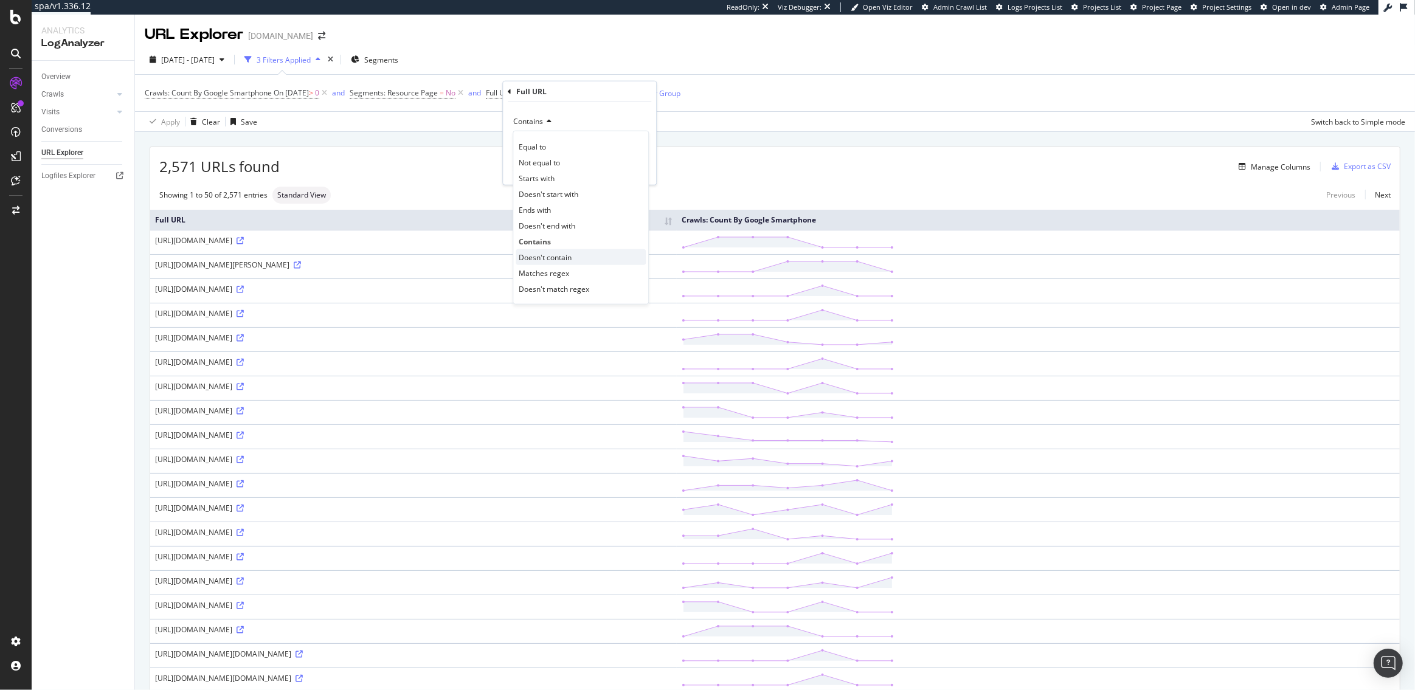
click at [555, 261] on span "Doesn't contain" at bounding box center [545, 257] width 53 height 10
click at [637, 167] on div "Apply" at bounding box center [637, 169] width 19 height 10
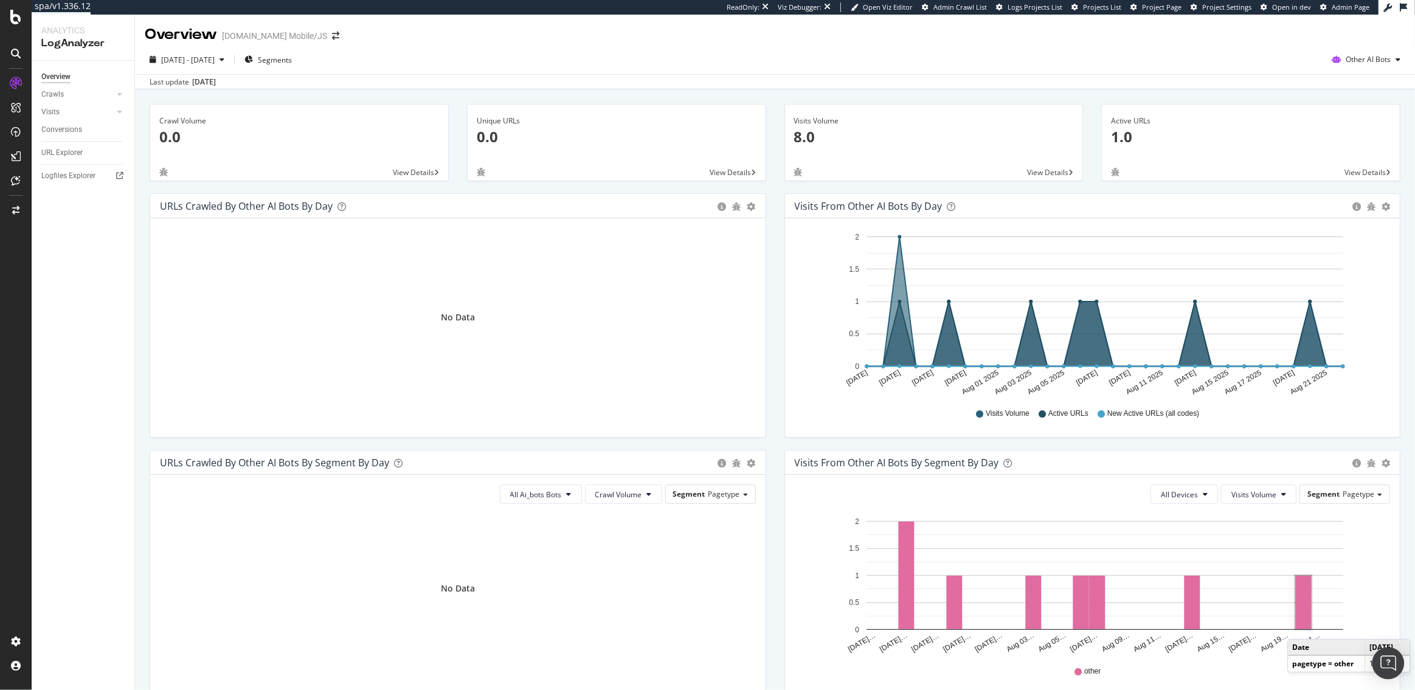
click at [1395, 665] on div "Open Intercom Messenger" at bounding box center [1389, 664] width 32 height 32
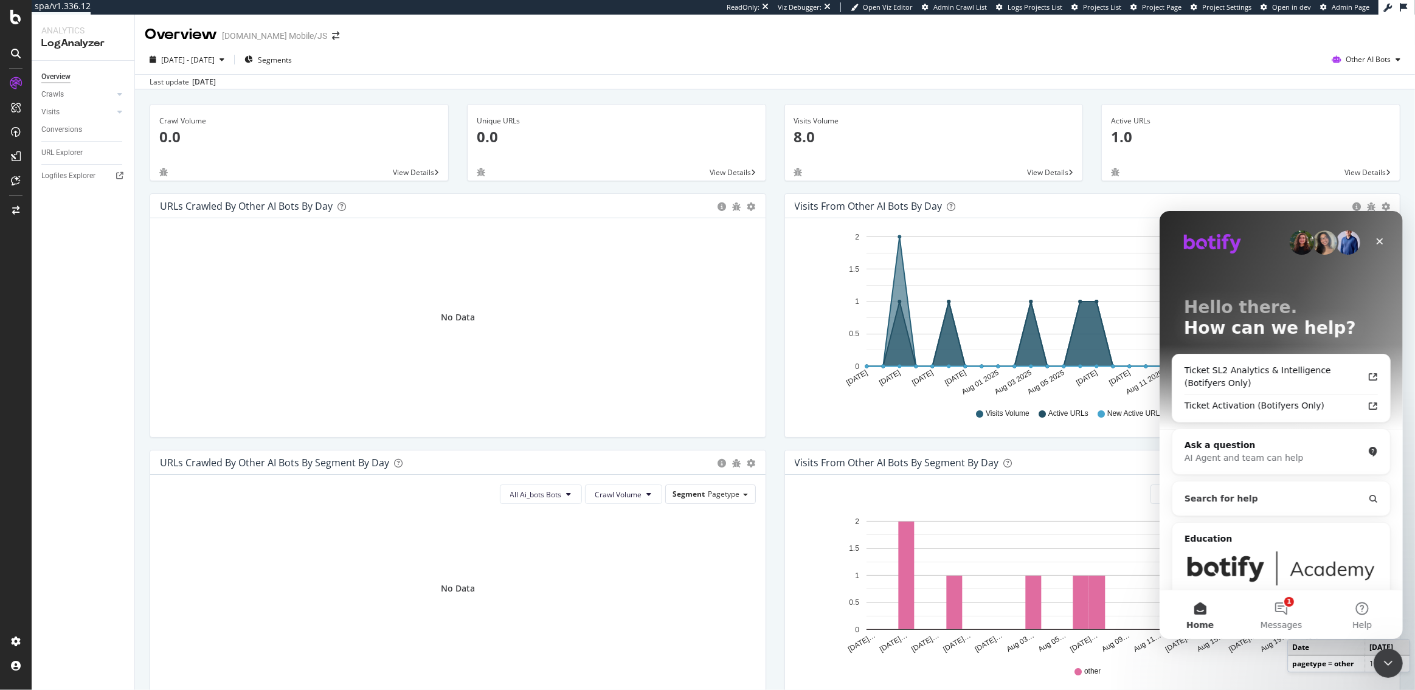
click at [1245, 497] on span "Search for help" at bounding box center [1221, 498] width 74 height 13
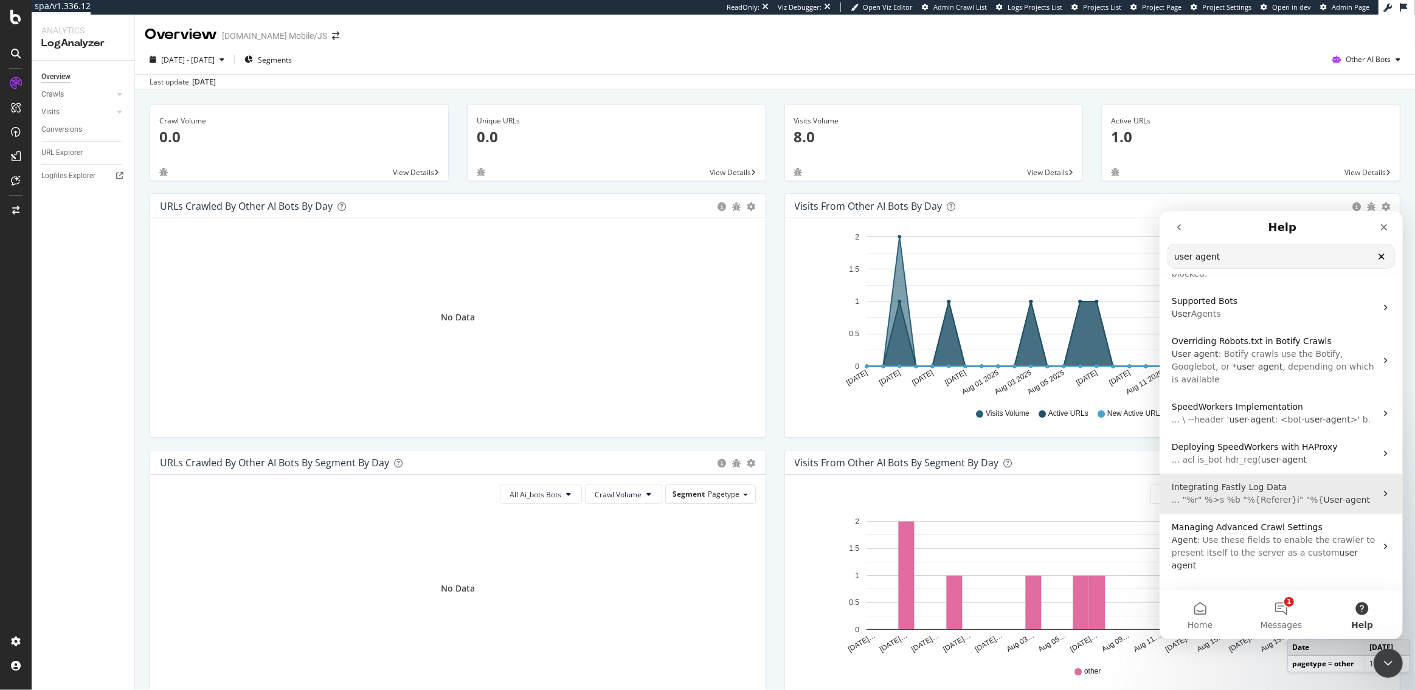
scroll to position [156, 0]
type input "user agent"
click at [1260, 584] on span "Filtering LogAnalyzer Reports by Bot Type" at bounding box center [1259, 589] width 177 height 10
